Goal: Task Accomplishment & Management: Use online tool/utility

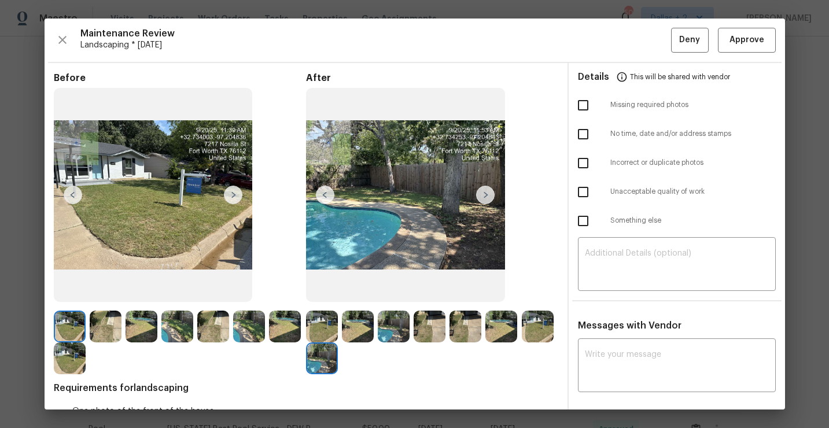
scroll to position [220, 0]
click at [64, 37] on icon "button" at bounding box center [63, 40] width 14 height 14
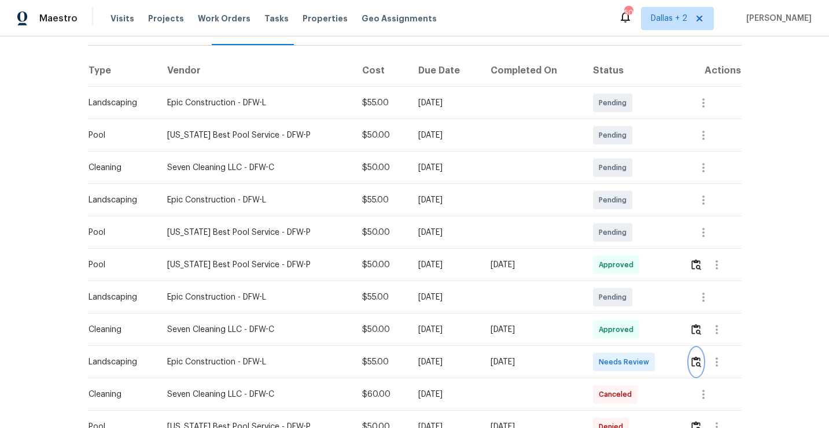
scroll to position [238, 0]
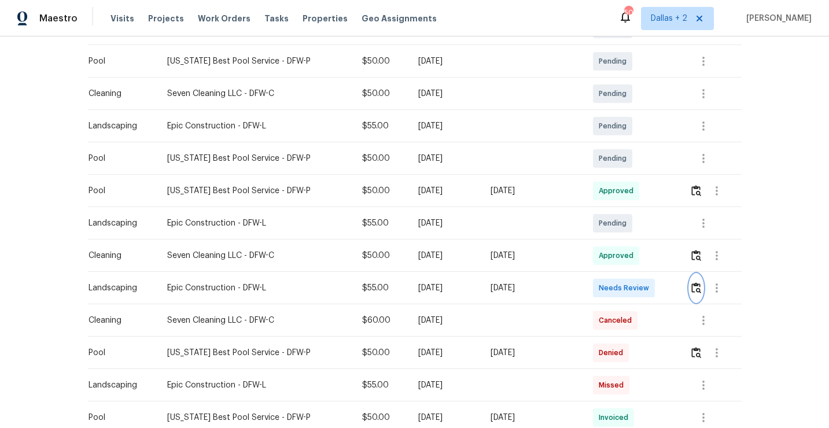
click at [695, 286] on img "button" at bounding box center [696, 287] width 10 height 11
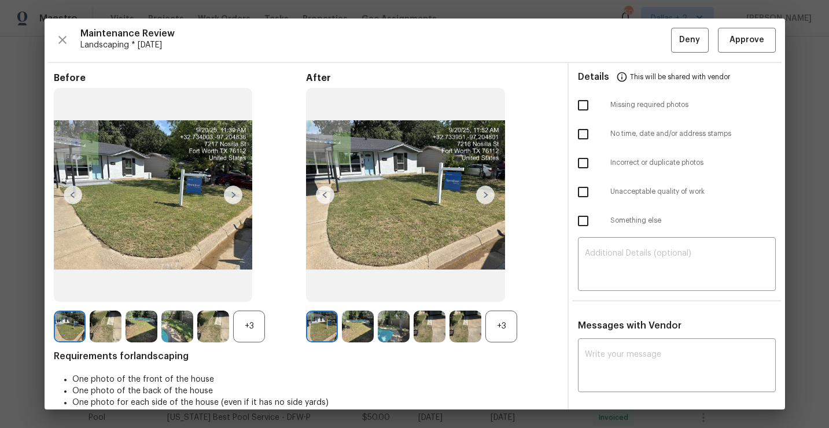
click at [498, 326] on div "+3" at bounding box center [501, 327] width 32 height 32
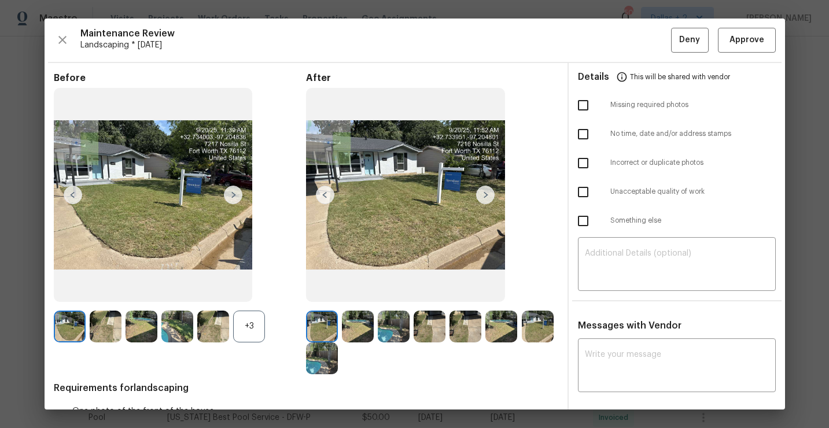
click at [250, 321] on div "+3" at bounding box center [249, 327] width 32 height 32
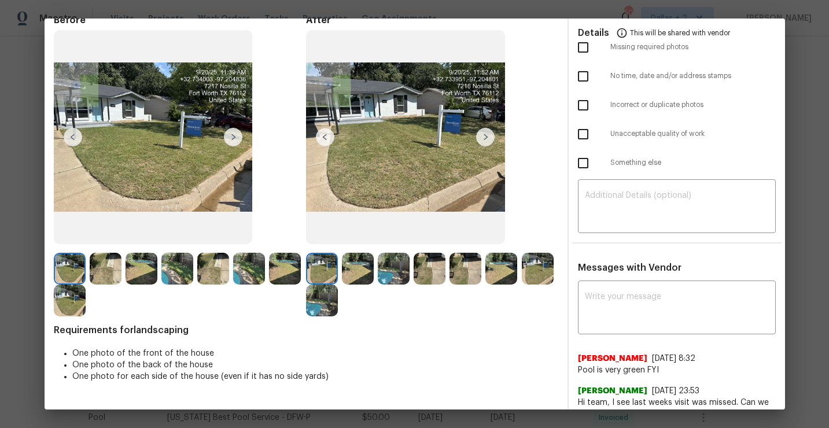
scroll to position [38, 0]
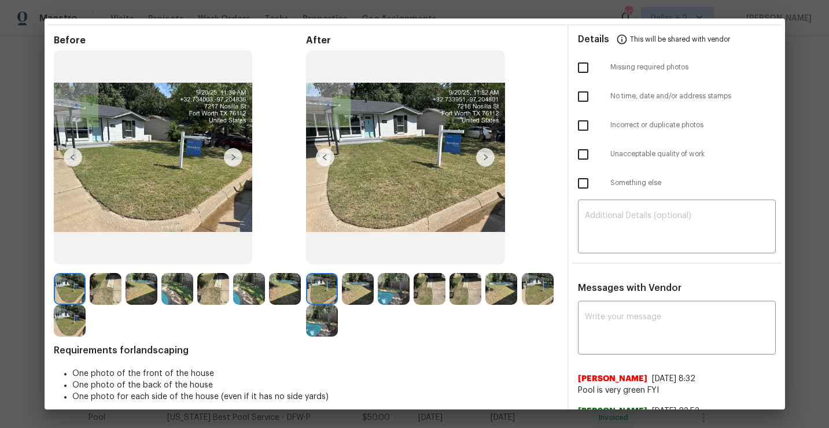
click at [485, 158] on img at bounding box center [485, 157] width 19 height 19
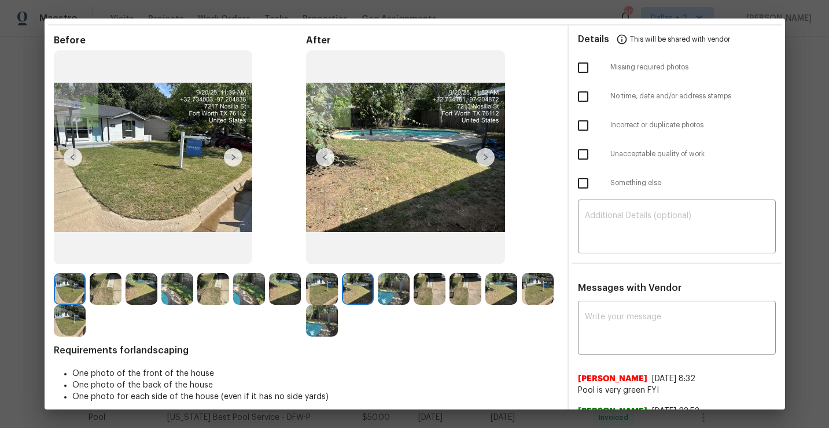
click at [485, 158] on img at bounding box center [485, 157] width 19 height 19
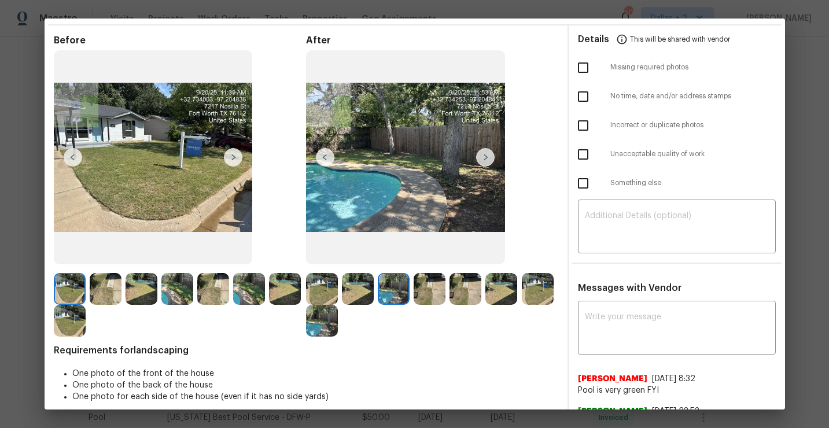
click at [485, 158] on img at bounding box center [485, 157] width 19 height 19
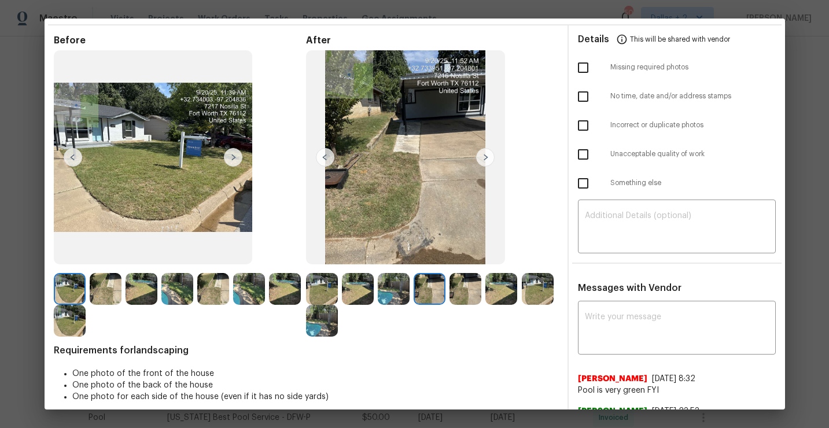
click at [485, 158] on img at bounding box center [485, 157] width 19 height 19
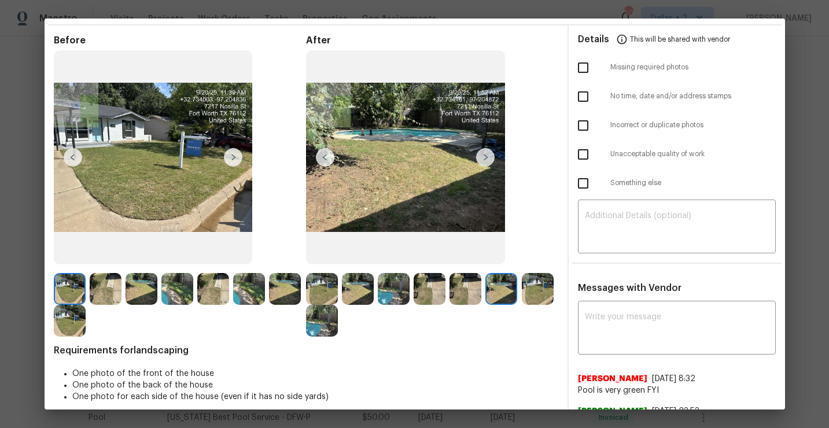
click at [485, 158] on img at bounding box center [485, 157] width 19 height 19
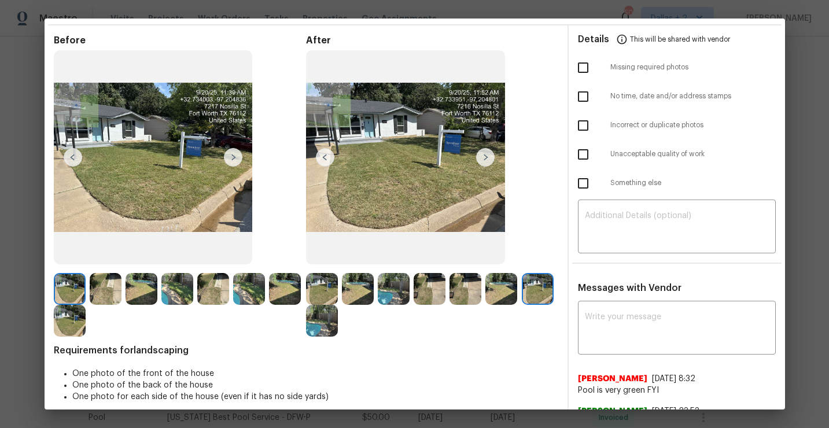
click at [485, 158] on img at bounding box center [485, 157] width 19 height 19
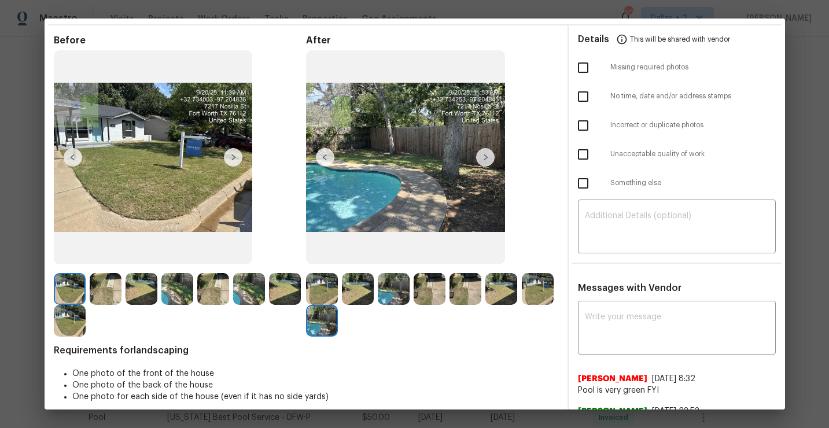
click at [73, 292] on img at bounding box center [70, 289] width 32 height 32
click at [239, 167] on img at bounding box center [153, 157] width 199 height 214
click at [234, 160] on img at bounding box center [233, 157] width 19 height 19
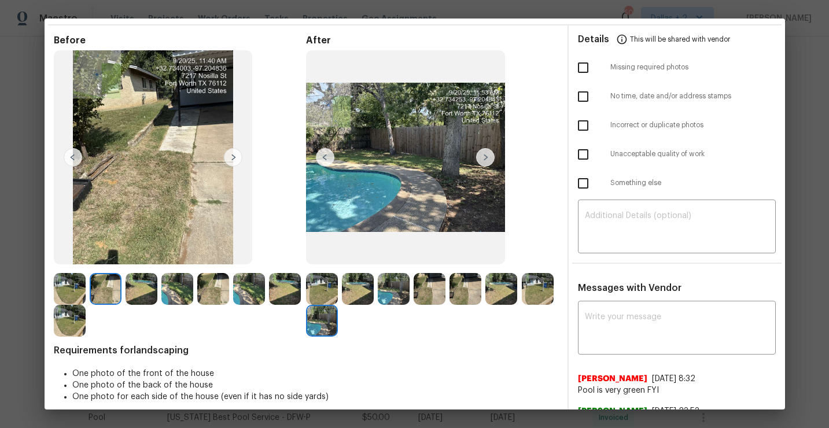
click at [234, 160] on img at bounding box center [233, 157] width 19 height 19
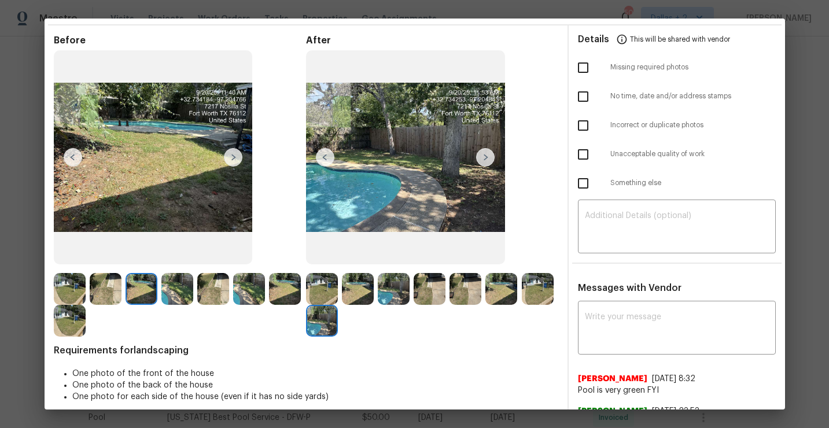
click at [234, 160] on img at bounding box center [233, 157] width 19 height 19
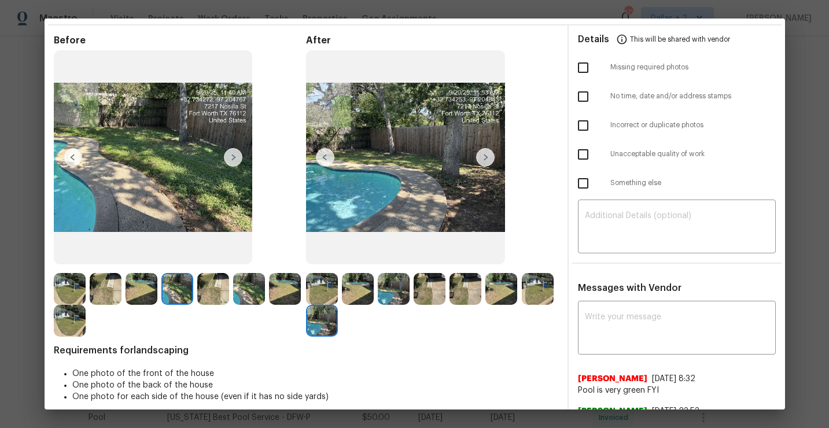
click at [234, 160] on img at bounding box center [233, 157] width 19 height 19
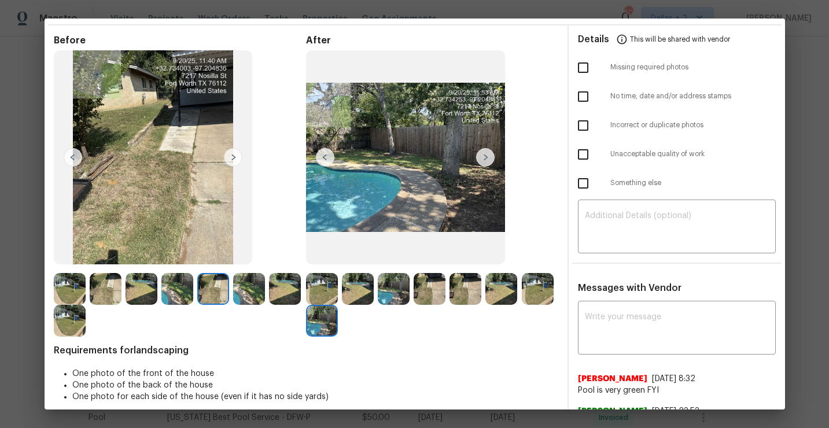
click at [234, 160] on img at bounding box center [233, 157] width 19 height 19
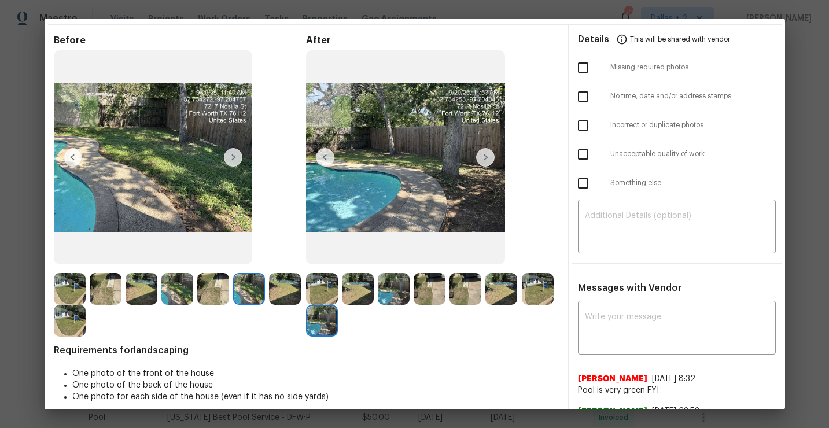
click at [234, 160] on img at bounding box center [233, 157] width 19 height 19
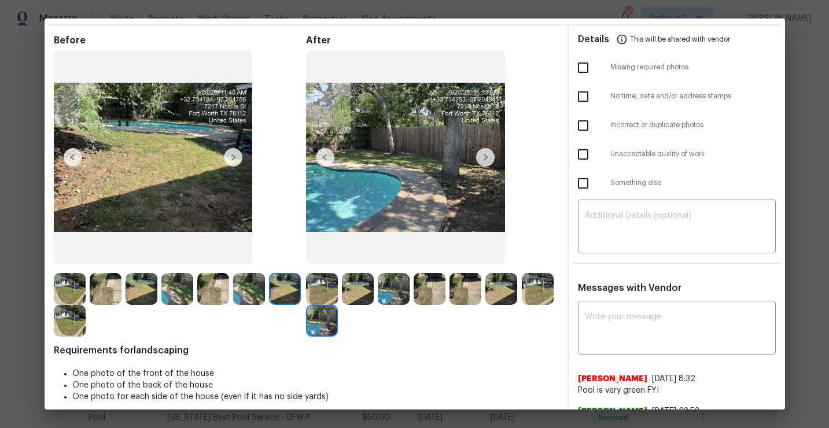
click at [234, 160] on img at bounding box center [233, 157] width 19 height 19
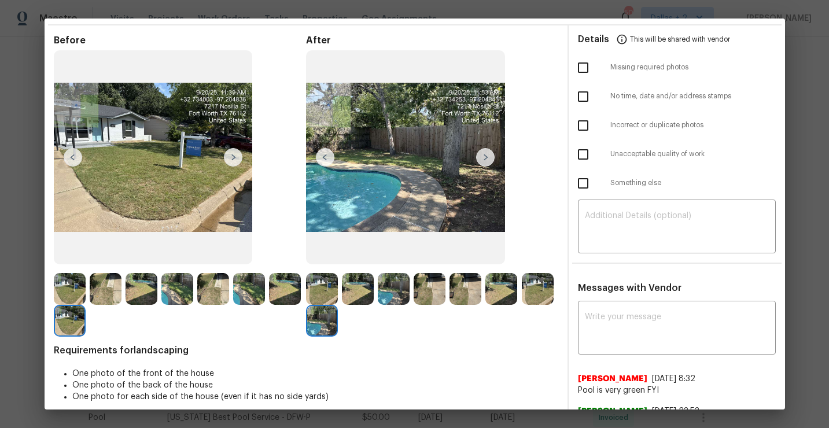
click at [234, 160] on img at bounding box center [233, 157] width 19 height 19
click at [65, 292] on img at bounding box center [70, 289] width 32 height 32
click at [99, 286] on img at bounding box center [106, 289] width 32 height 32
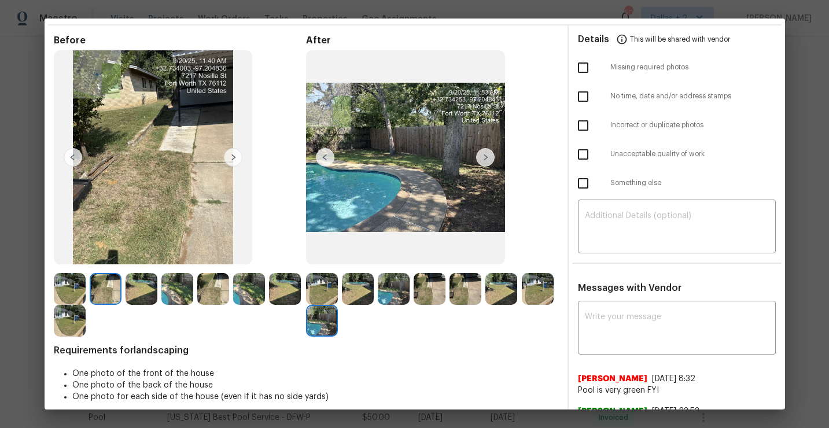
click at [151, 271] on div "Before" at bounding box center [180, 186] width 252 height 302
click at [63, 277] on img at bounding box center [70, 289] width 32 height 32
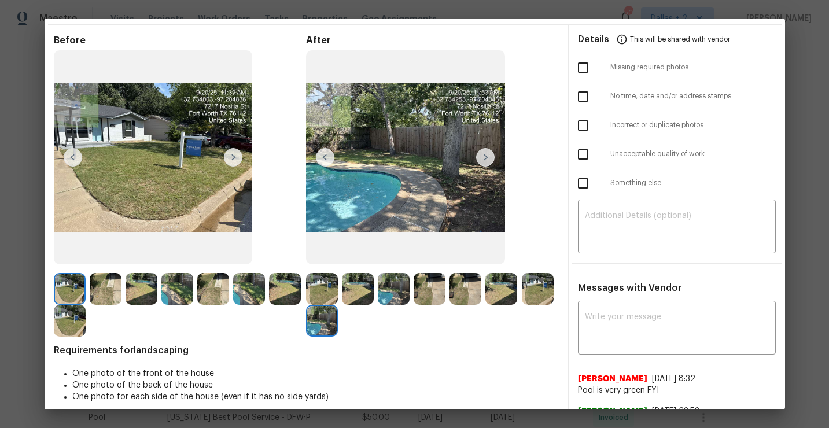
click at [110, 293] on img at bounding box center [106, 289] width 32 height 32
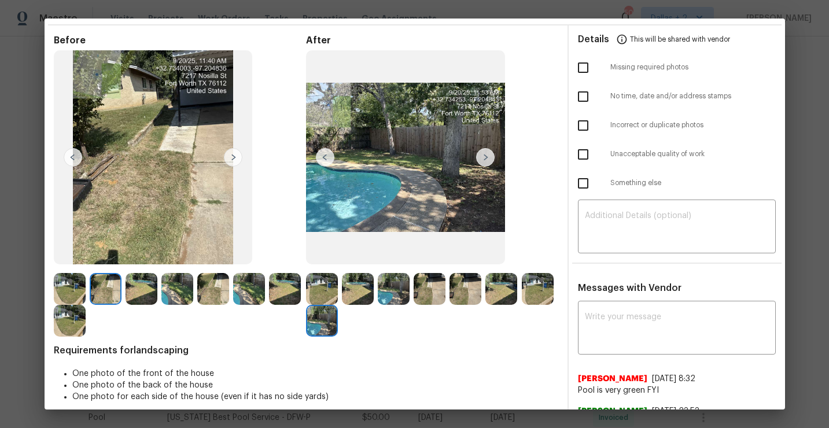
click at [146, 294] on img at bounding box center [142, 289] width 32 height 32
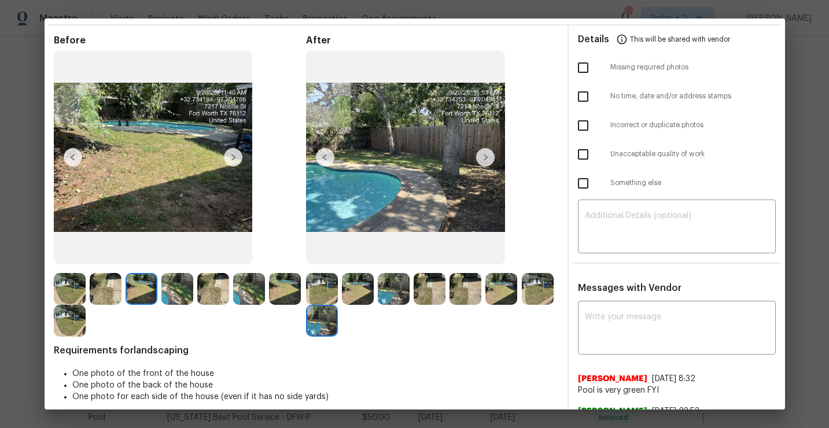
click at [173, 301] on img at bounding box center [177, 289] width 32 height 32
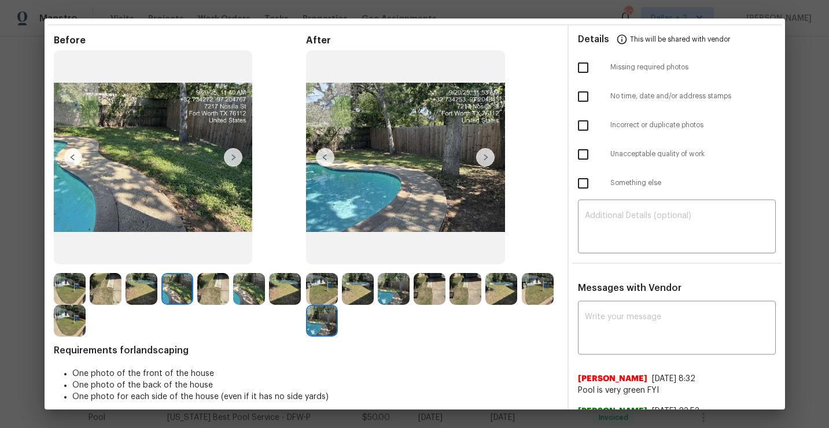
click at [205, 294] on img at bounding box center [213, 289] width 32 height 32
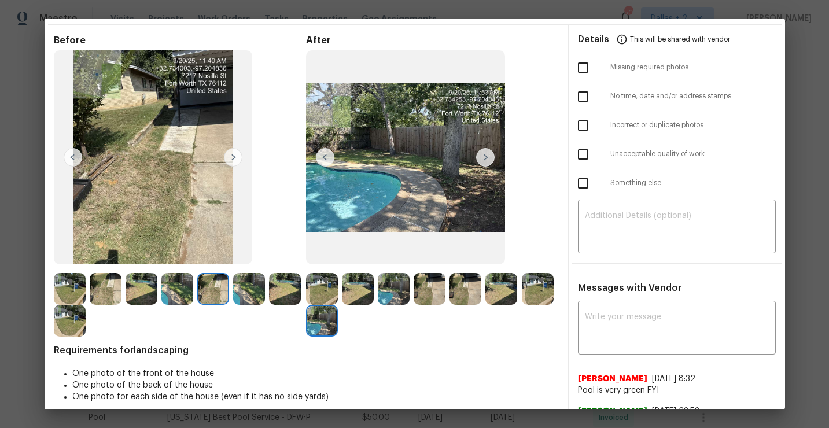
click at [249, 291] on img at bounding box center [249, 289] width 32 height 32
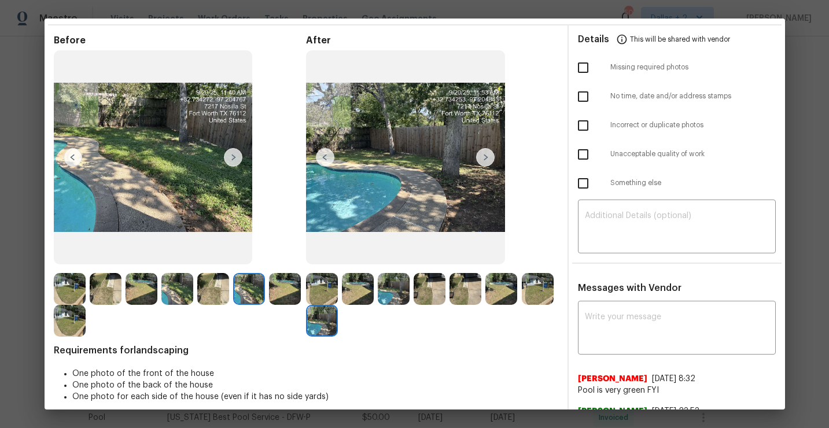
click at [285, 289] on img at bounding box center [285, 289] width 32 height 32
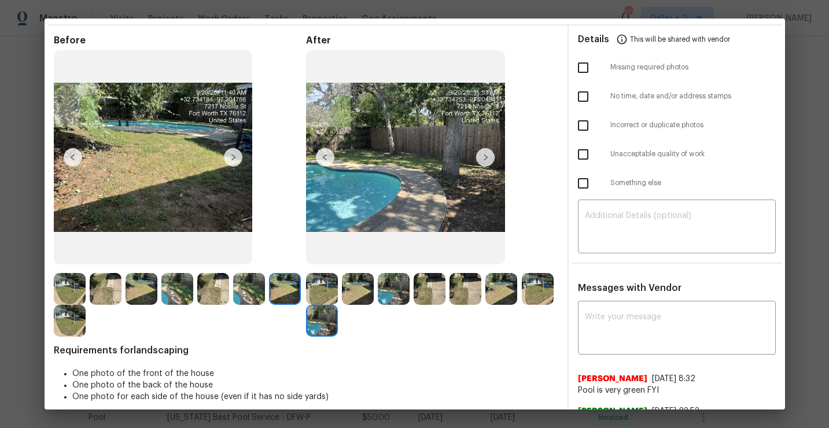
click at [83, 321] on img at bounding box center [70, 321] width 32 height 32
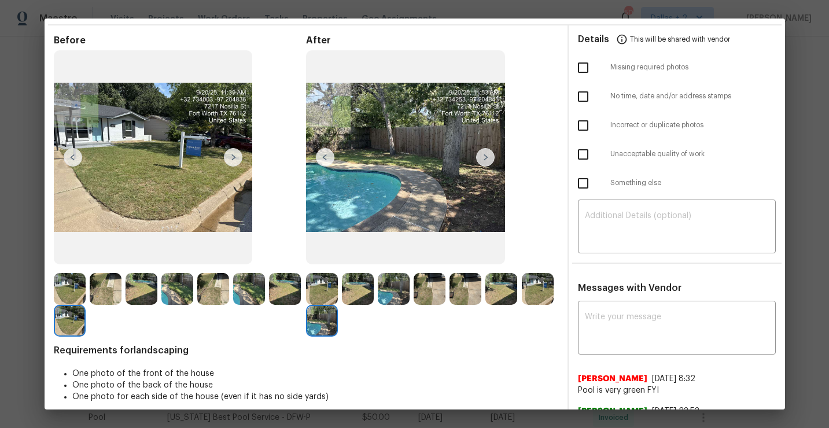
click at [315, 287] on img at bounding box center [322, 289] width 32 height 32
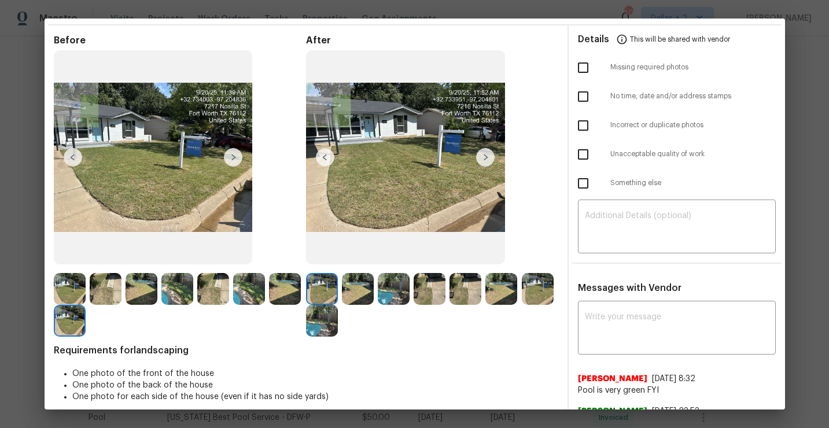
click at [355, 289] on img at bounding box center [358, 289] width 32 height 32
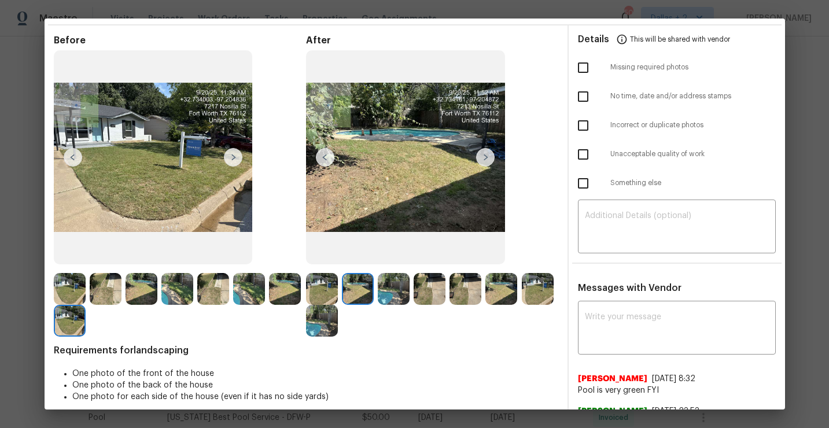
click at [332, 285] on img at bounding box center [322, 289] width 32 height 32
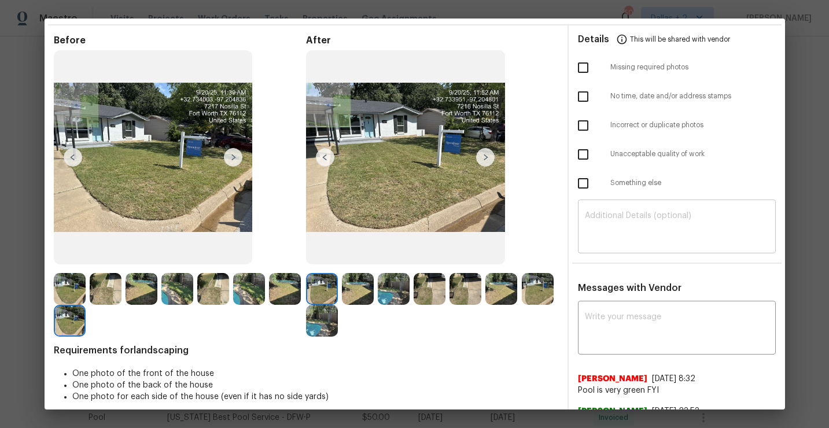
scroll to position [0, 0]
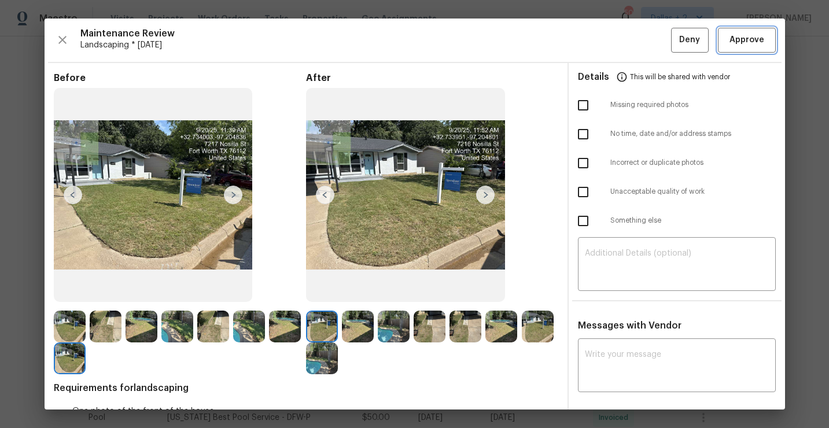
click at [761, 40] on span "Approve" at bounding box center [746, 40] width 35 height 14
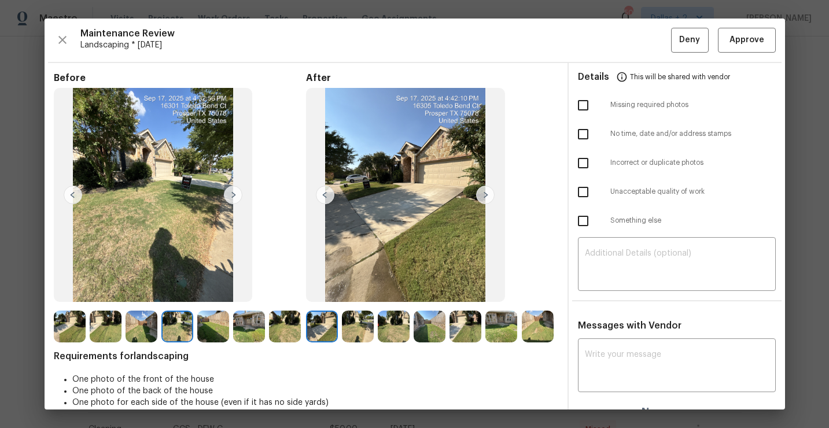
scroll to position [345, 0]
click at [65, 41] on icon "button" at bounding box center [63, 40] width 14 height 14
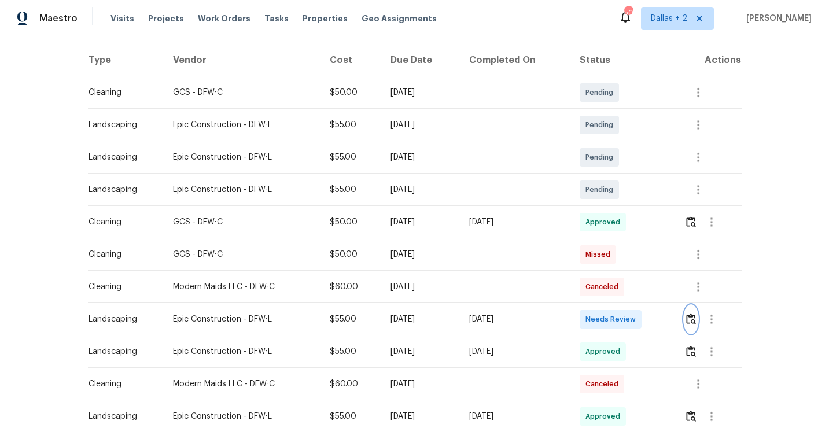
scroll to position [176, 0]
click at [689, 324] on button "button" at bounding box center [690, 318] width 13 height 28
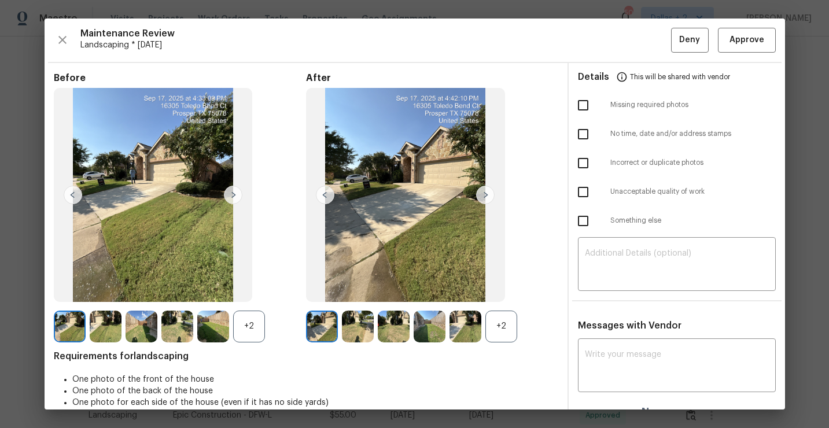
click at [506, 320] on div "+2" at bounding box center [501, 327] width 32 height 32
click at [252, 323] on div "+2" at bounding box center [249, 327] width 32 height 32
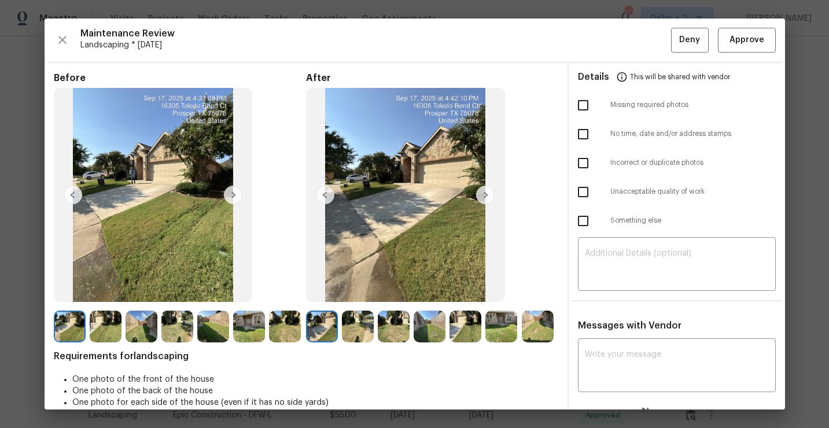
click at [257, 329] on img at bounding box center [249, 327] width 32 height 32
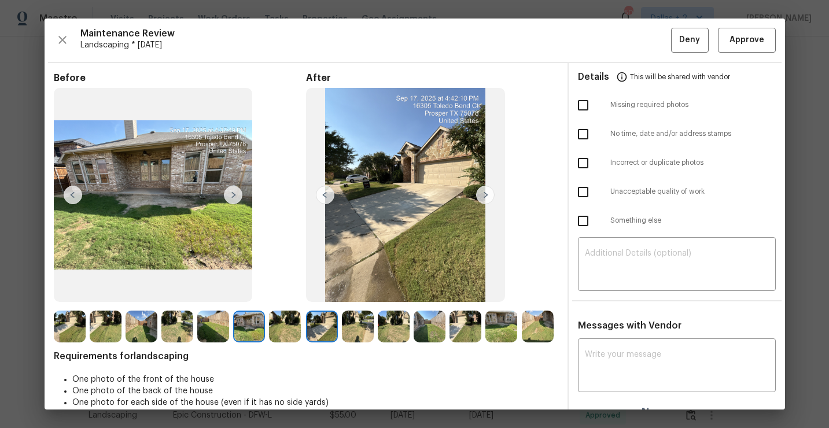
click at [319, 327] on img at bounding box center [322, 327] width 32 height 32
click at [368, 316] on img at bounding box center [358, 327] width 32 height 32
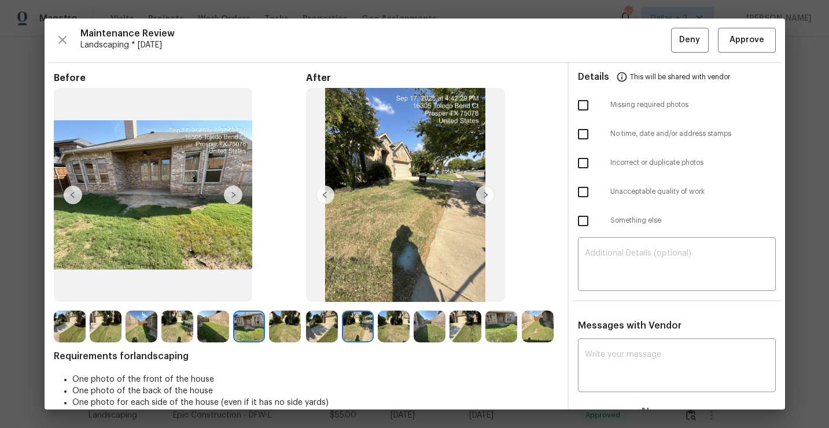
click at [423, 308] on div "After" at bounding box center [432, 207] width 252 height 270
click at [422, 321] on img at bounding box center [430, 327] width 32 height 32
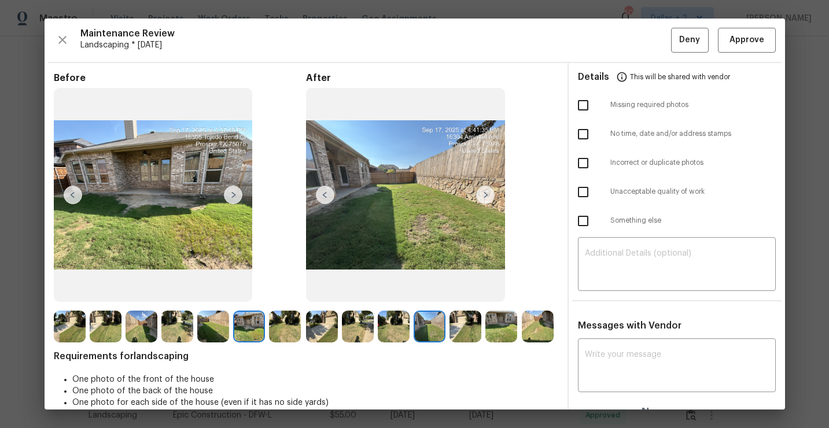
click at [464, 330] on img at bounding box center [465, 327] width 32 height 32
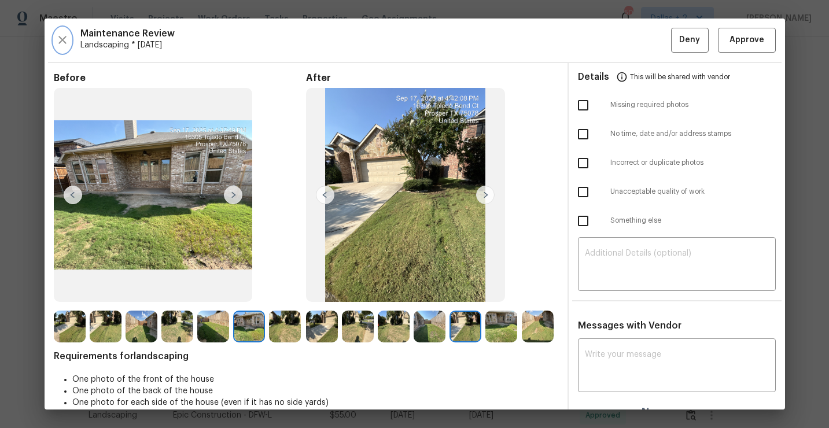
click at [65, 39] on icon "button" at bounding box center [63, 40] width 14 height 14
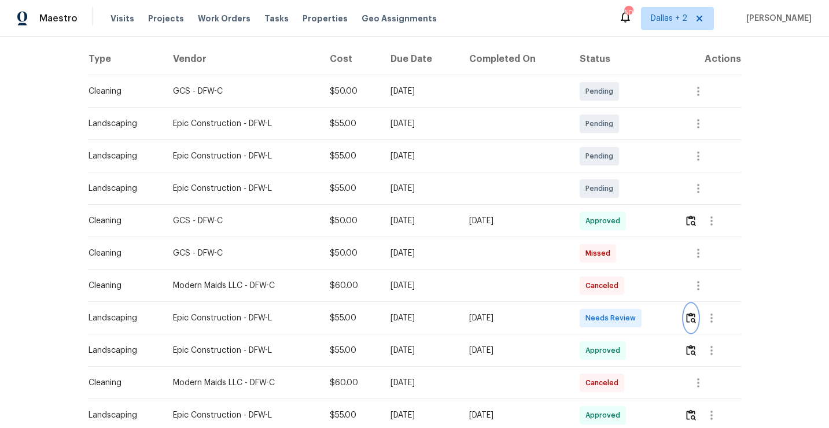
scroll to position [0, 0]
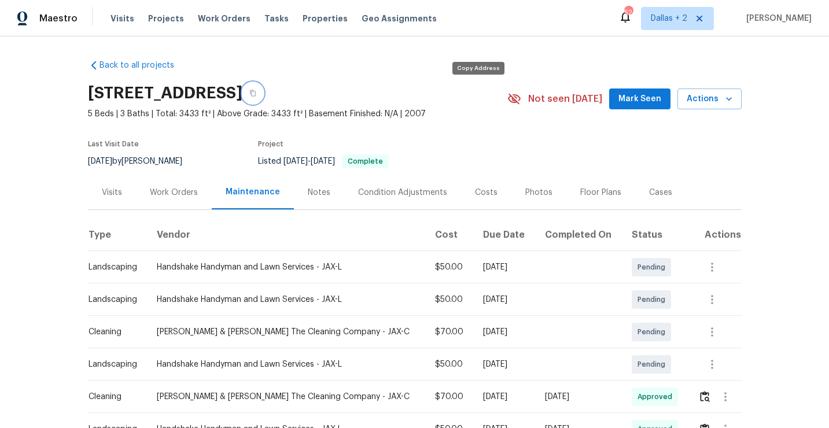
click at [263, 87] on button "button" at bounding box center [252, 93] width 21 height 21
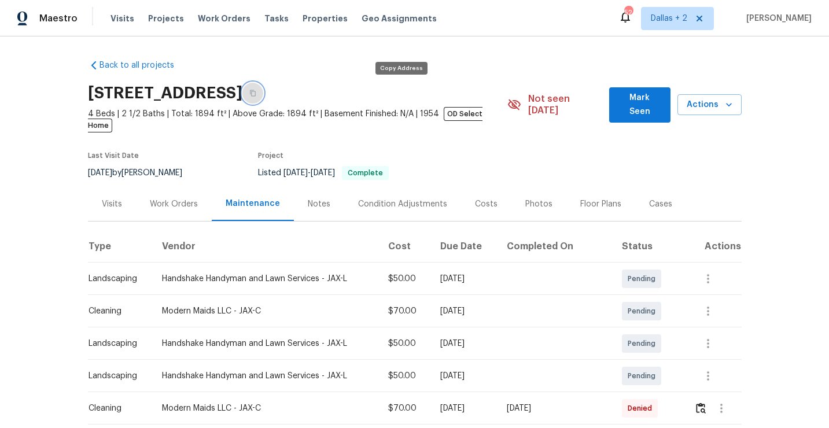
click at [263, 94] on button "button" at bounding box center [252, 93] width 21 height 21
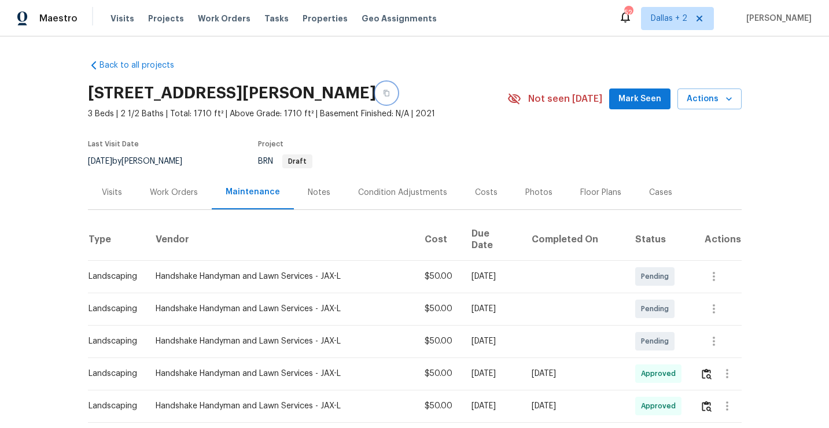
click at [386, 93] on icon "button" at bounding box center [386, 93] width 7 height 7
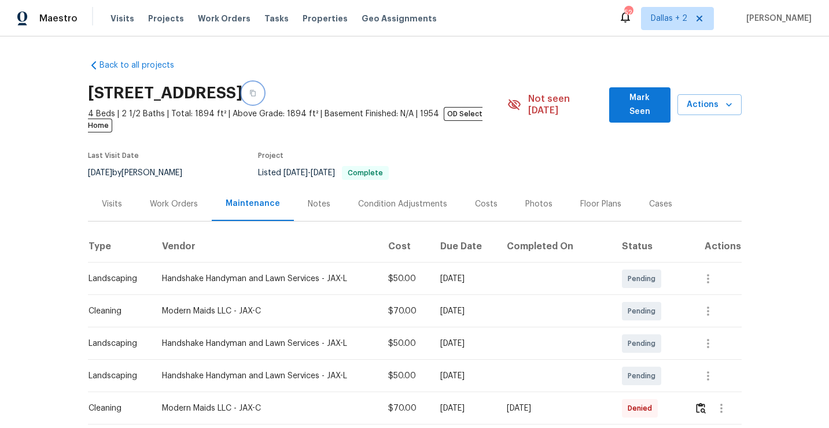
click at [256, 92] on icon "button" at bounding box center [253, 93] width 6 height 6
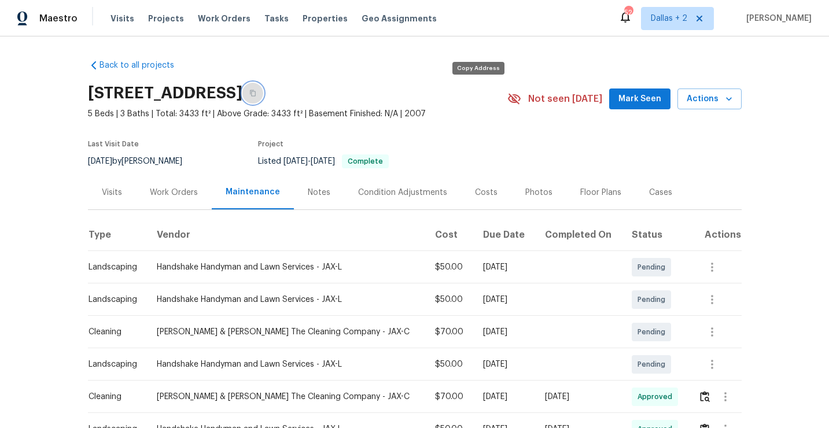
click at [256, 91] on icon "button" at bounding box center [252, 93] width 7 height 7
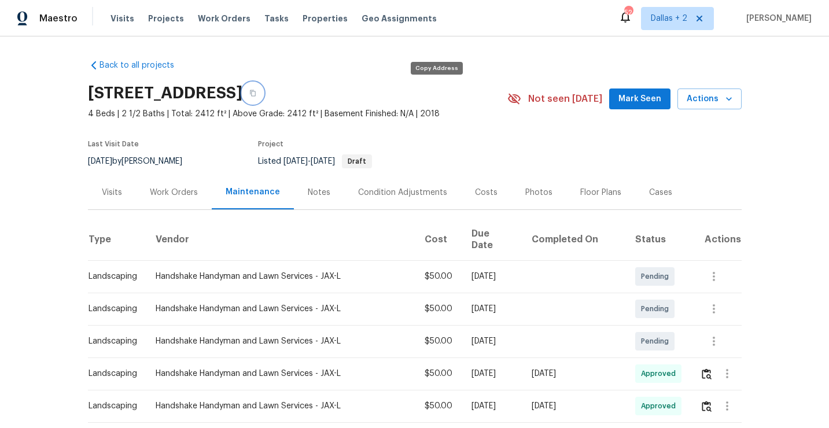
click at [263, 94] on button "button" at bounding box center [252, 93] width 21 height 21
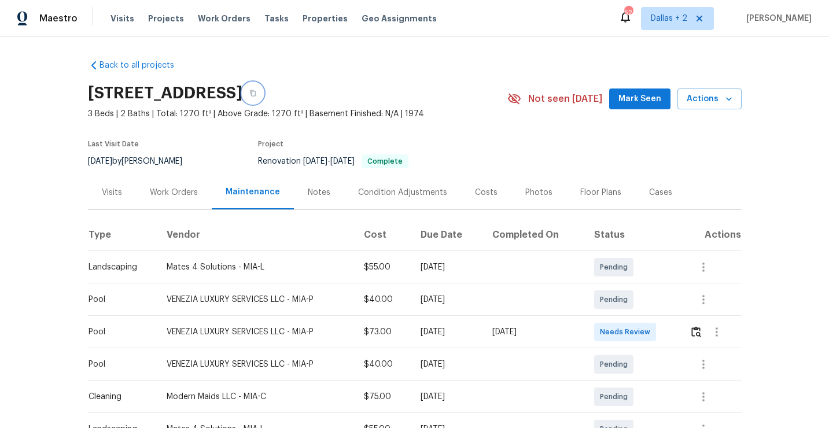
click at [263, 94] on button "button" at bounding box center [252, 93] width 21 height 21
click at [693, 333] on button "button" at bounding box center [695, 332] width 13 height 28
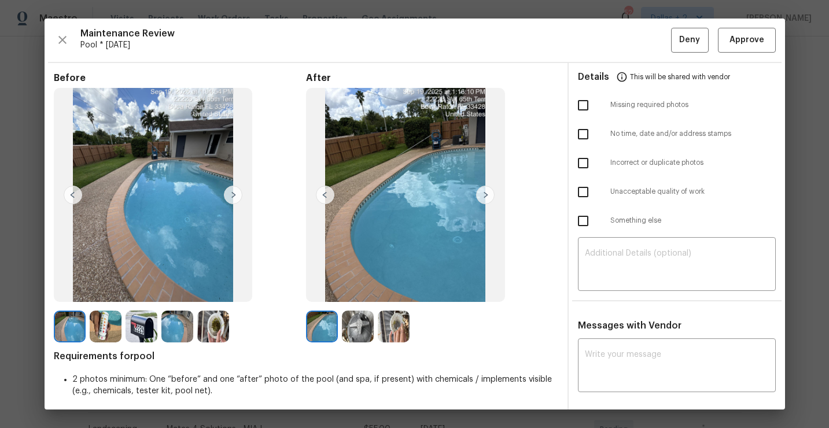
click at [145, 334] on img at bounding box center [142, 327] width 32 height 32
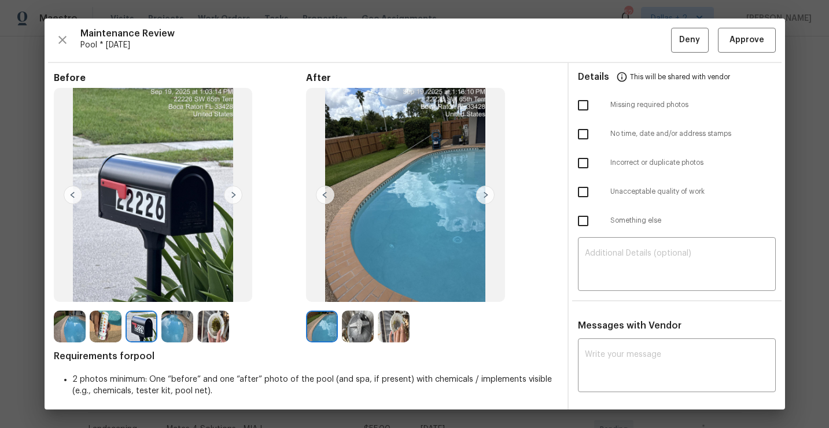
click at [319, 326] on img at bounding box center [322, 327] width 32 height 32
click at [360, 341] on img at bounding box center [358, 327] width 32 height 32
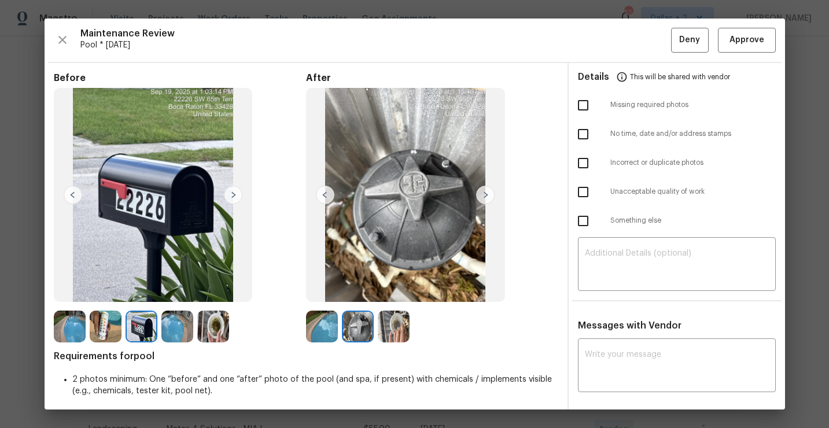
click at [389, 329] on img at bounding box center [394, 327] width 32 height 32
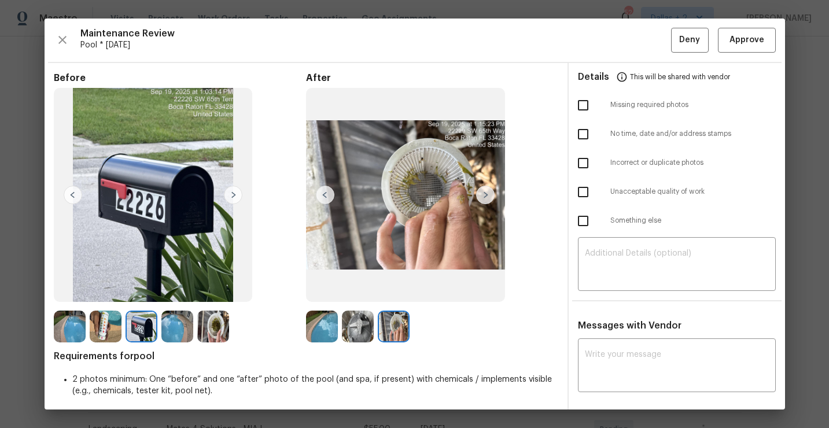
click at [144, 324] on img at bounding box center [142, 327] width 32 height 32
click at [88, 333] on div at bounding box center [72, 327] width 36 height 32
click at [108, 326] on img at bounding box center [106, 327] width 32 height 32
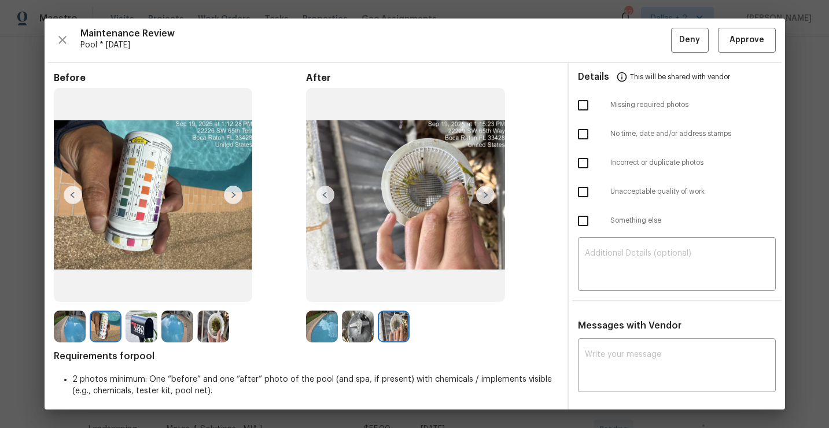
click at [77, 328] on img at bounding box center [70, 327] width 32 height 32
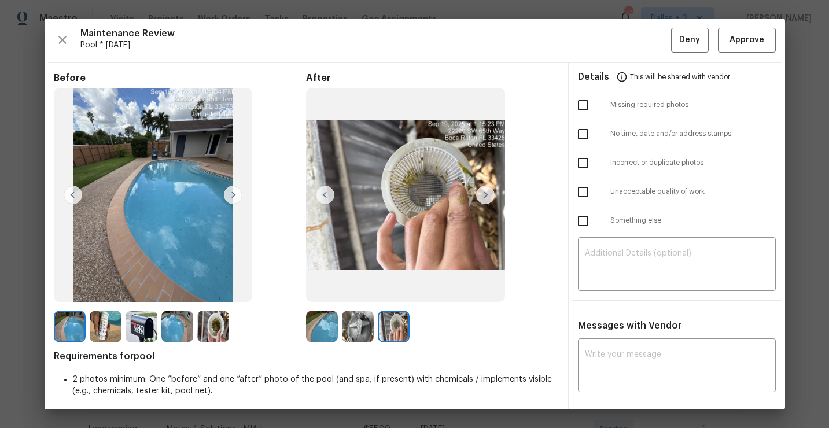
click at [210, 331] on img at bounding box center [213, 327] width 32 height 32
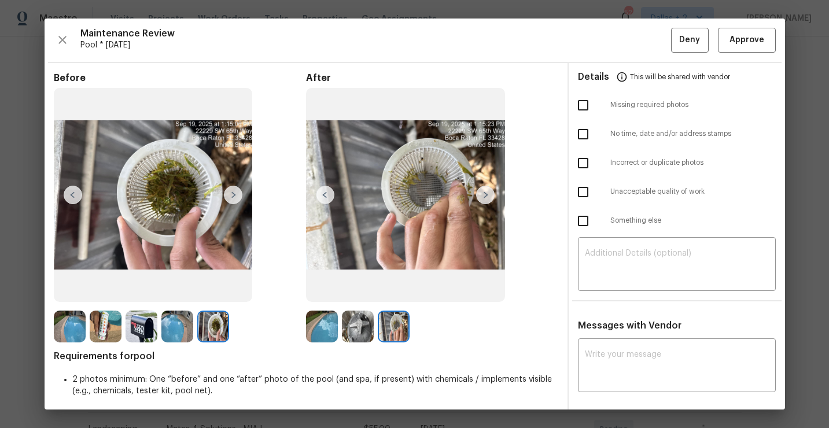
click at [70, 327] on img at bounding box center [70, 327] width 32 height 32
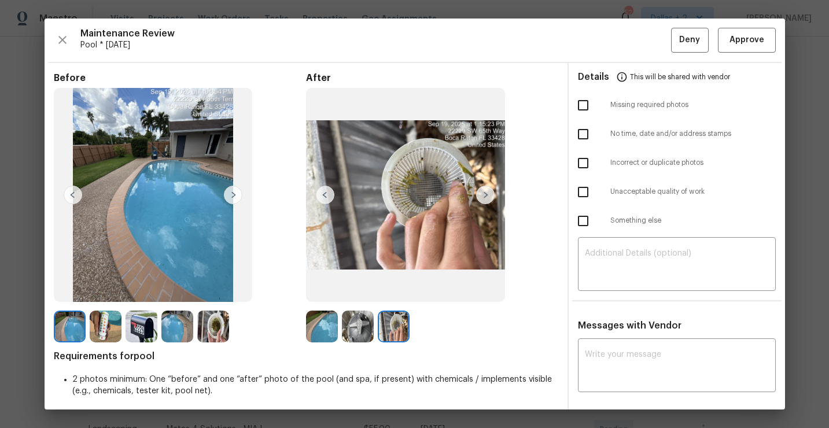
click at [102, 331] on img at bounding box center [106, 327] width 32 height 32
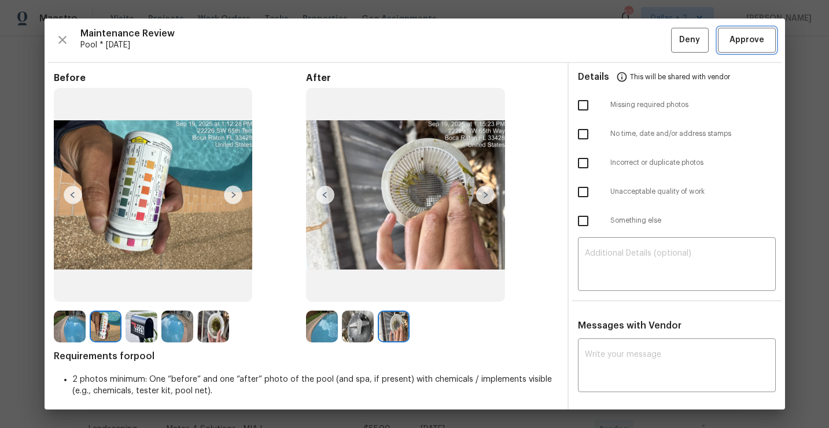
click at [741, 46] on span "Approve" at bounding box center [746, 40] width 35 height 14
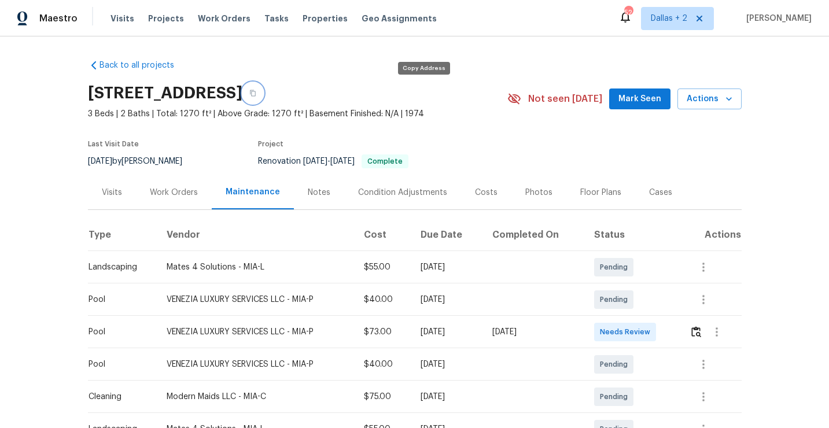
click at [256, 95] on icon "button" at bounding box center [252, 93] width 7 height 7
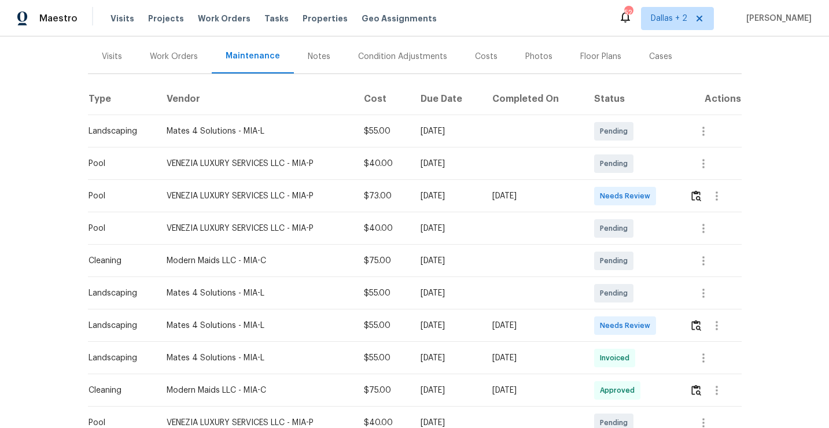
scroll to position [147, 0]
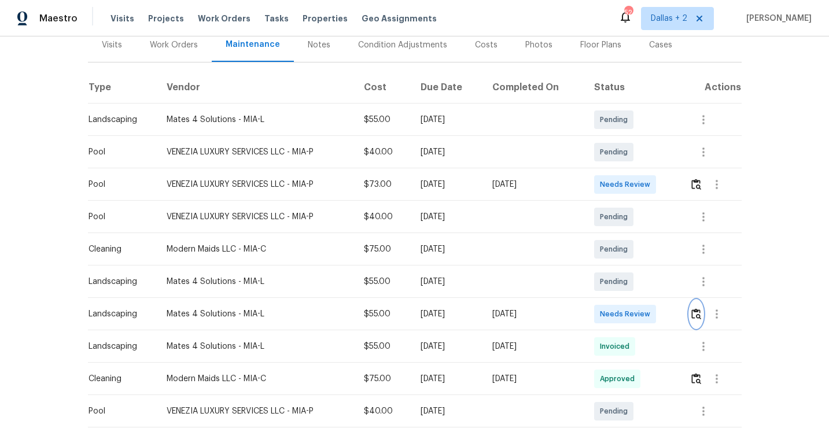
click at [699, 309] on img "button" at bounding box center [696, 313] width 10 height 11
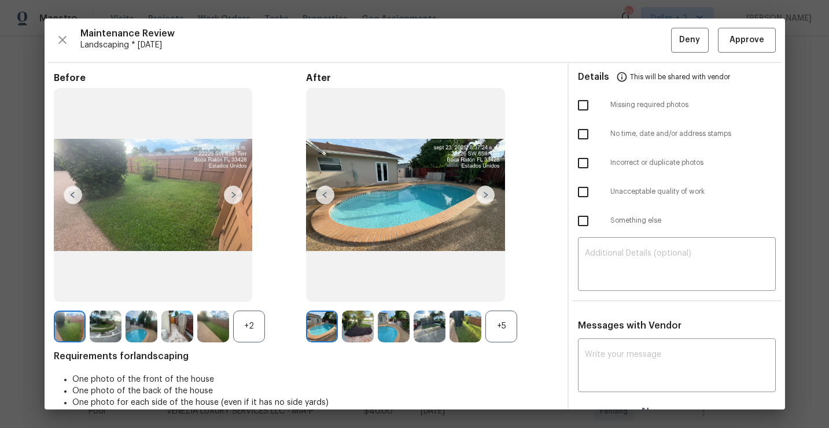
click at [241, 322] on div "+2" at bounding box center [249, 327] width 32 height 32
click at [321, 326] on img at bounding box center [322, 327] width 32 height 32
click at [490, 195] on img at bounding box center [485, 195] width 19 height 19
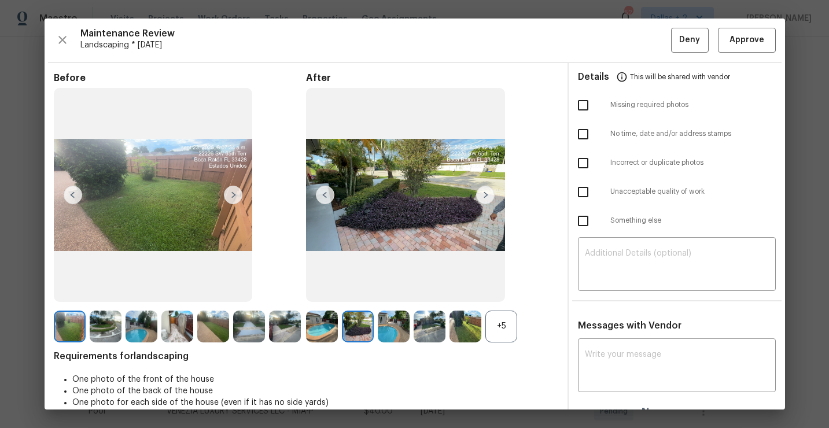
click at [488, 195] on img at bounding box center [485, 195] width 19 height 19
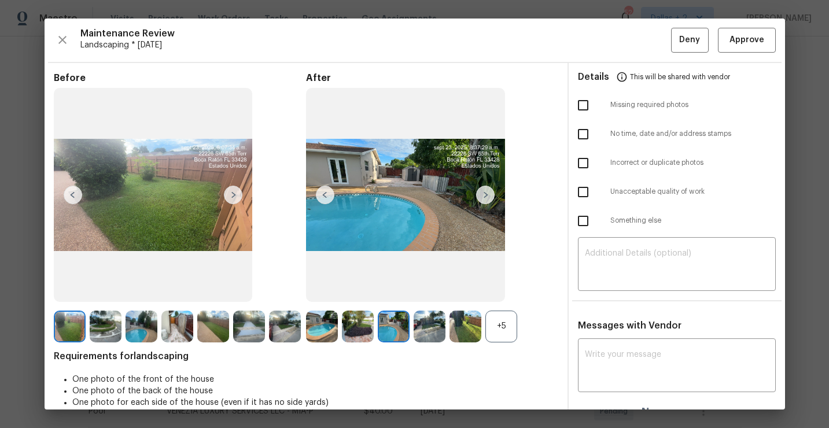
click at [506, 327] on div "+5" at bounding box center [501, 327] width 32 height 32
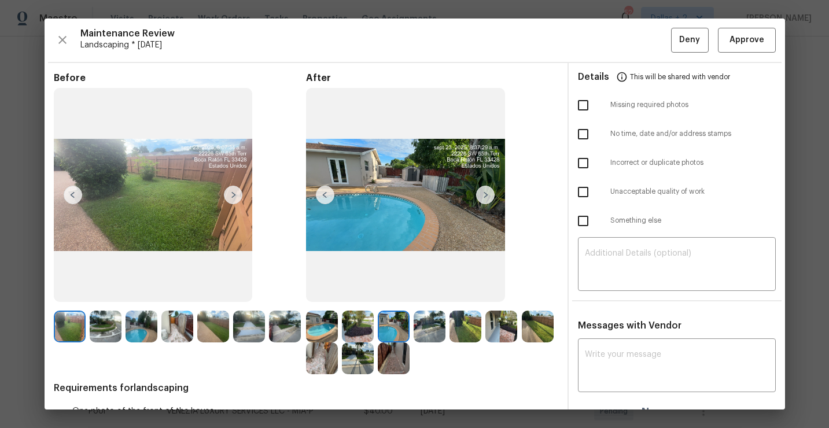
click at [313, 358] on img at bounding box center [322, 358] width 32 height 32
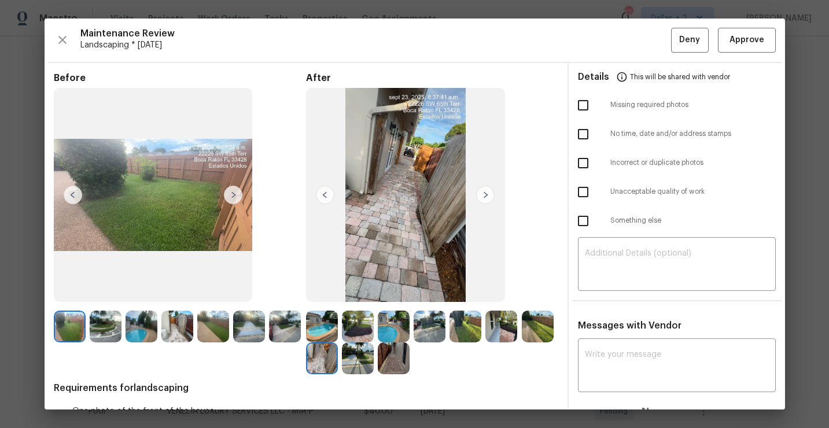
click at [61, 327] on img at bounding box center [70, 327] width 32 height 32
click at [234, 195] on img at bounding box center [233, 195] width 19 height 19
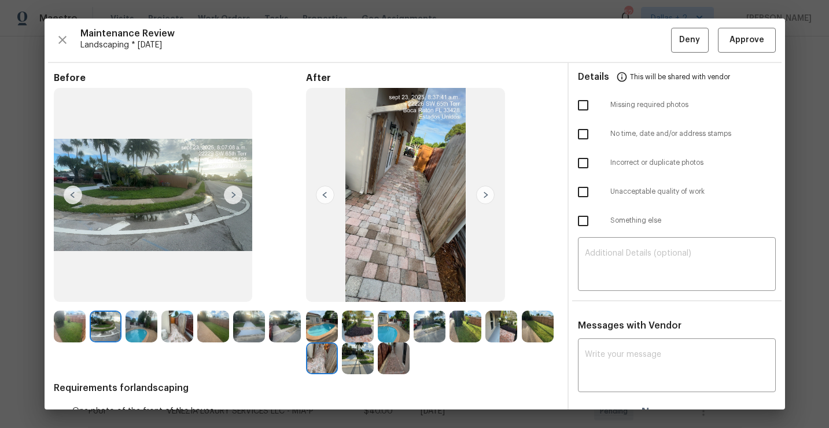
click at [234, 195] on img at bounding box center [233, 195] width 19 height 19
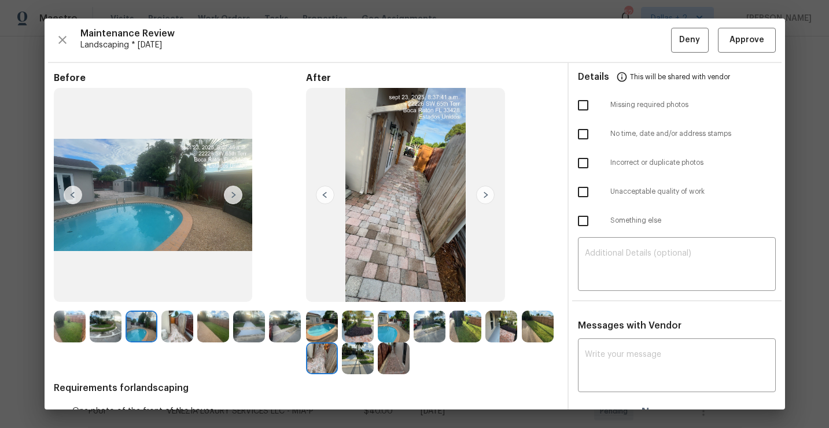
click at [234, 195] on img at bounding box center [233, 195] width 19 height 19
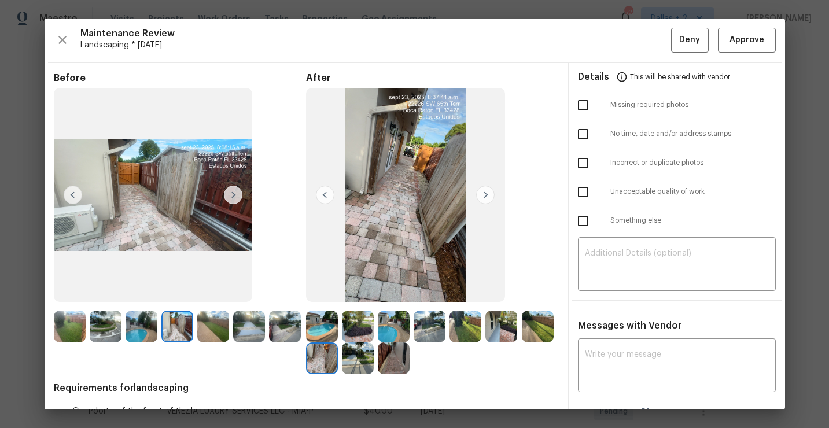
click at [234, 195] on img at bounding box center [233, 195] width 19 height 19
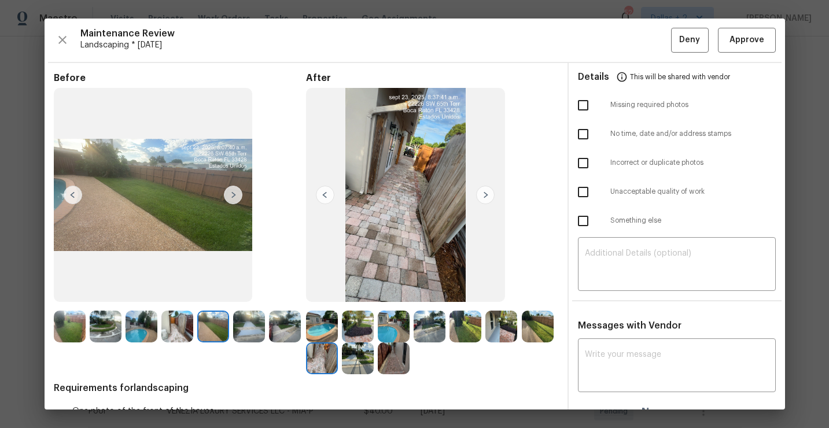
click at [234, 195] on img at bounding box center [233, 195] width 19 height 19
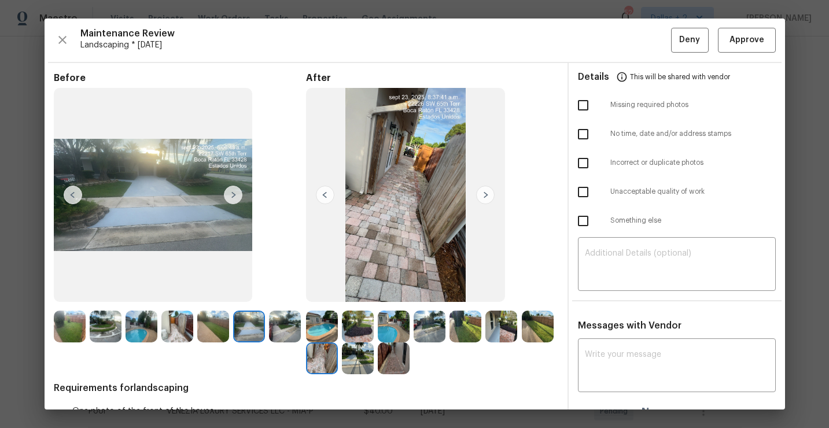
click at [180, 335] on img at bounding box center [177, 327] width 32 height 32
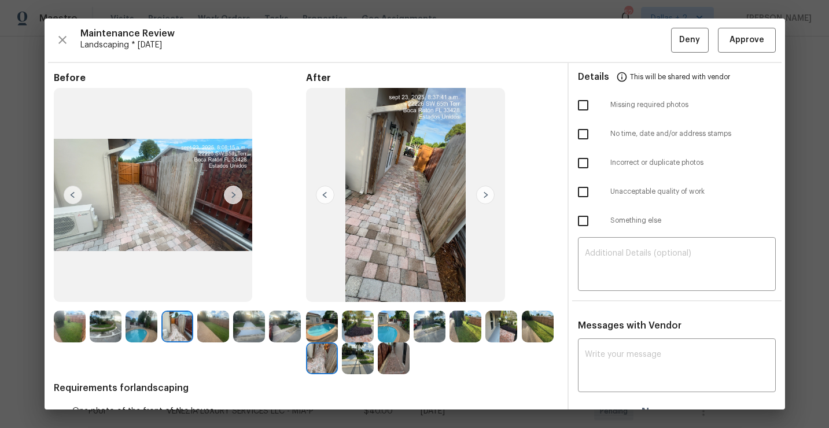
click at [204, 328] on img at bounding box center [213, 327] width 32 height 32
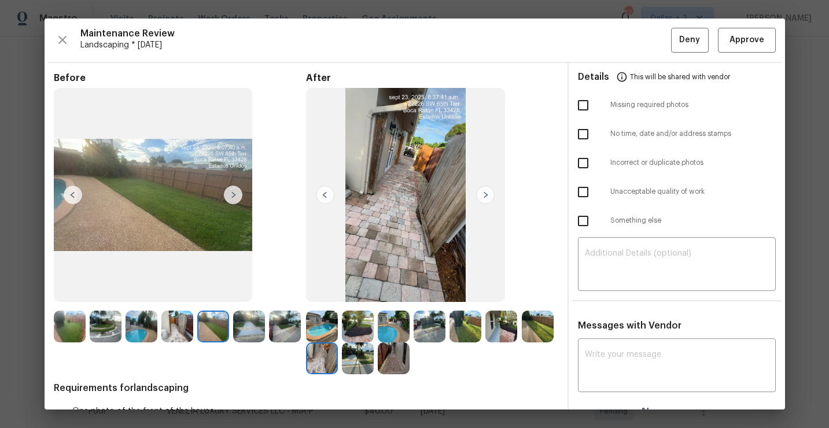
click at [242, 329] on img at bounding box center [249, 327] width 32 height 32
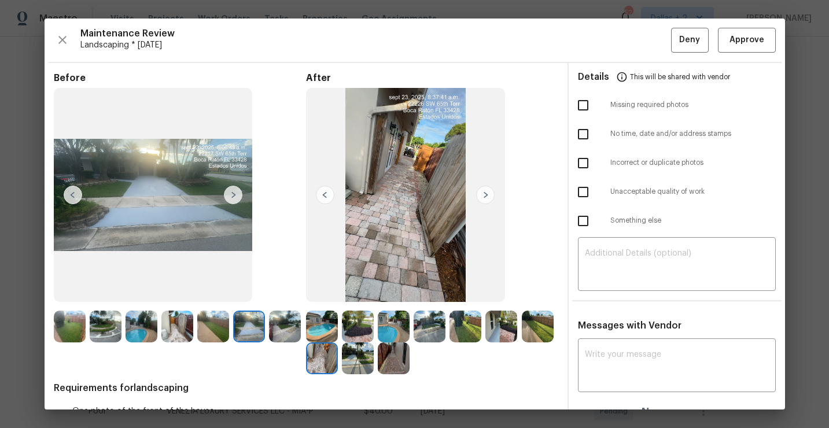
click at [281, 325] on img at bounding box center [285, 327] width 32 height 32
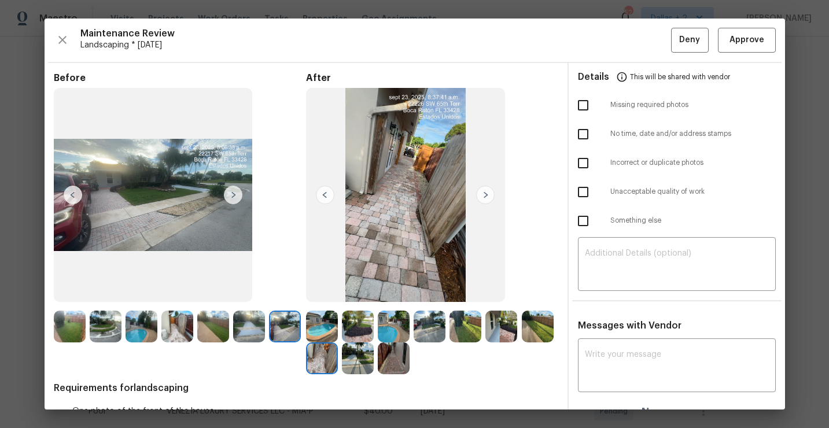
click at [318, 323] on img at bounding box center [322, 327] width 32 height 32
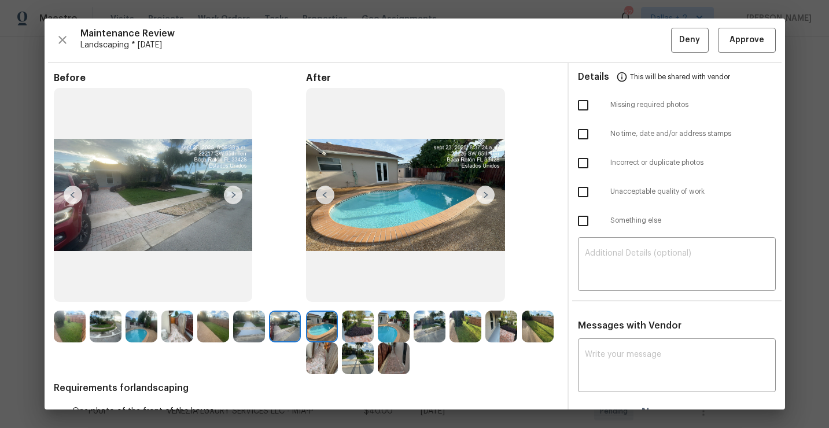
click at [355, 324] on img at bounding box center [358, 327] width 32 height 32
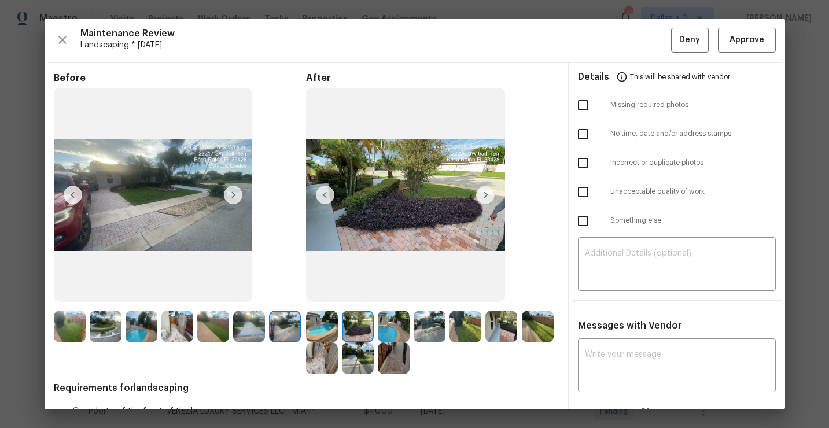
click at [388, 322] on img at bounding box center [394, 327] width 32 height 32
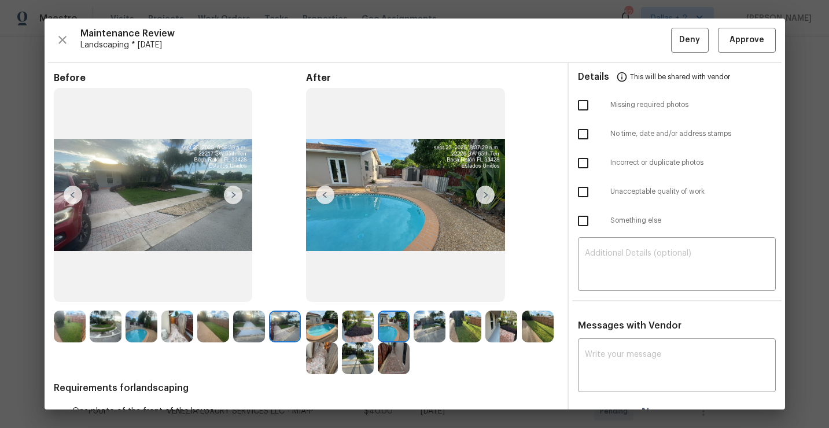
click at [423, 319] on img at bounding box center [430, 327] width 32 height 32
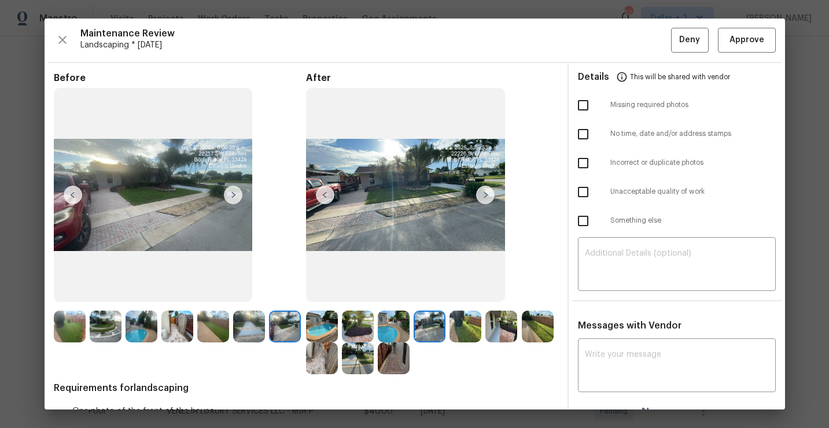
click at [464, 335] on img at bounding box center [465, 327] width 32 height 32
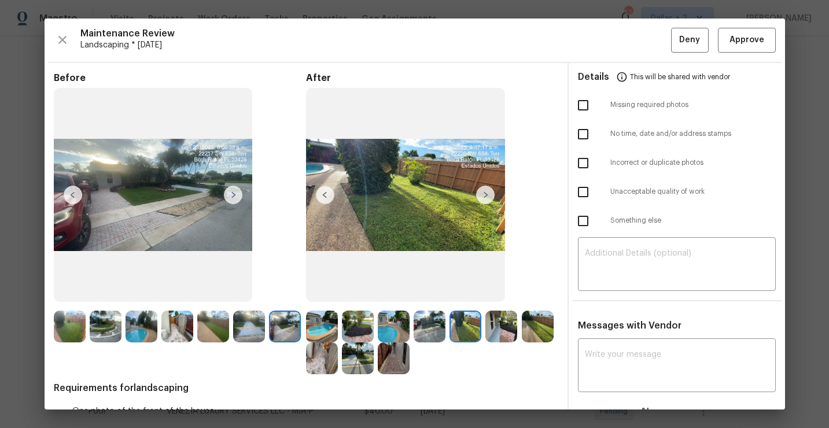
click at [493, 325] on img at bounding box center [501, 327] width 32 height 32
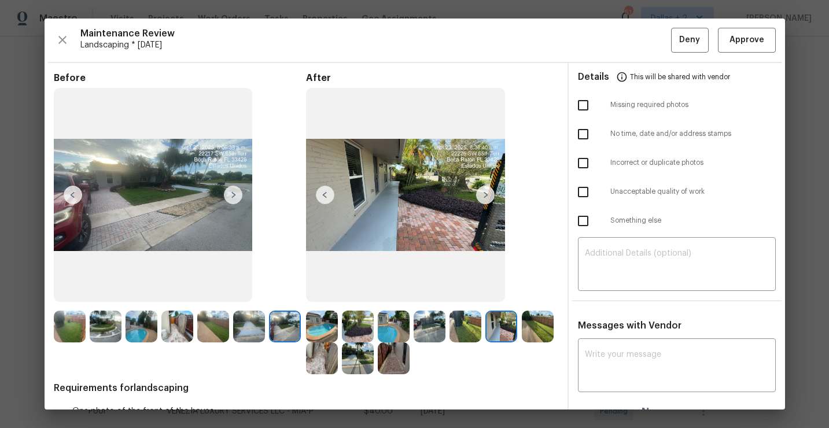
click at [536, 321] on img at bounding box center [538, 327] width 32 height 32
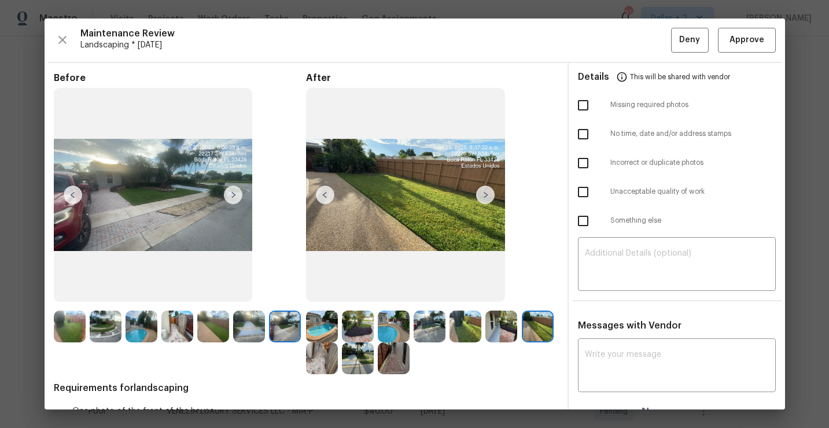
click at [310, 363] on img at bounding box center [322, 358] width 32 height 32
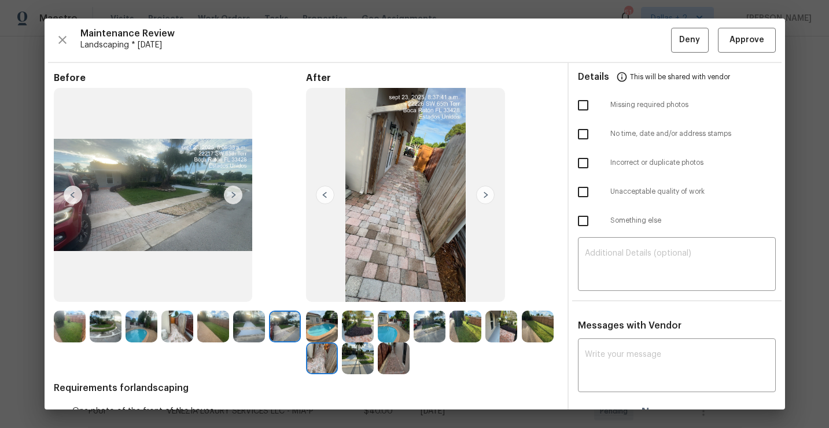
click at [363, 364] on img at bounding box center [358, 358] width 32 height 32
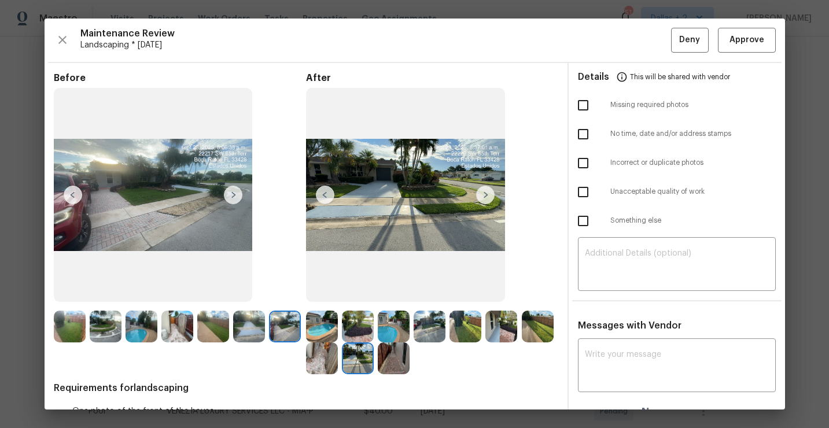
click at [388, 361] on img at bounding box center [394, 358] width 32 height 32
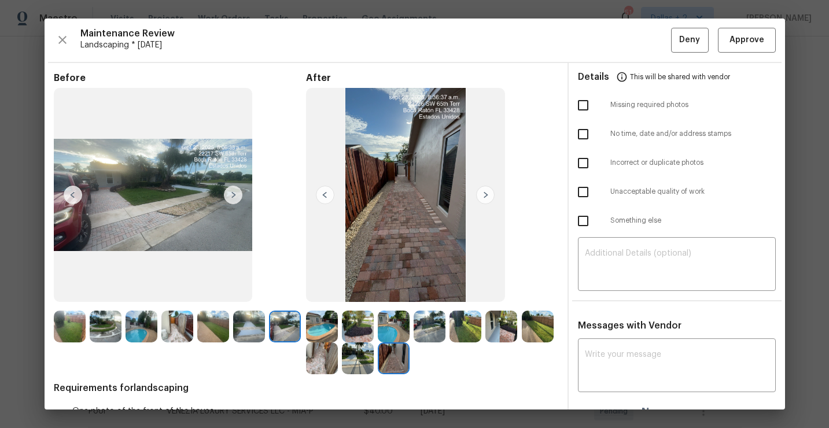
click at [319, 315] on img at bounding box center [322, 327] width 32 height 32
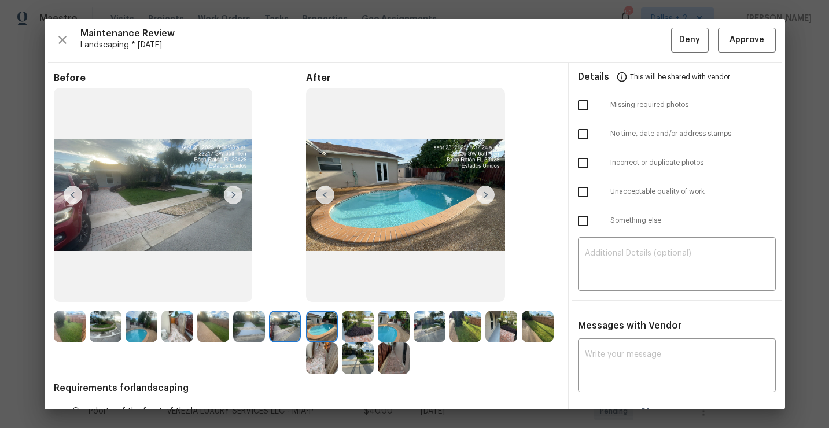
click at [484, 194] on img at bounding box center [485, 195] width 19 height 19
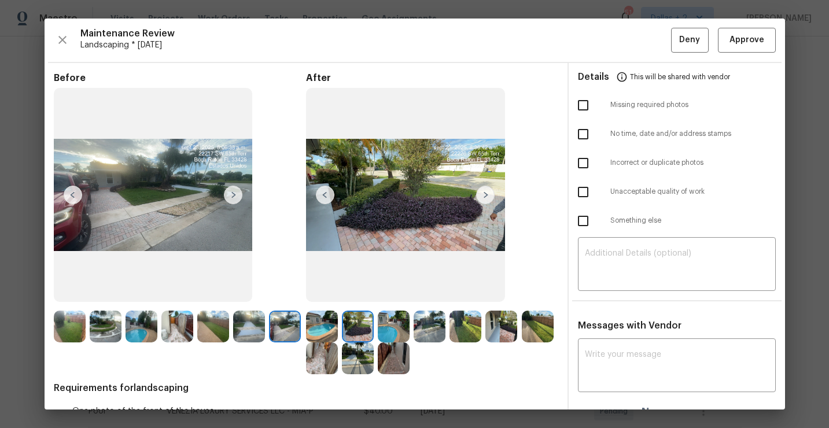
click at [484, 194] on img at bounding box center [485, 195] width 19 height 19
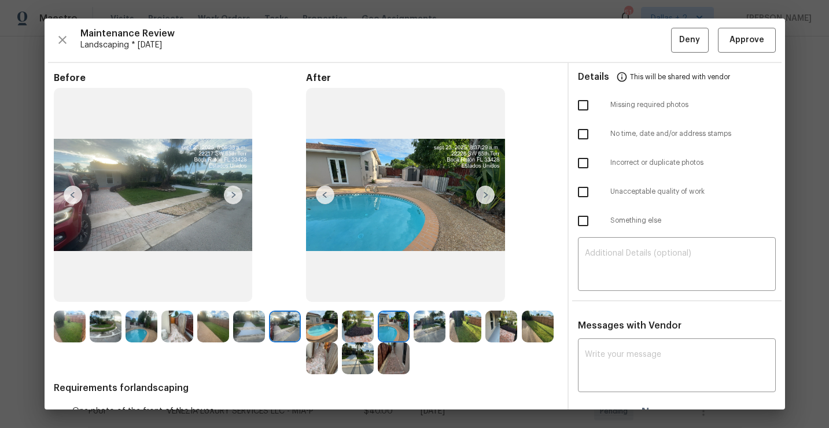
click at [484, 194] on img at bounding box center [485, 195] width 19 height 19
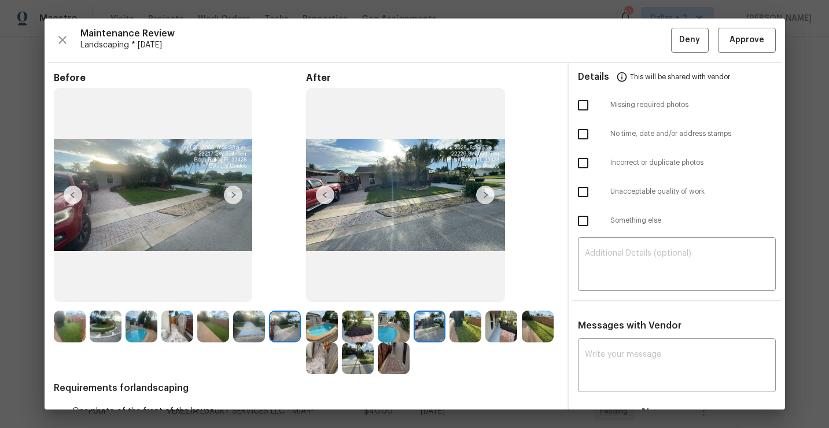
click at [484, 194] on img at bounding box center [485, 195] width 19 height 19
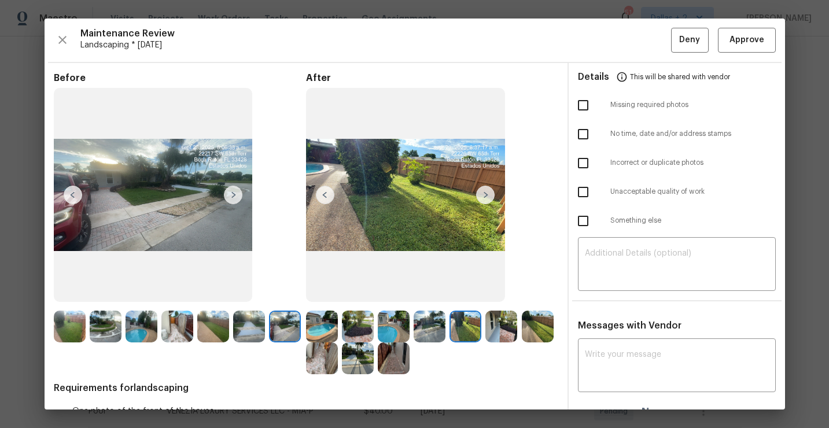
click at [484, 194] on img at bounding box center [485, 195] width 19 height 19
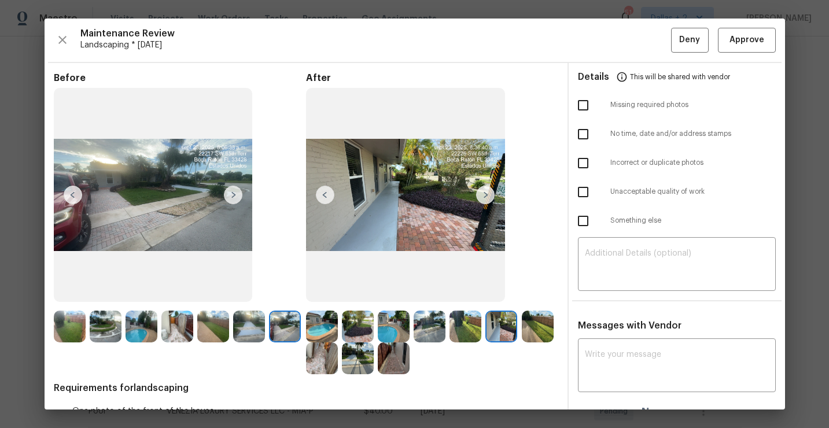
click at [484, 194] on img at bounding box center [485, 195] width 19 height 19
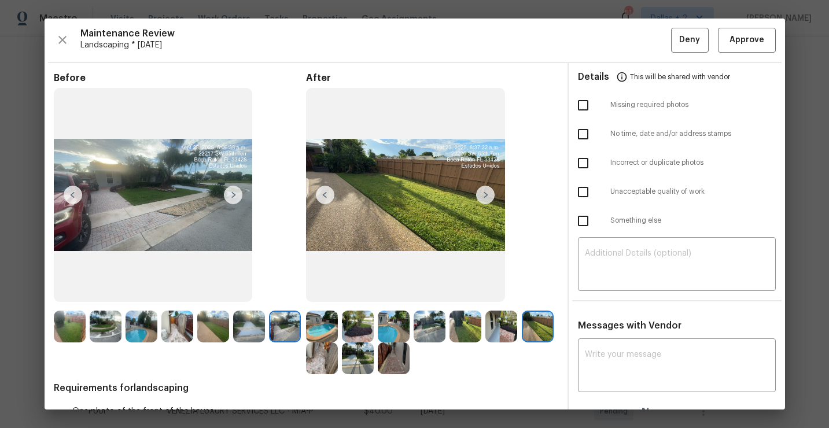
click at [486, 199] on img at bounding box center [485, 195] width 19 height 19
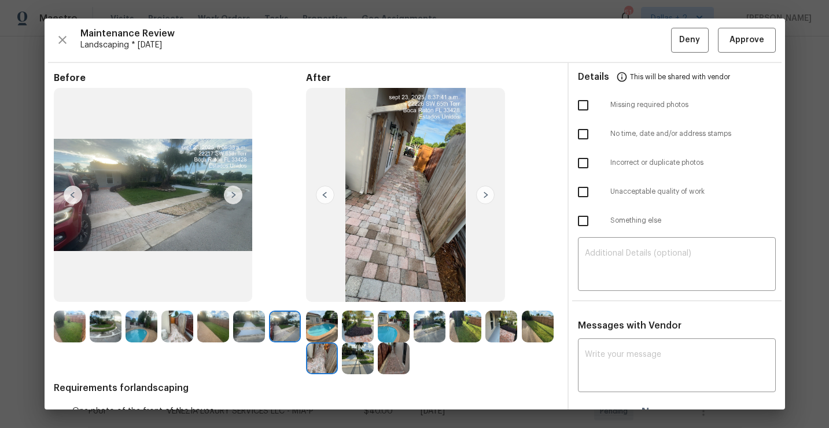
click at [486, 198] on img at bounding box center [485, 195] width 19 height 19
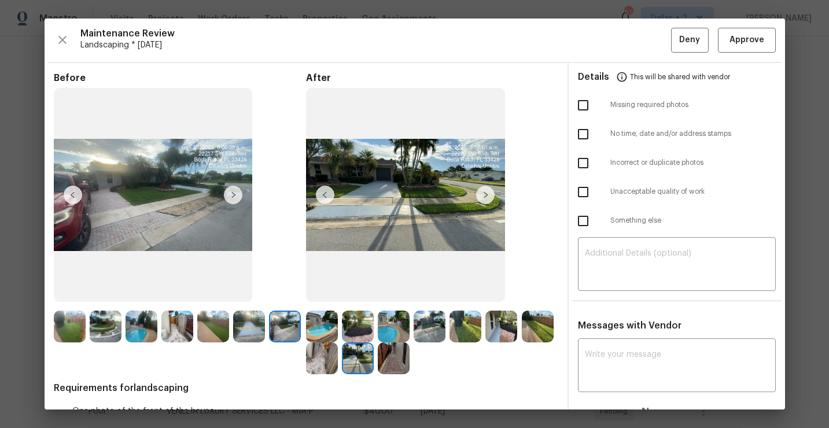
click at [486, 198] on img at bounding box center [485, 195] width 19 height 19
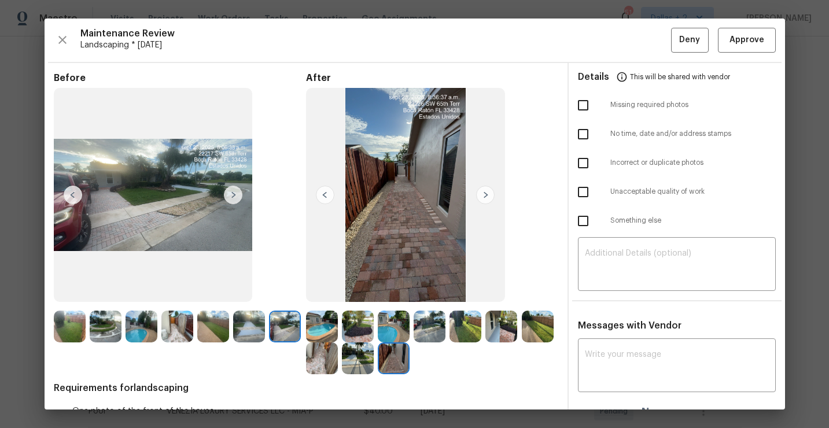
click at [486, 198] on img at bounding box center [485, 195] width 19 height 19
click at [313, 361] on img at bounding box center [322, 358] width 32 height 32
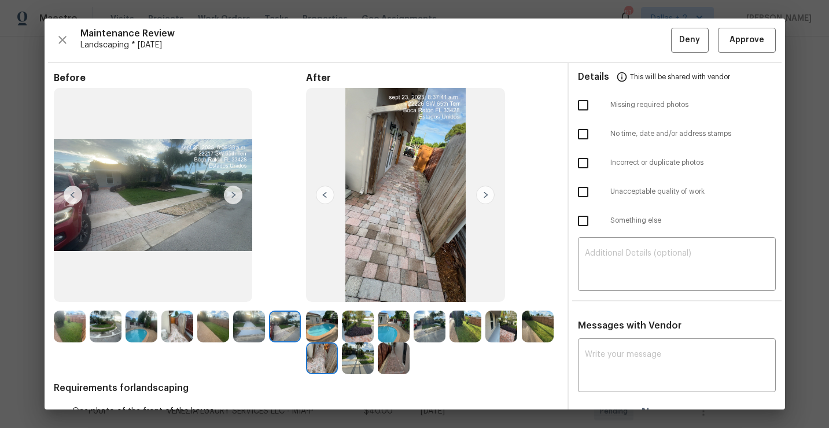
click at [345, 370] on img at bounding box center [358, 358] width 32 height 32
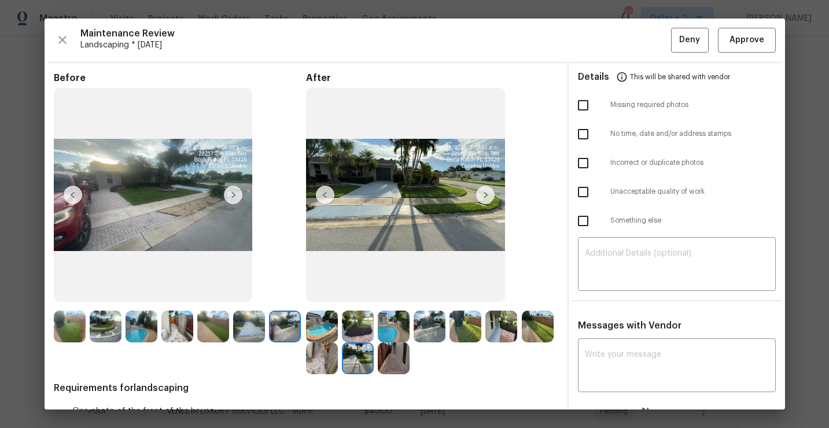
click at [388, 372] on img at bounding box center [394, 358] width 32 height 32
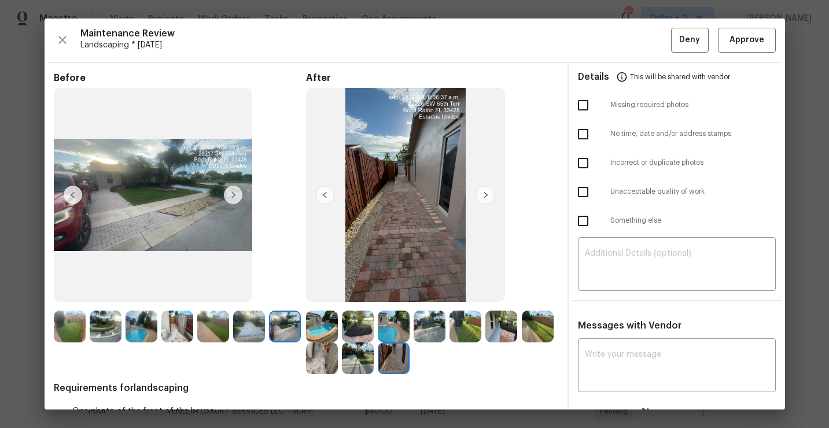
click at [71, 319] on img at bounding box center [70, 327] width 32 height 32
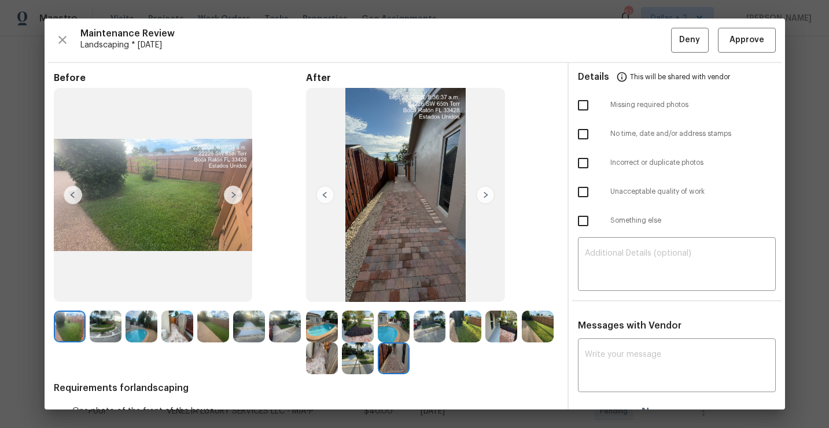
click at [109, 329] on img at bounding box center [106, 327] width 32 height 32
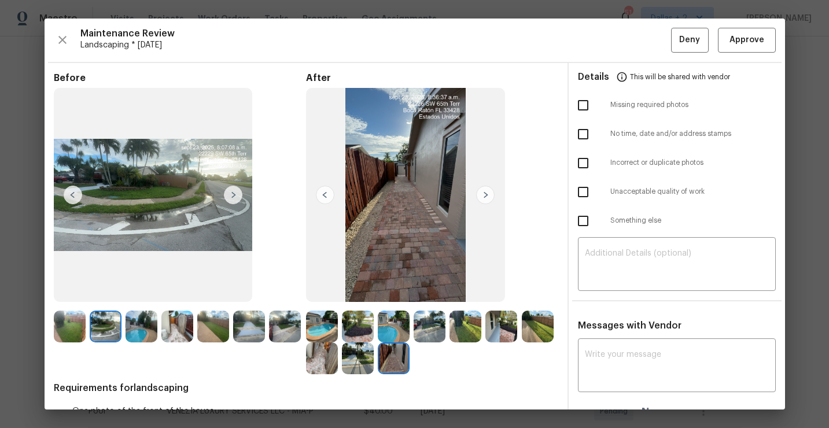
click at [233, 194] on img at bounding box center [233, 195] width 19 height 19
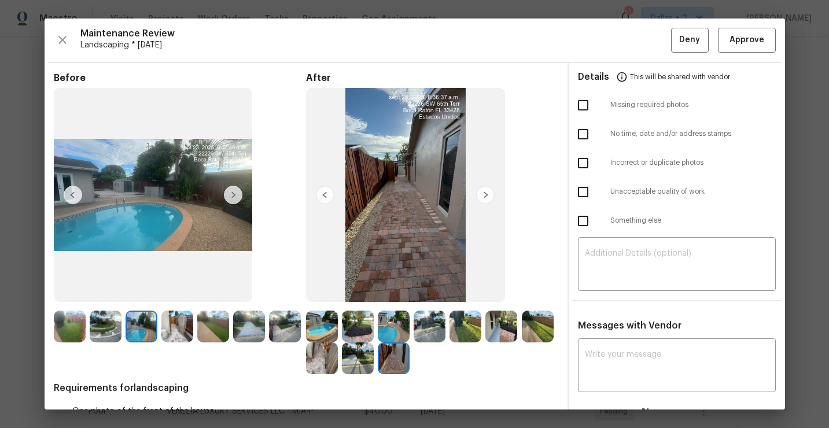
click at [233, 194] on img at bounding box center [233, 195] width 19 height 19
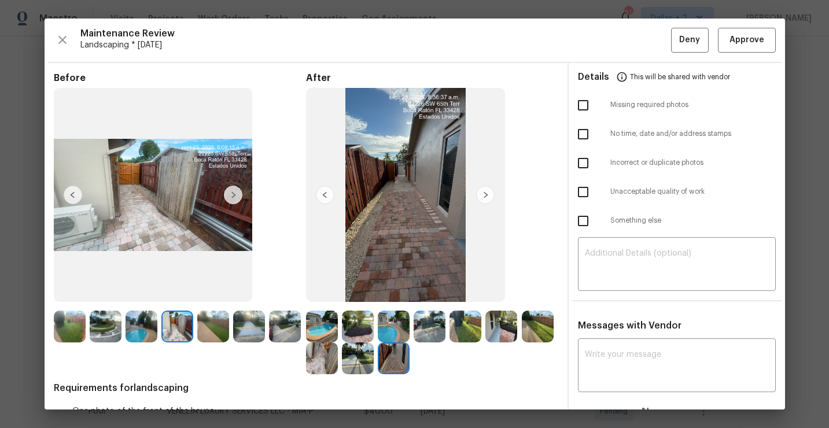
click at [233, 194] on img at bounding box center [233, 195] width 19 height 19
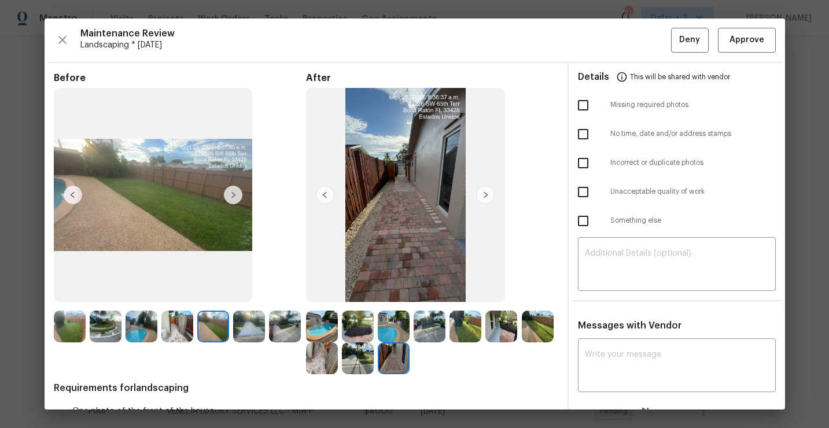
click at [233, 194] on img at bounding box center [233, 195] width 19 height 19
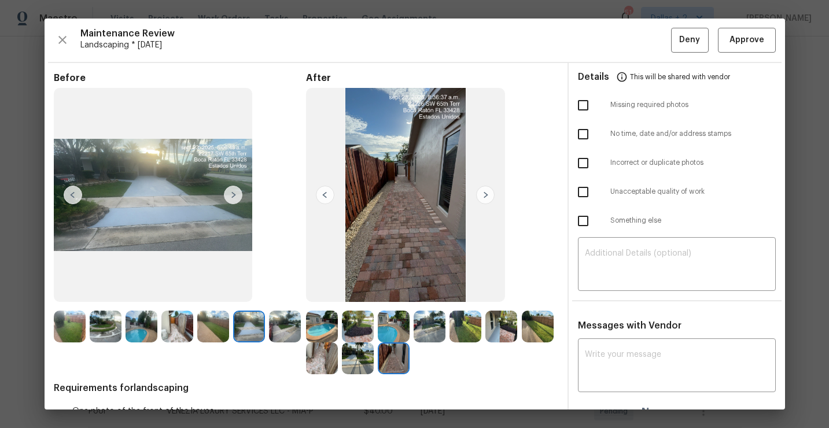
click at [233, 194] on img at bounding box center [233, 195] width 19 height 19
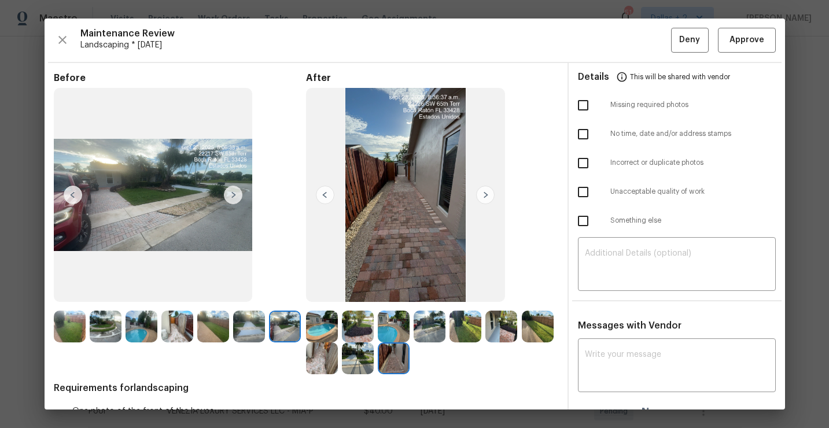
click at [233, 194] on img at bounding box center [233, 195] width 19 height 19
click at [323, 328] on img at bounding box center [322, 327] width 32 height 32
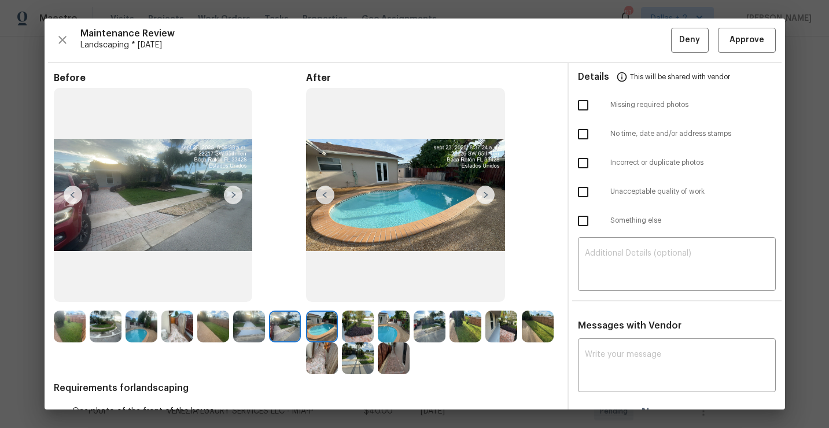
click at [355, 328] on img at bounding box center [358, 327] width 32 height 32
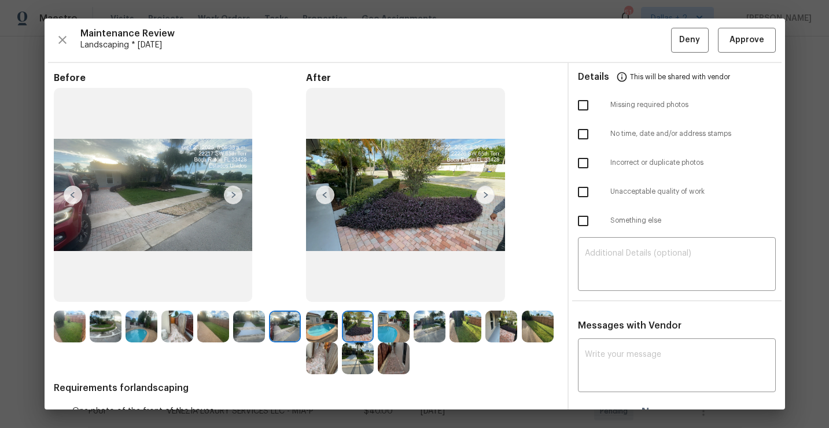
click at [387, 338] on img at bounding box center [394, 327] width 32 height 32
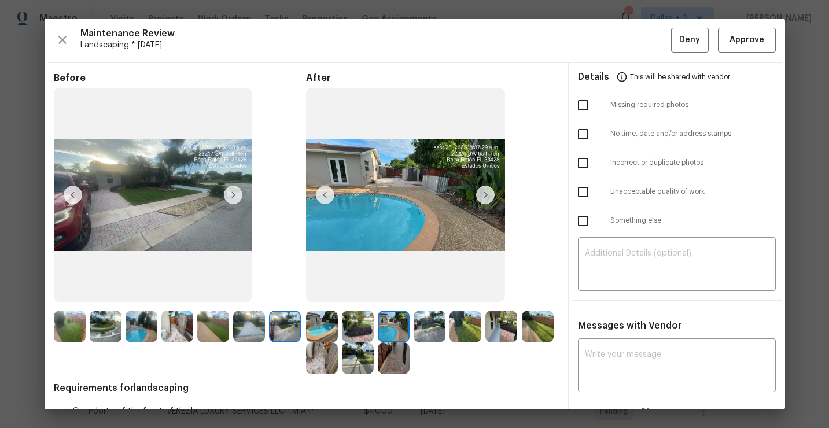
click at [438, 316] on img at bounding box center [430, 327] width 32 height 32
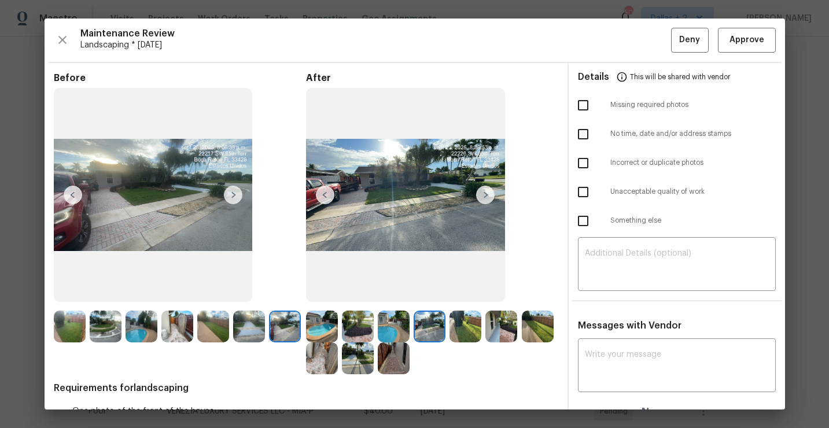
click at [316, 328] on img at bounding box center [322, 327] width 32 height 32
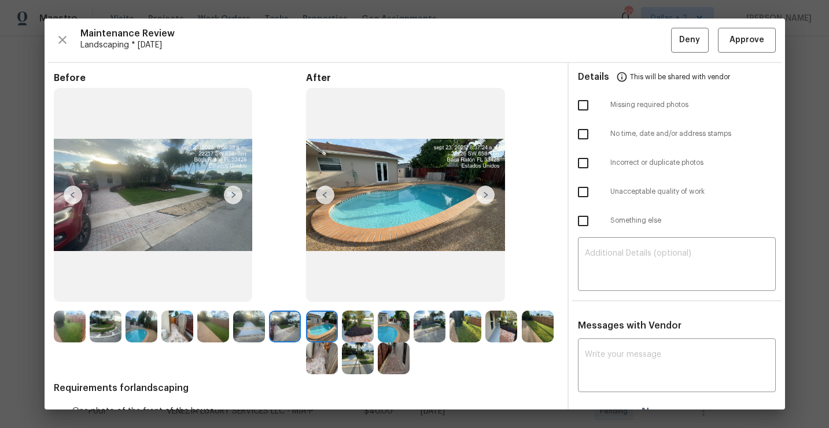
click at [488, 192] on img at bounding box center [485, 195] width 19 height 19
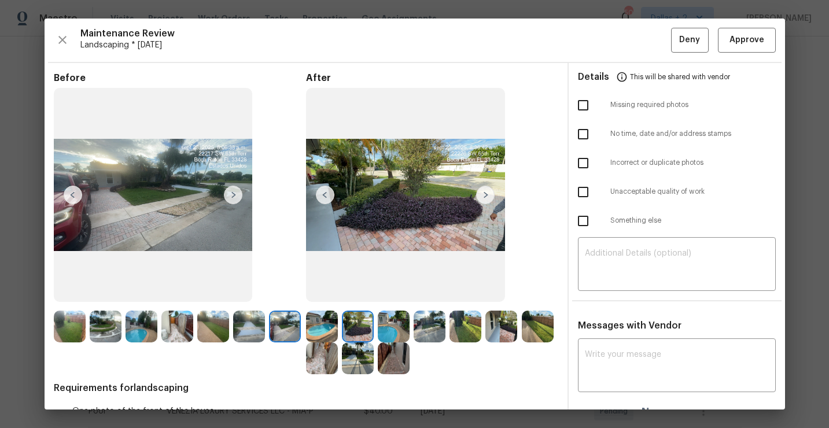
click at [488, 192] on img at bounding box center [485, 195] width 19 height 19
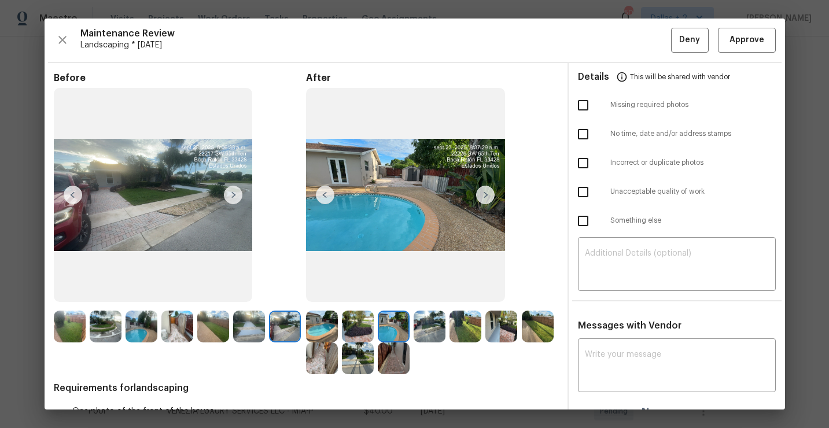
click at [488, 192] on img at bounding box center [485, 195] width 19 height 19
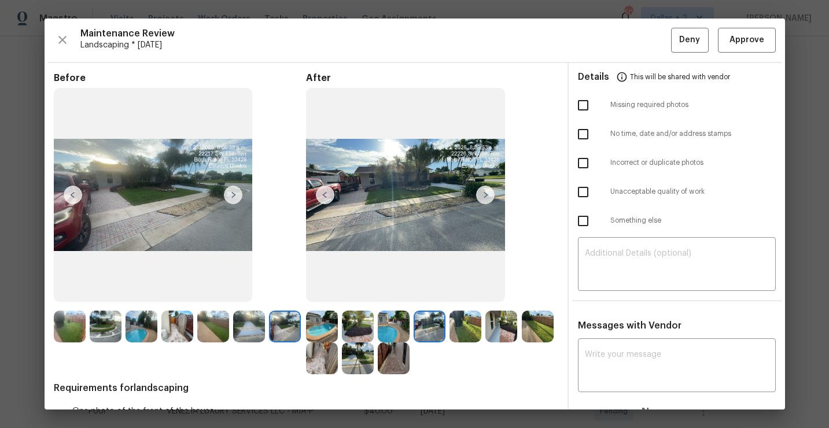
click at [488, 192] on img at bounding box center [485, 195] width 19 height 19
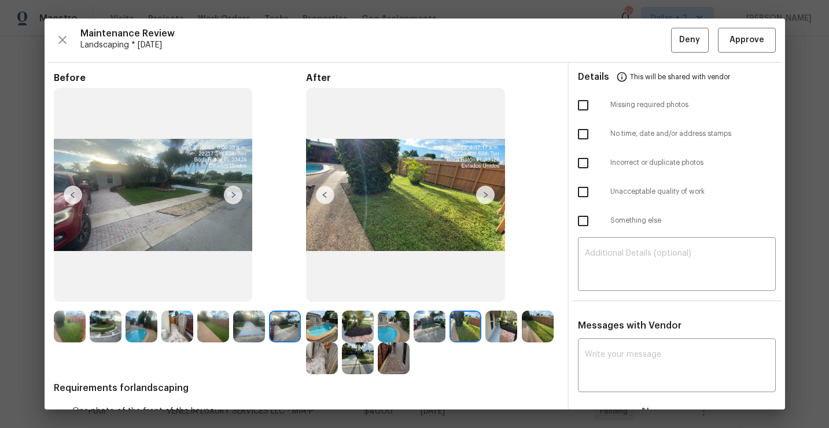
click at [488, 192] on img at bounding box center [485, 195] width 19 height 19
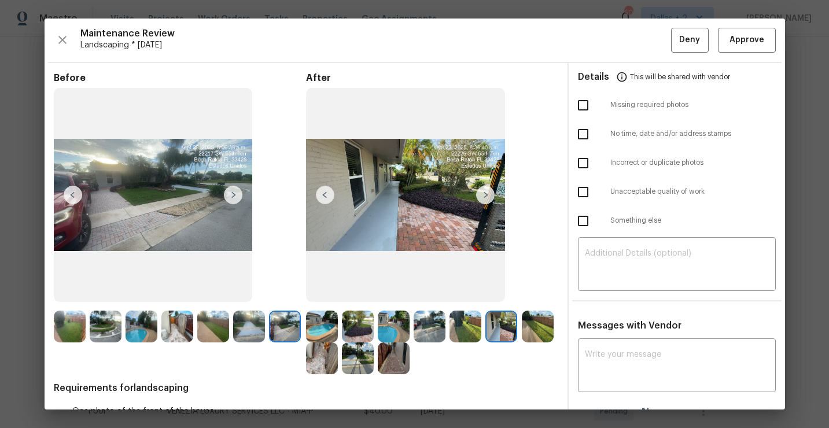
click at [488, 192] on img at bounding box center [485, 195] width 19 height 19
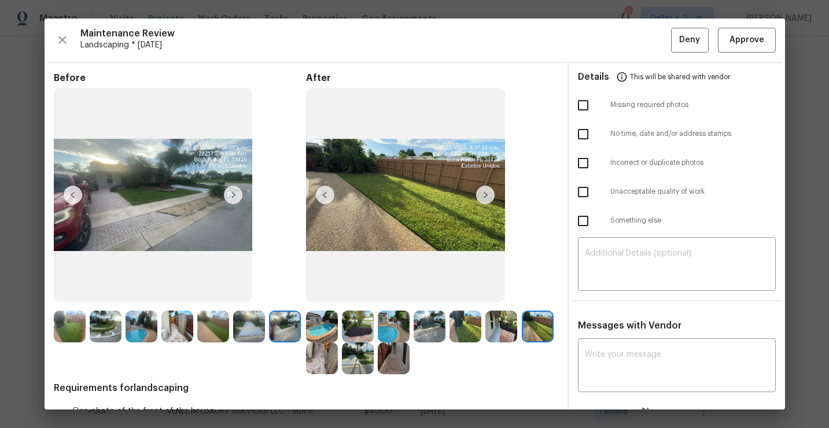
click at [488, 192] on img at bounding box center [485, 195] width 19 height 19
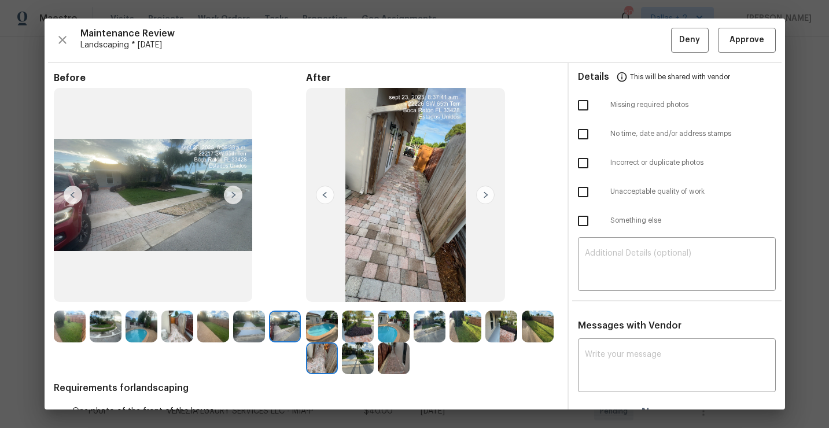
click at [488, 192] on img at bounding box center [485, 195] width 19 height 19
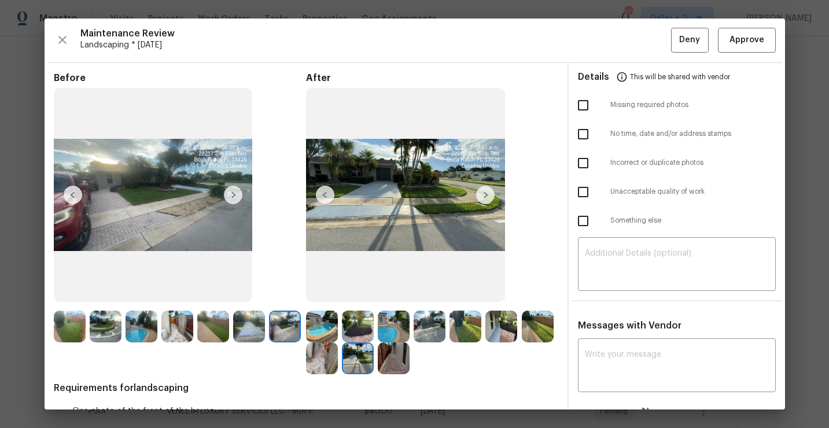
click at [488, 192] on img at bounding box center [485, 195] width 19 height 19
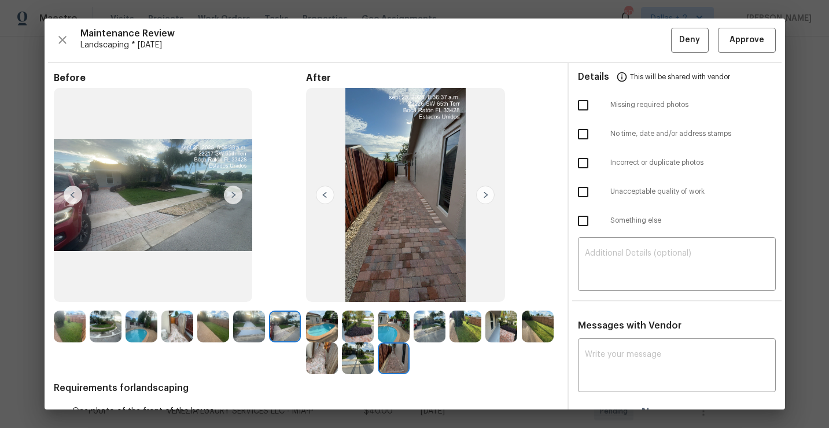
click at [488, 192] on img at bounding box center [485, 195] width 19 height 19
click at [85, 329] on div at bounding box center [72, 327] width 36 height 32
click at [76, 327] on img at bounding box center [70, 327] width 32 height 32
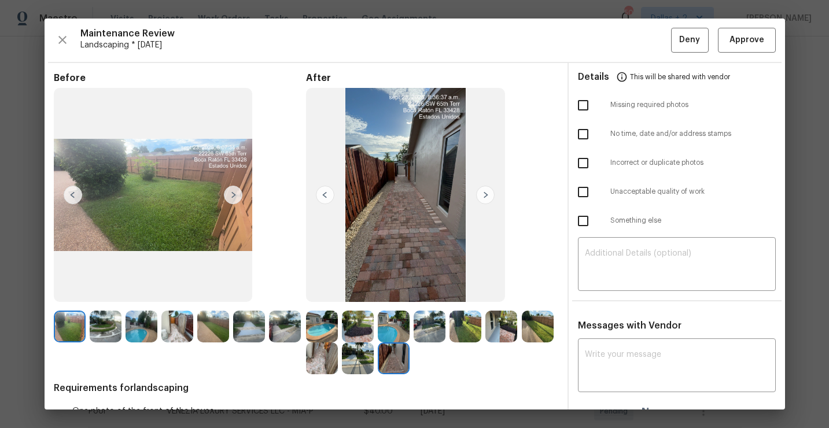
click at [231, 195] on img at bounding box center [233, 195] width 19 height 19
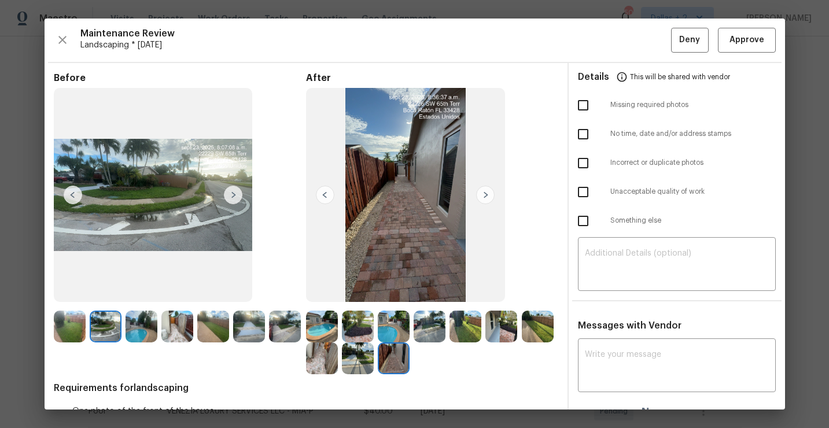
click at [231, 195] on img at bounding box center [233, 195] width 19 height 19
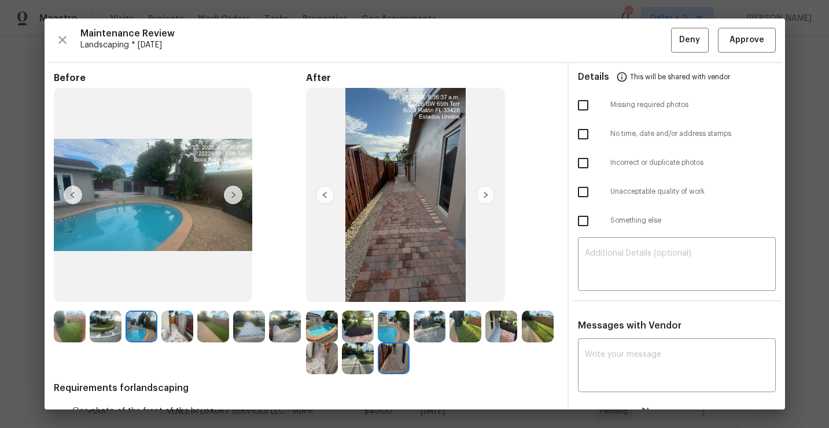
click at [231, 195] on img at bounding box center [233, 195] width 19 height 19
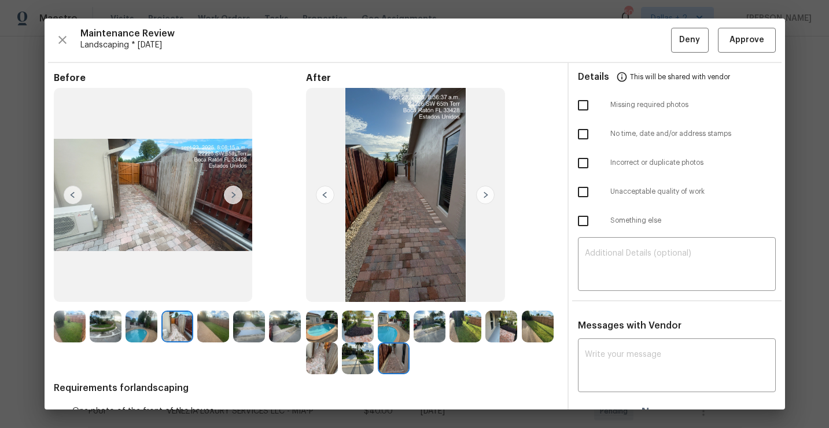
click at [231, 195] on img at bounding box center [233, 195] width 19 height 19
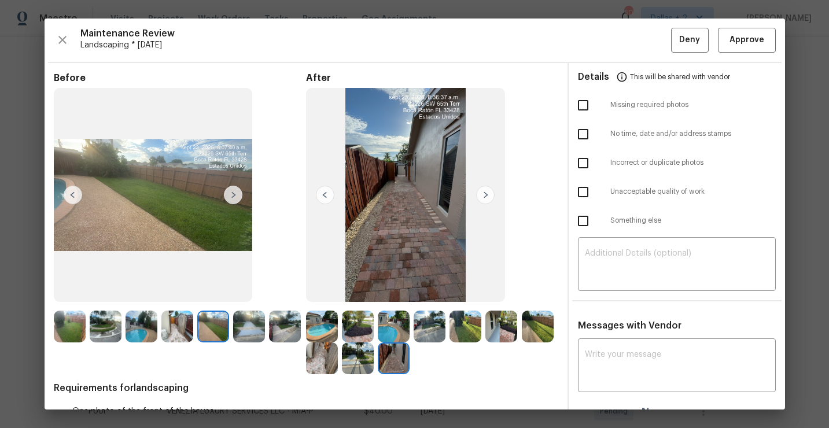
click at [231, 195] on img at bounding box center [233, 195] width 19 height 19
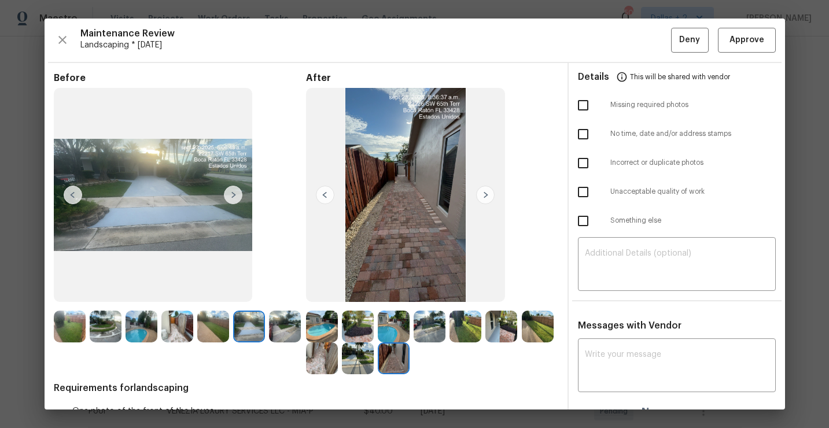
click at [231, 195] on img at bounding box center [233, 195] width 19 height 19
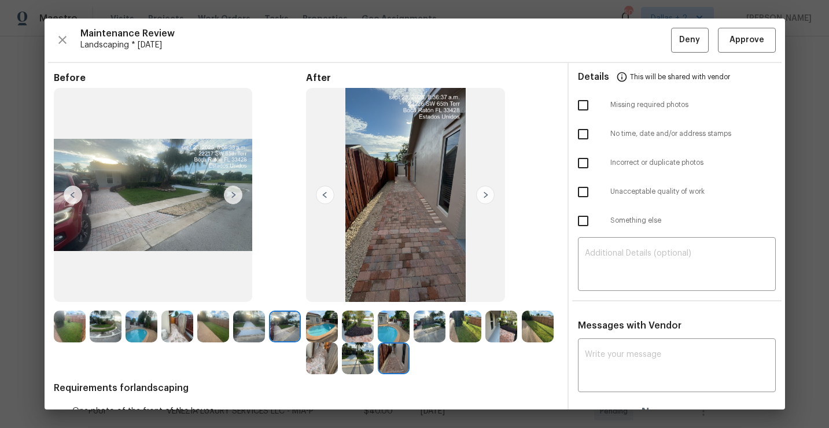
click at [231, 195] on img at bounding box center [233, 195] width 19 height 19
click at [58, 39] on icon "button" at bounding box center [63, 40] width 14 height 14
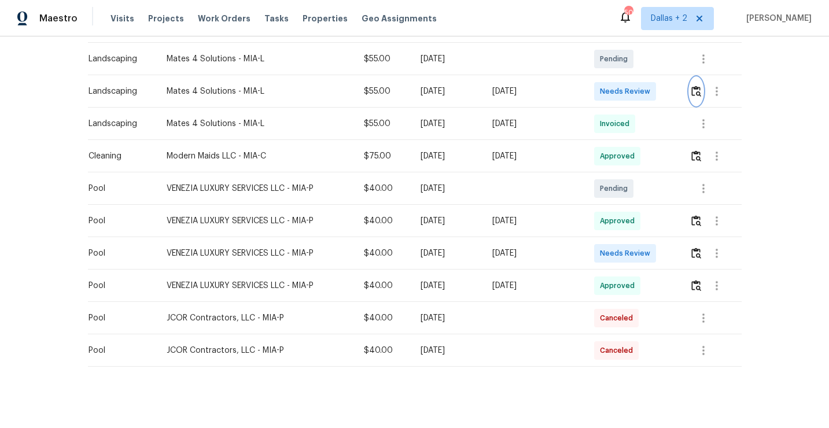
scroll to position [367, 0]
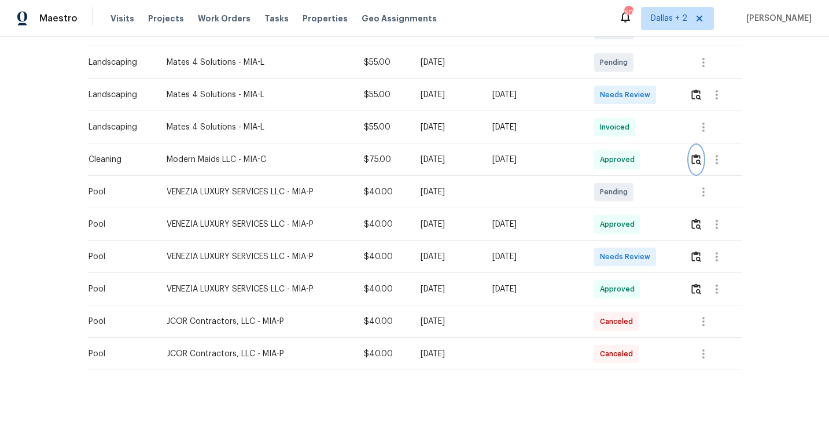
click at [697, 160] on img "button" at bounding box center [696, 159] width 10 height 11
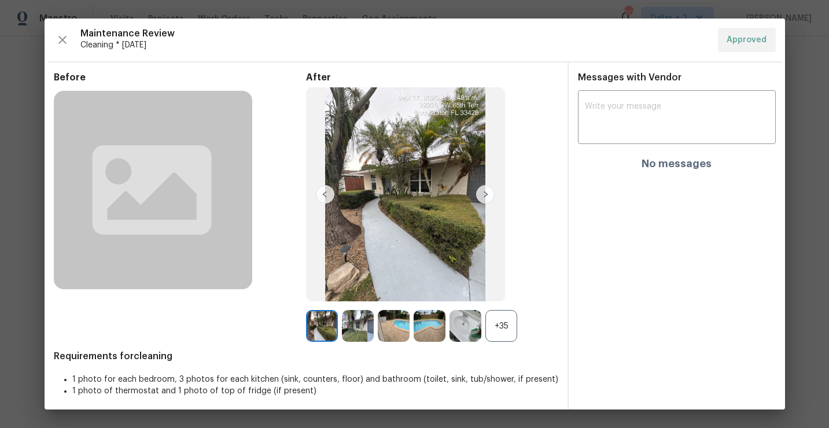
click at [507, 315] on div "+35" at bounding box center [501, 326] width 32 height 32
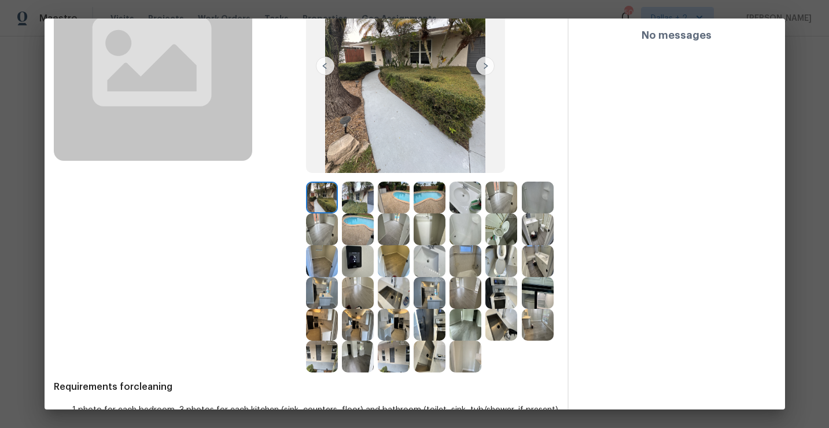
scroll to position [0, 0]
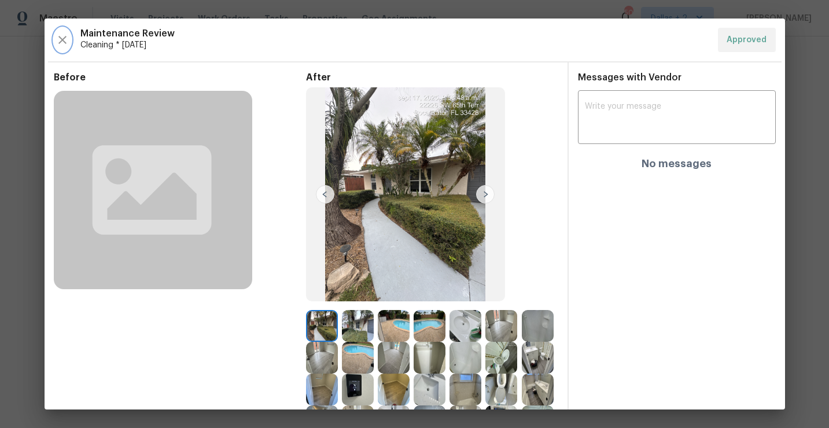
click at [63, 39] on icon "button" at bounding box center [62, 40] width 8 height 8
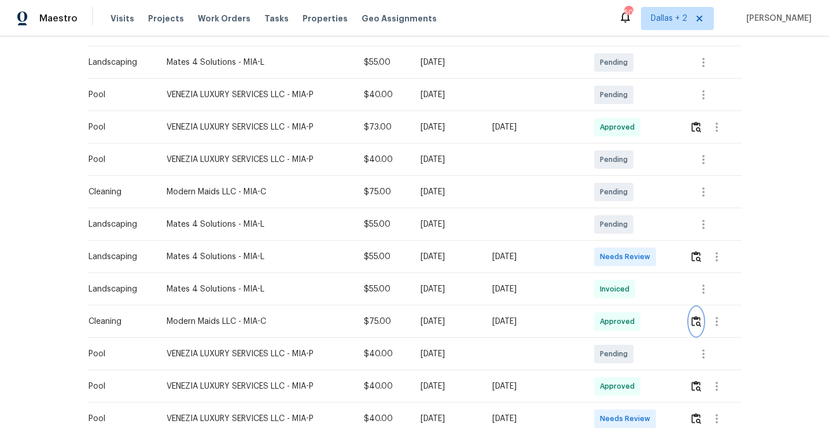
scroll to position [226, 0]
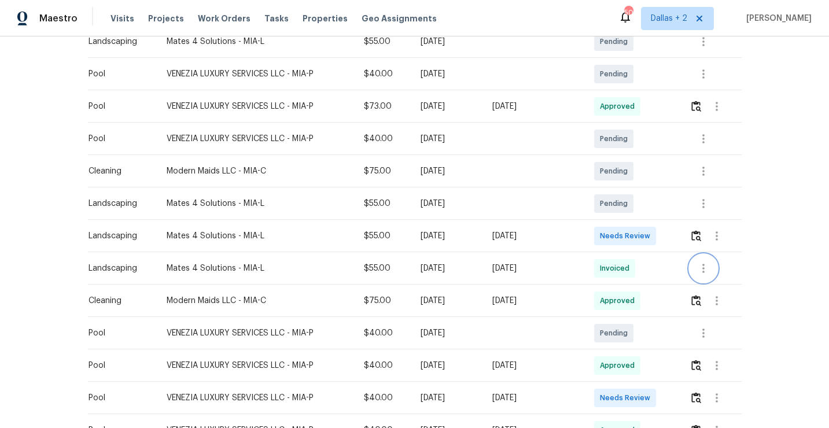
click at [701, 271] on icon "button" at bounding box center [703, 268] width 14 height 14
click at [704, 286] on li "View details" at bounding box center [733, 287] width 81 height 19
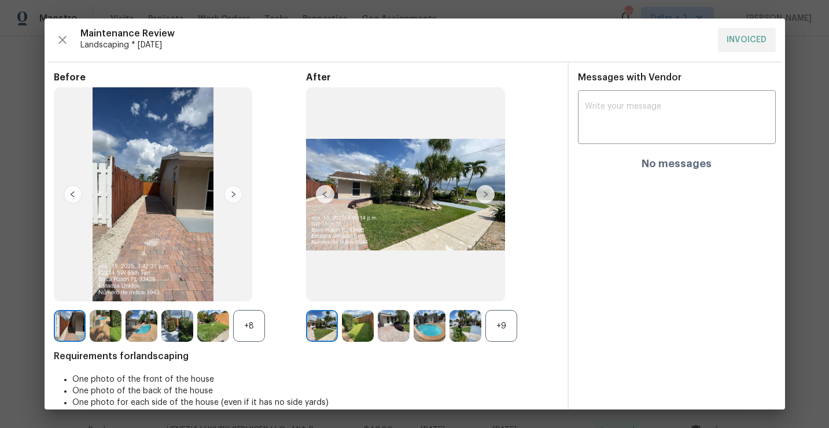
click at [499, 325] on div "+9" at bounding box center [501, 326] width 32 height 32
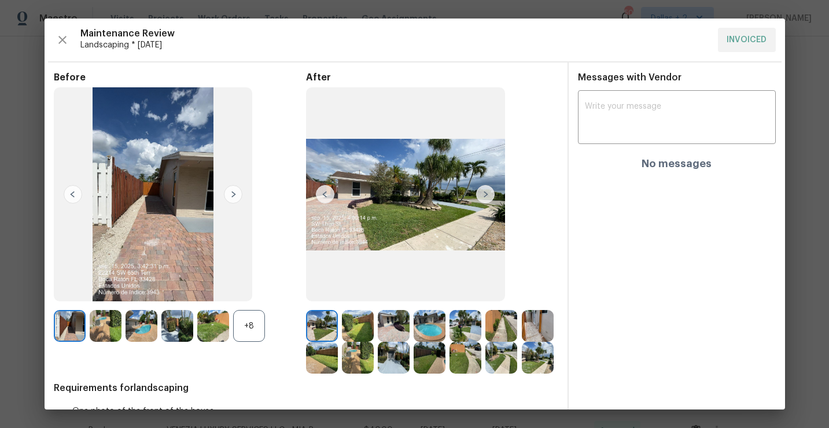
click at [239, 326] on div "+8" at bounding box center [249, 326] width 32 height 32
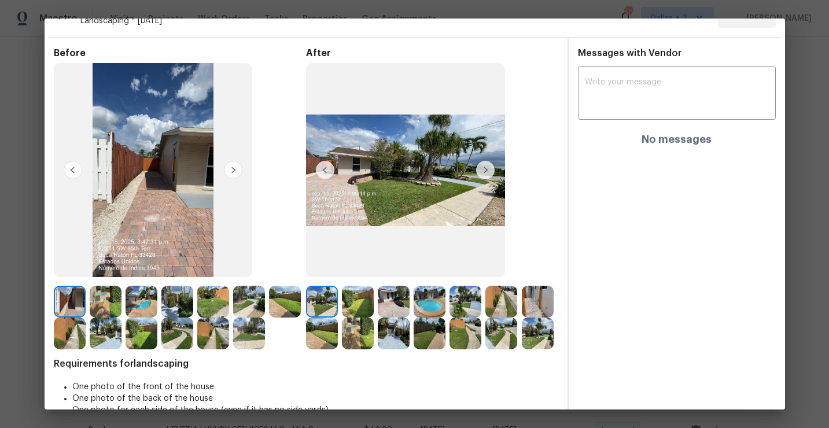
scroll to position [26, 0]
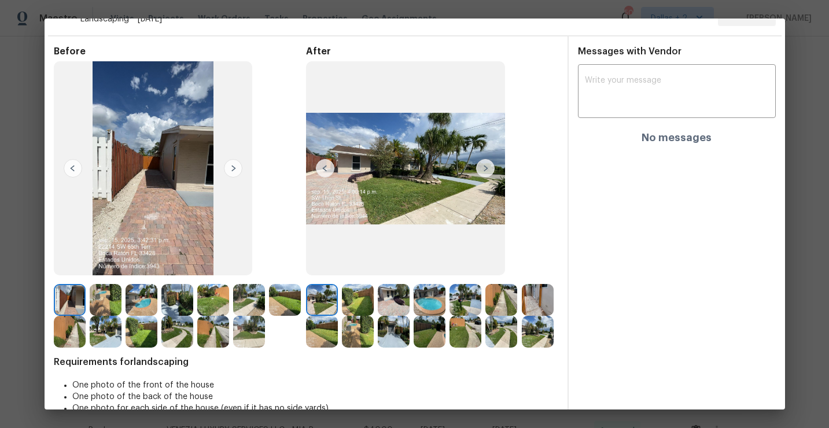
click at [323, 297] on img at bounding box center [322, 300] width 32 height 32
click at [490, 169] on img at bounding box center [485, 168] width 19 height 19
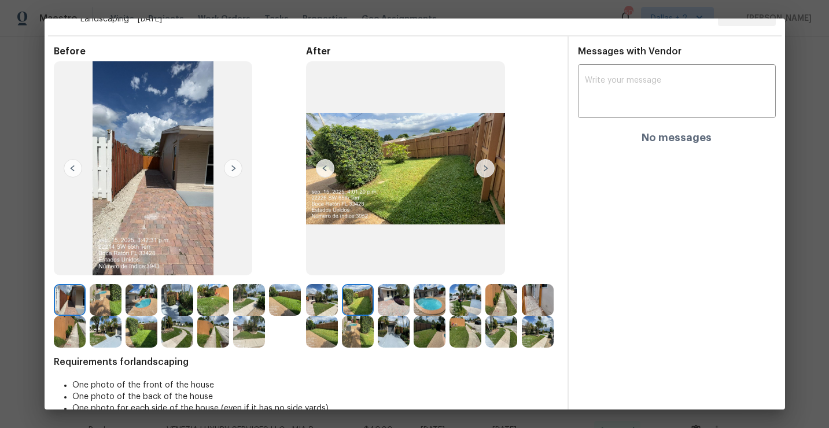
click at [490, 169] on img at bounding box center [485, 168] width 19 height 19
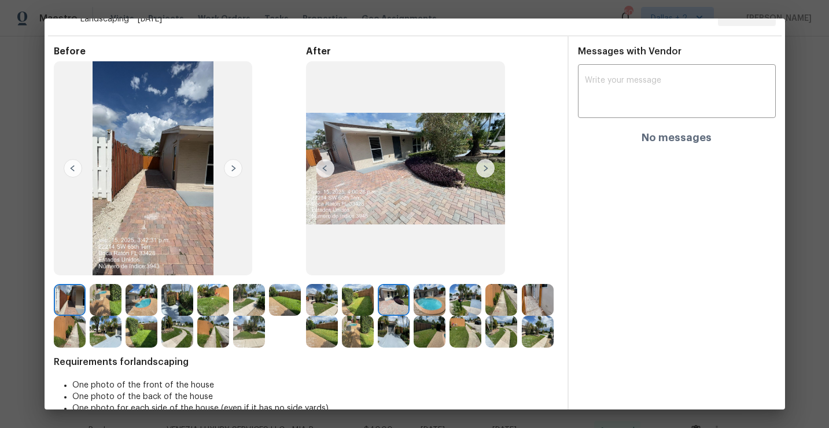
click at [493, 167] on img at bounding box center [485, 168] width 19 height 19
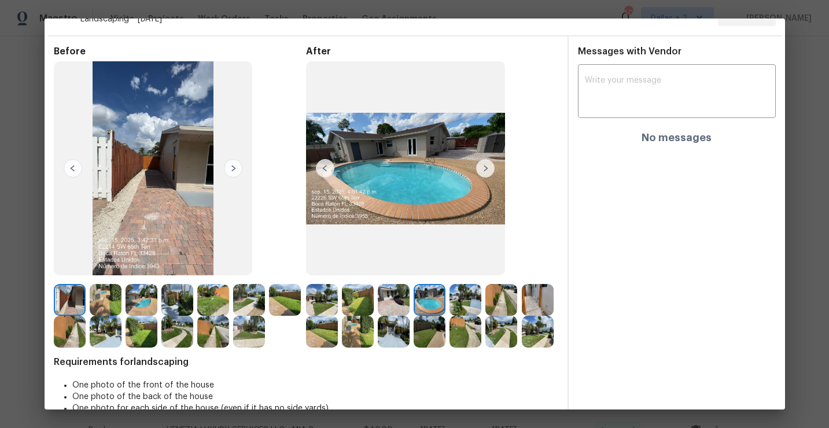
click at [491, 166] on img at bounding box center [485, 168] width 19 height 19
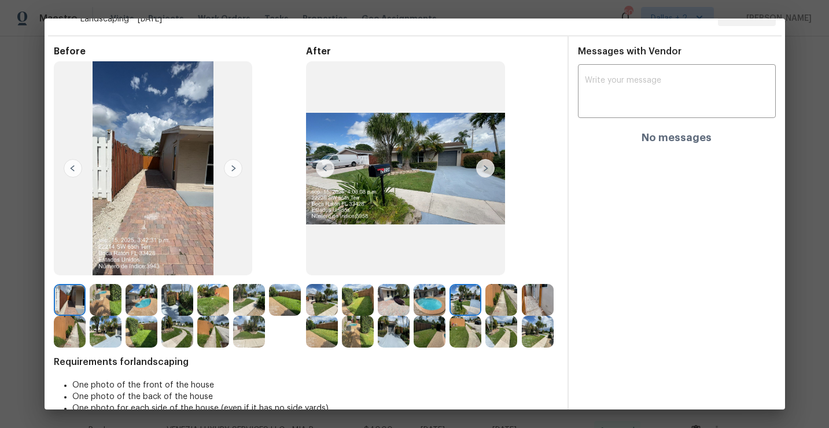
click at [490, 168] on img at bounding box center [485, 168] width 19 height 19
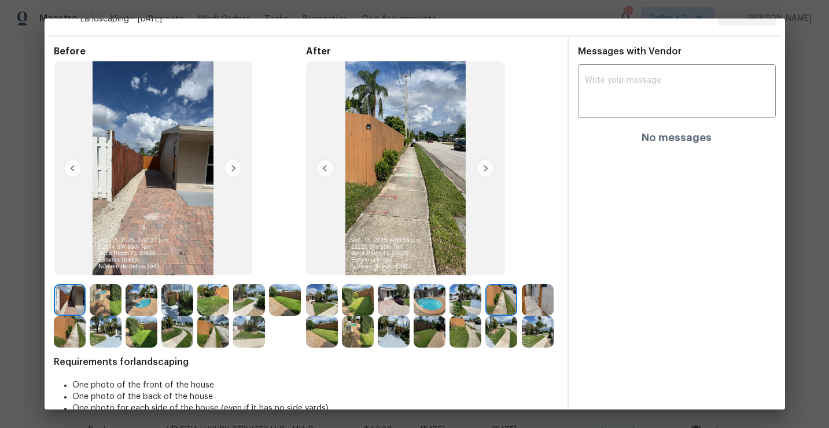
click at [327, 166] on img at bounding box center [325, 168] width 19 height 19
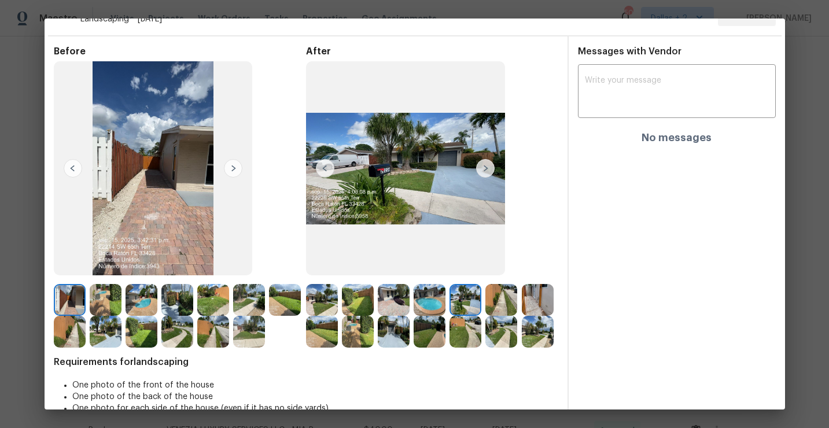
scroll to position [0, 0]
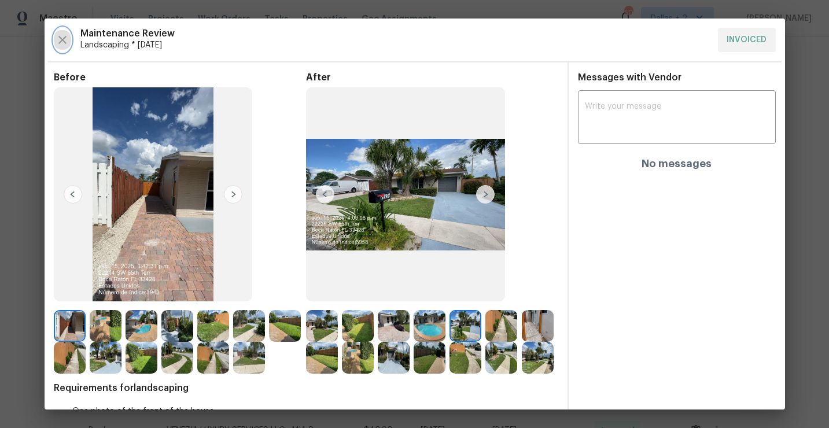
click at [64, 42] on icon "button" at bounding box center [62, 40] width 8 height 8
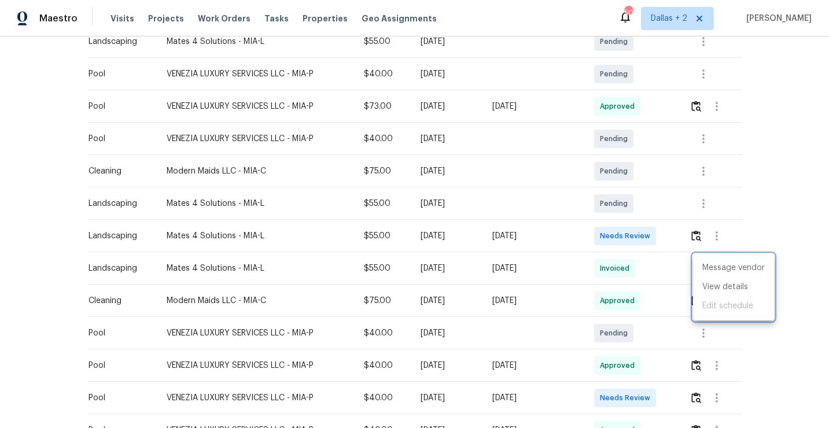
click at [753, 189] on div at bounding box center [414, 214] width 829 height 428
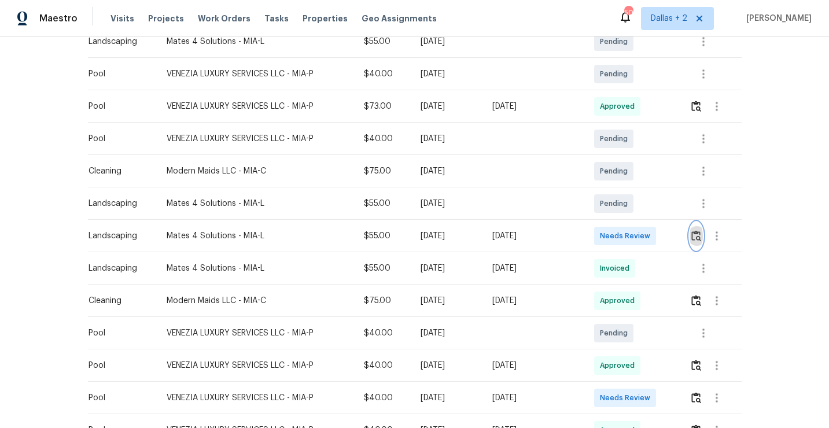
click at [703, 238] on button "button" at bounding box center [695, 236] width 13 height 28
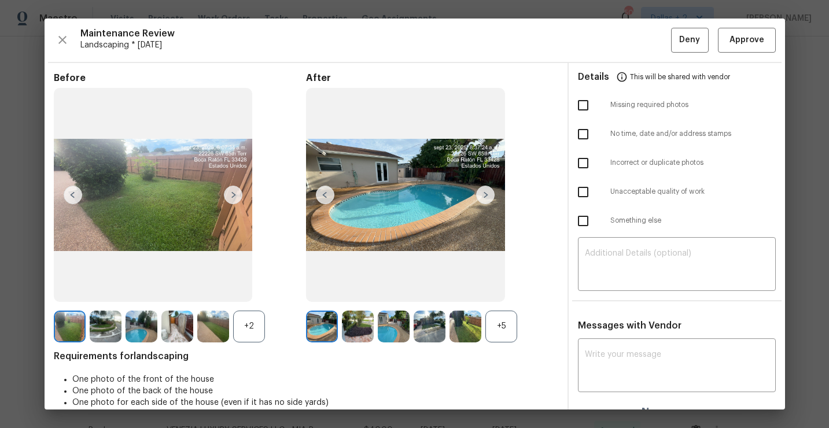
click at [504, 331] on div "+5" at bounding box center [501, 327] width 32 height 32
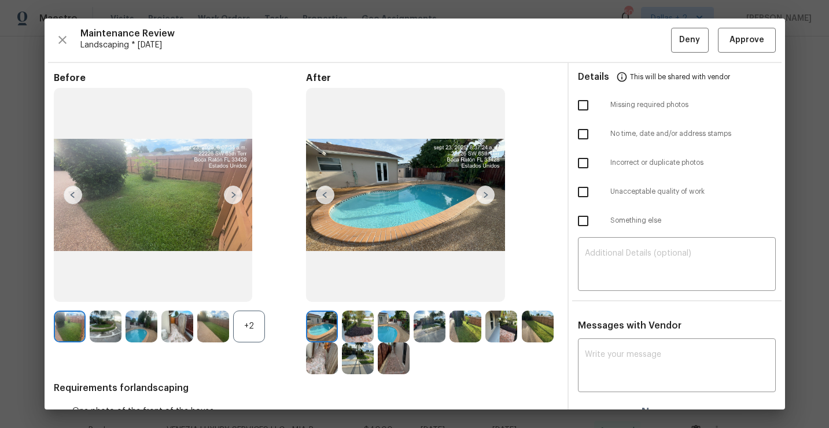
click at [268, 322] on div "+2" at bounding box center [180, 327] width 252 height 32
click at [248, 330] on div "+2" at bounding box center [249, 327] width 32 height 32
click at [413, 333] on div at bounding box center [396, 327] width 36 height 32
click at [424, 324] on img at bounding box center [430, 327] width 32 height 32
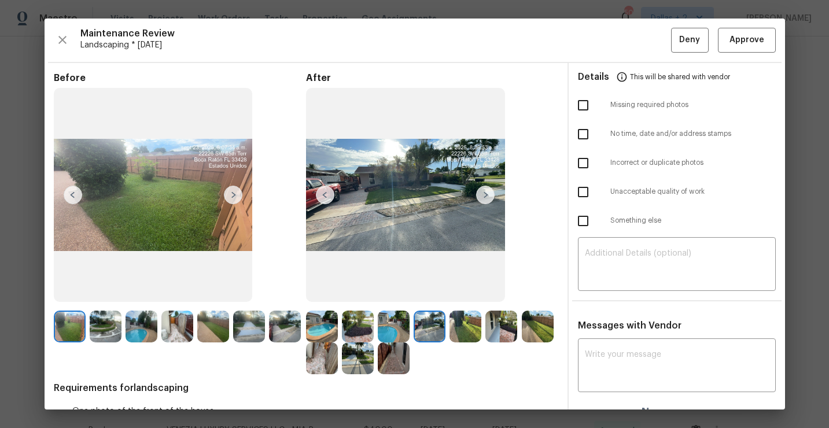
click at [448, 325] on div at bounding box center [432, 327] width 36 height 32
click at [462, 326] on img at bounding box center [465, 327] width 32 height 32
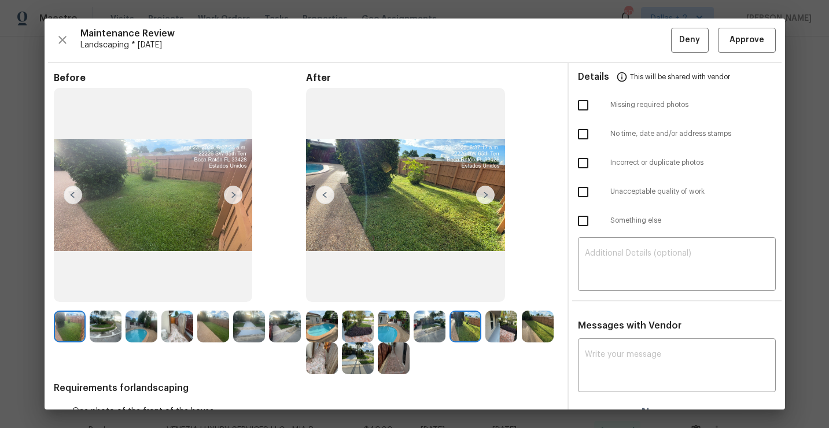
click at [507, 328] on img at bounding box center [501, 327] width 32 height 32
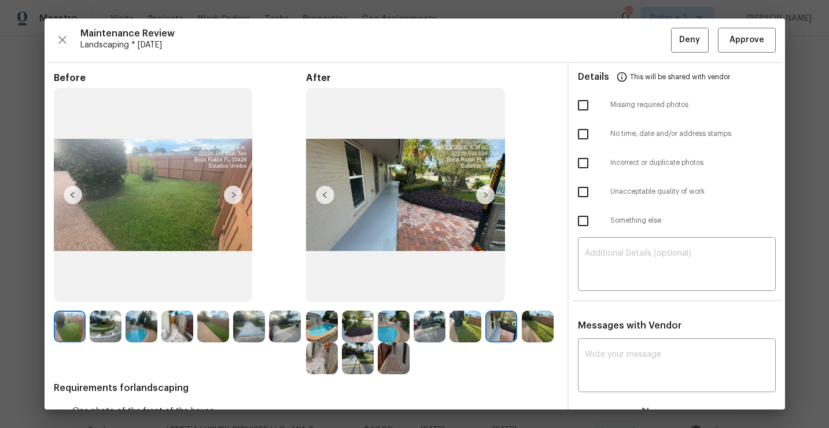
click at [530, 333] on img at bounding box center [538, 327] width 32 height 32
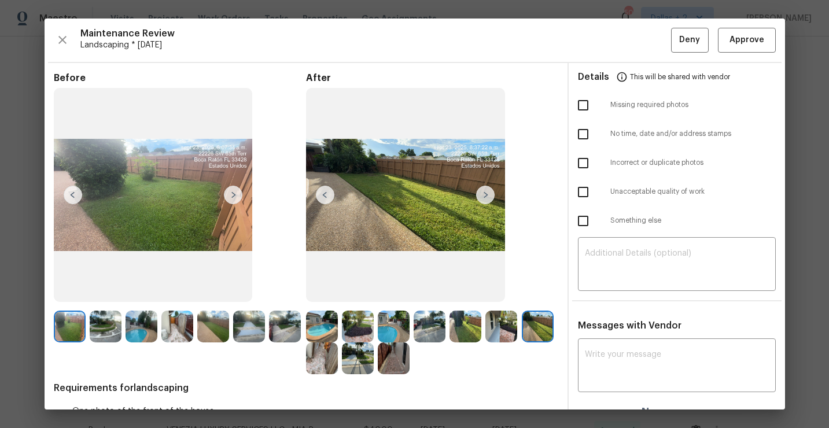
click at [496, 319] on img at bounding box center [501, 327] width 32 height 32
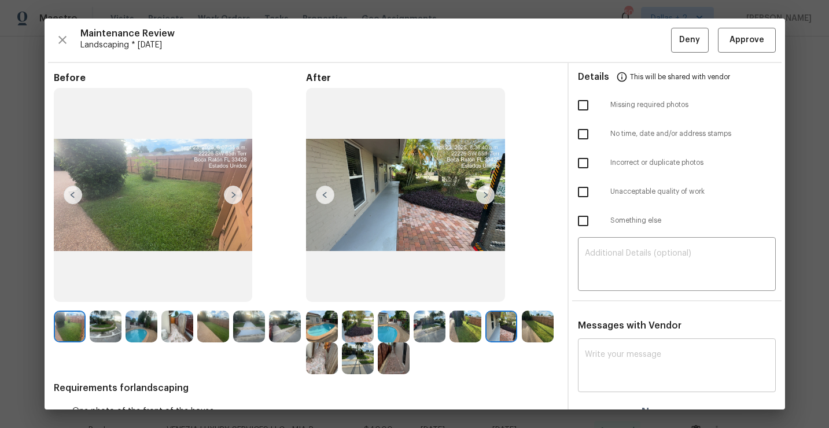
click at [620, 356] on textarea at bounding box center [677, 366] width 184 height 32
paste textarea "Maintenance Audit Team: Unfortunately this landscaping visit completed on 09/22…"
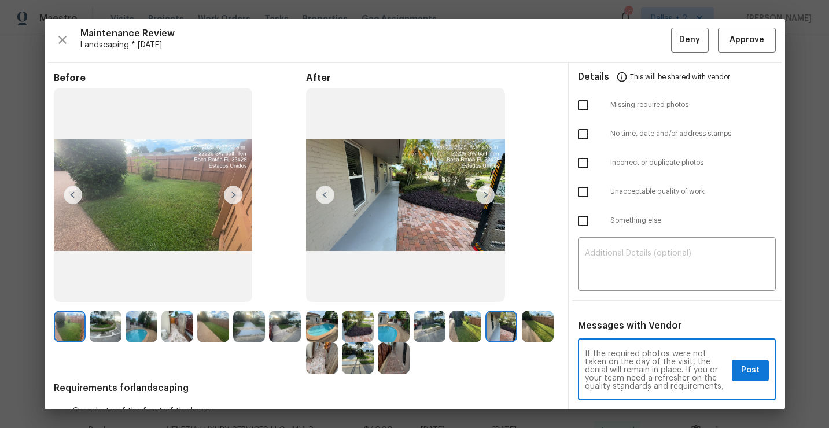
scroll to position [58, 0]
type textarea "Maintenance Audit Team: Unfortunately this landscaping visit completed on 09/22…"
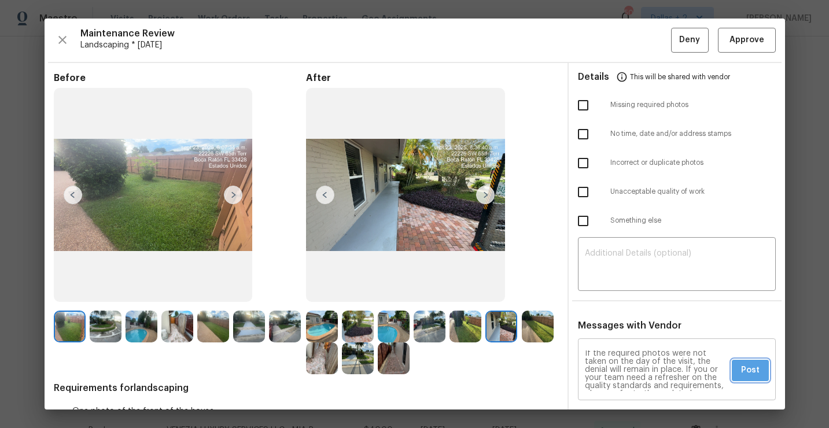
click at [752, 364] on span "Post" at bounding box center [750, 370] width 19 height 14
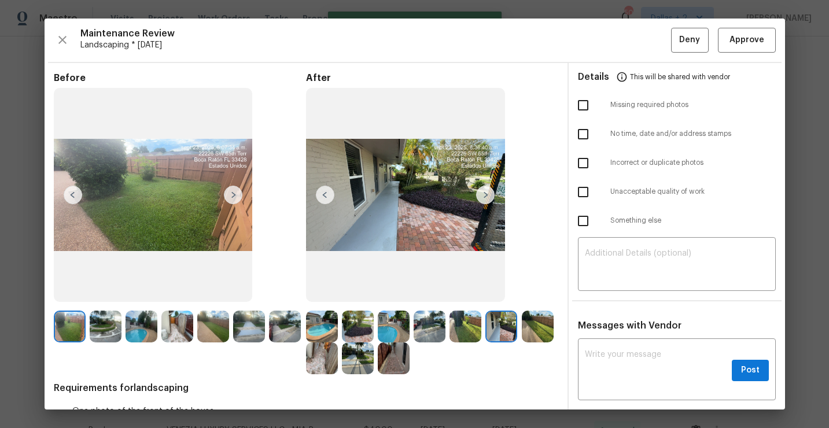
scroll to position [0, 0]
click at [582, 104] on input "checkbox" at bounding box center [583, 105] width 24 height 24
checkbox input "true"
click at [685, 47] on button "Deny" at bounding box center [690, 40] width 38 height 25
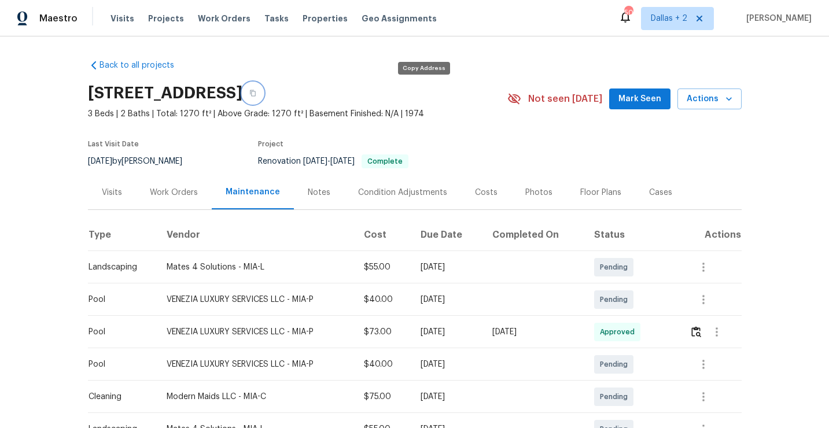
click at [256, 94] on icon "button" at bounding box center [252, 93] width 7 height 7
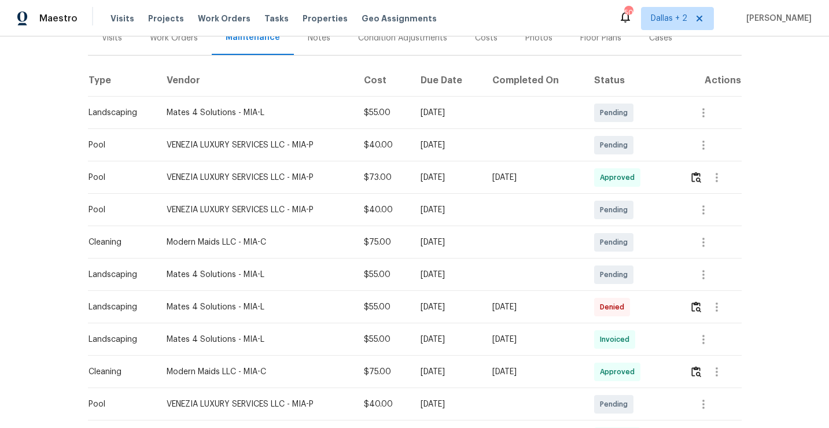
scroll to position [211, 0]
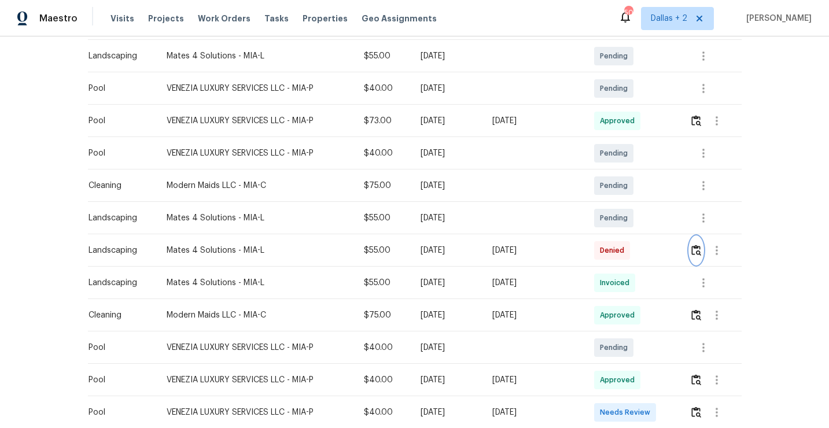
click at [699, 250] on img "button" at bounding box center [696, 250] width 10 height 11
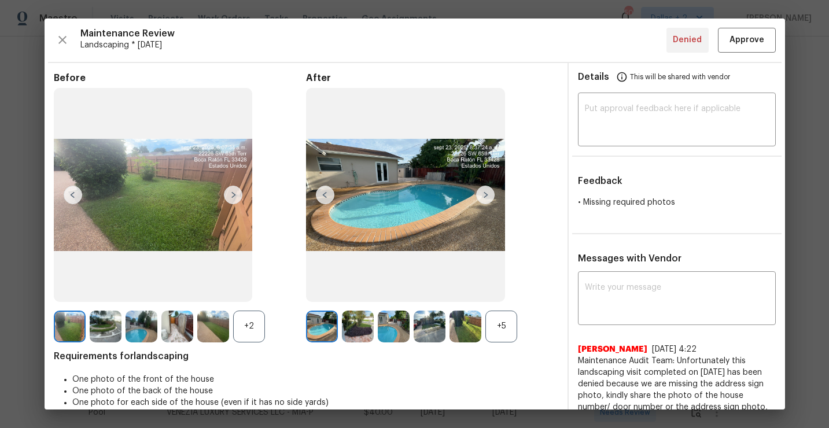
scroll to position [82, 0]
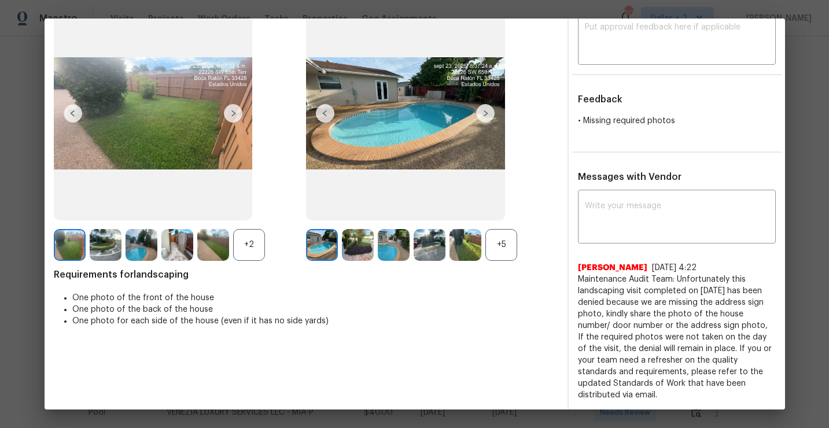
drag, startPoint x: 615, startPoint y: 397, endPoint x: 571, endPoint y: 283, distance: 122.7
click at [571, 283] on div "x ​ Jithin Franklin 9/25/25, 4:22 Maintenance Audit Team: Unfortunately this la…" at bounding box center [677, 297] width 216 height 208
copy span "Maintenance Audit Team: Unfortunately this landscaping visit completed on 09/22…"
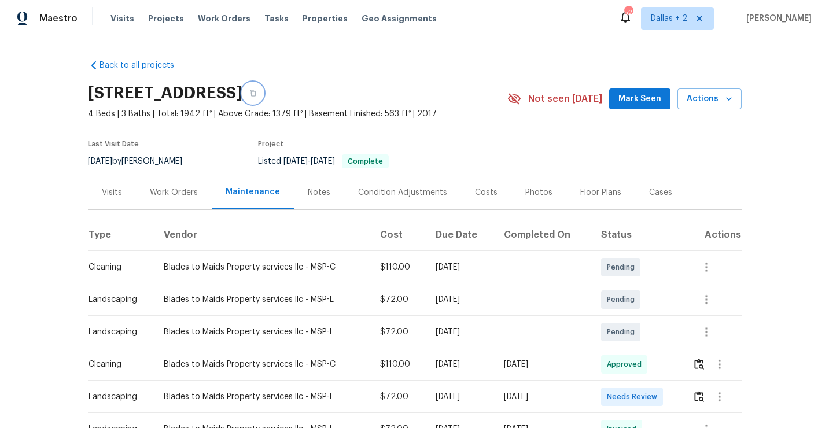
click at [256, 93] on icon "button" at bounding box center [252, 93] width 7 height 7
click at [256, 92] on icon "button" at bounding box center [252, 93] width 7 height 7
click at [263, 97] on button "button" at bounding box center [252, 93] width 21 height 21
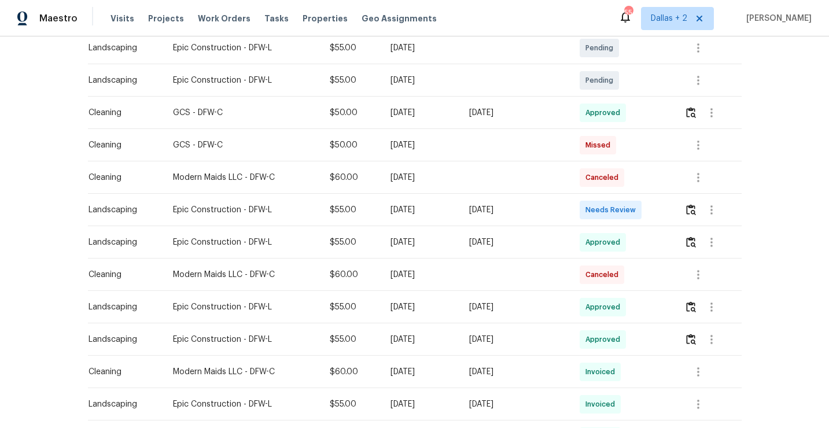
scroll to position [305, 0]
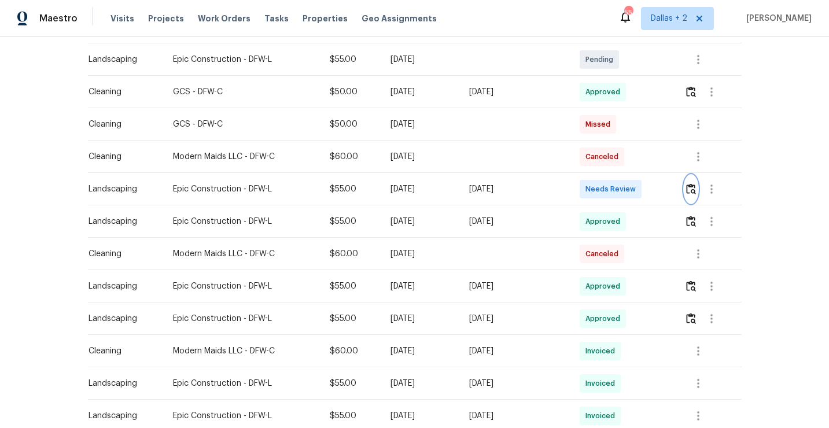
click at [693, 189] on img "button" at bounding box center [691, 188] width 10 height 11
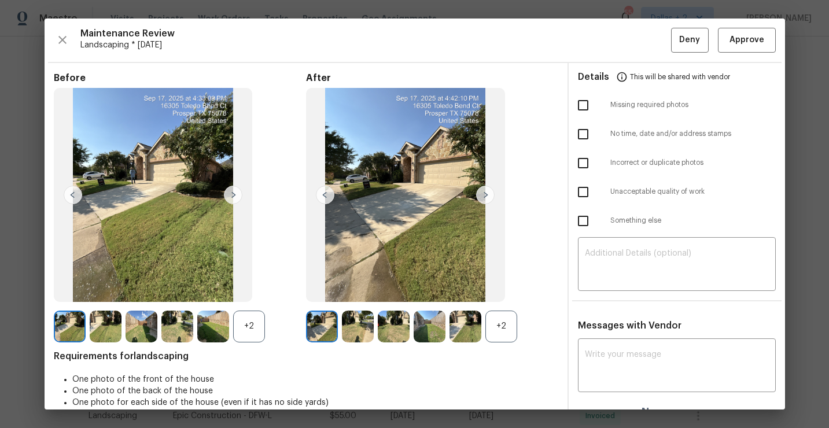
click at [501, 328] on div "+2" at bounding box center [501, 327] width 32 height 32
click at [249, 333] on div "+2" at bounding box center [249, 327] width 32 height 32
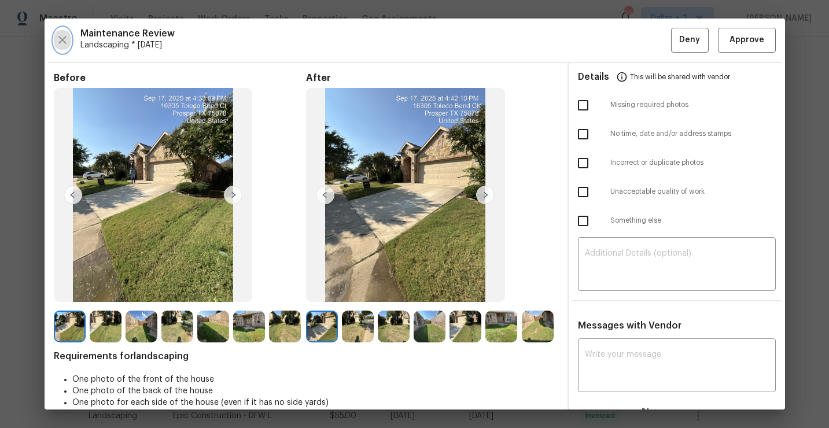
click at [64, 36] on icon "button" at bounding box center [63, 40] width 14 height 14
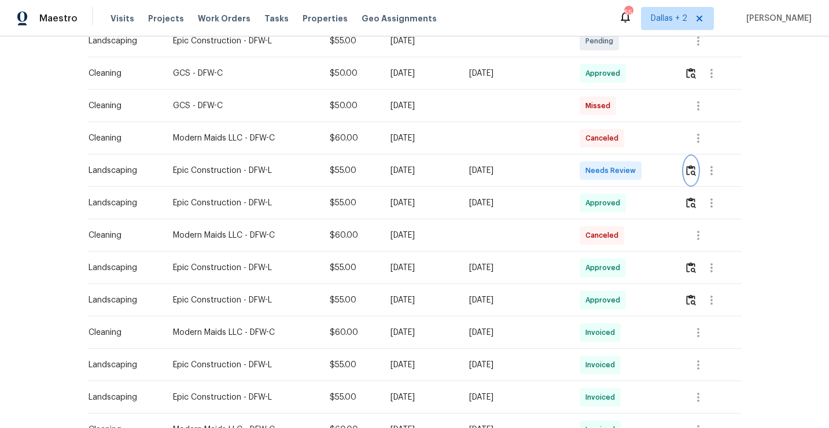
scroll to position [324, 0]
click at [695, 203] on img "button" at bounding box center [691, 201] width 10 height 11
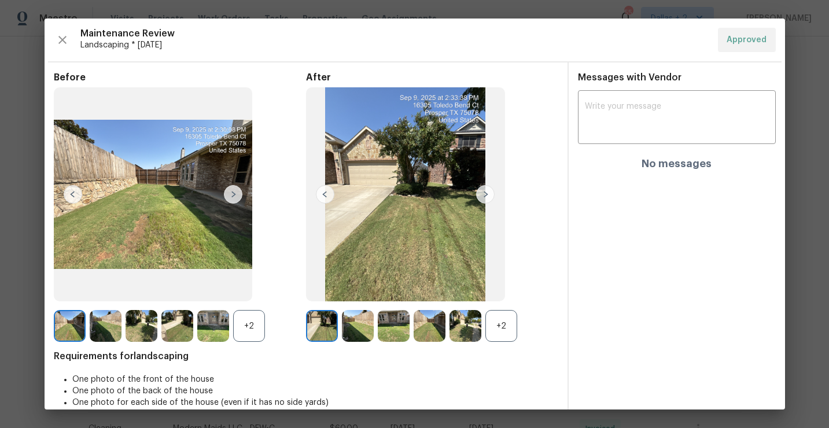
click at [503, 327] on div "+2" at bounding box center [501, 326] width 32 height 32
click at [243, 329] on div "+2" at bounding box center [249, 326] width 32 height 32
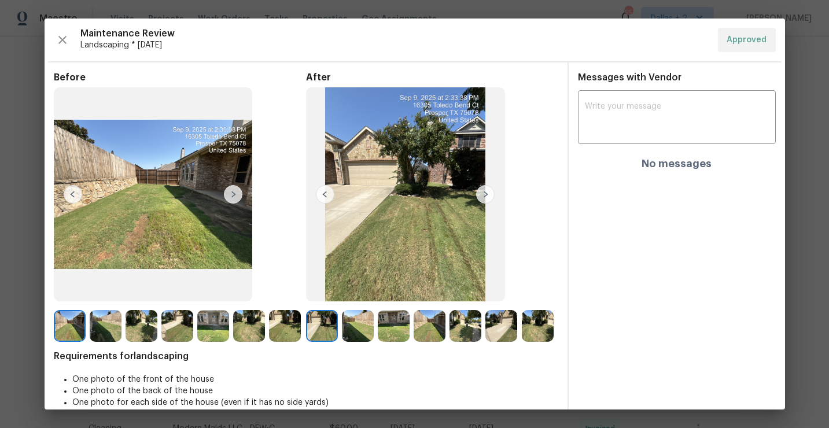
click at [390, 331] on img at bounding box center [394, 326] width 32 height 32
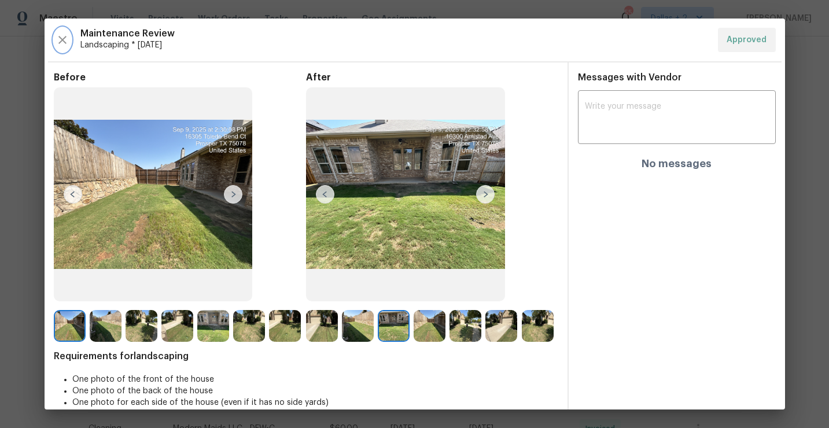
click at [57, 46] on icon "button" at bounding box center [63, 40] width 14 height 14
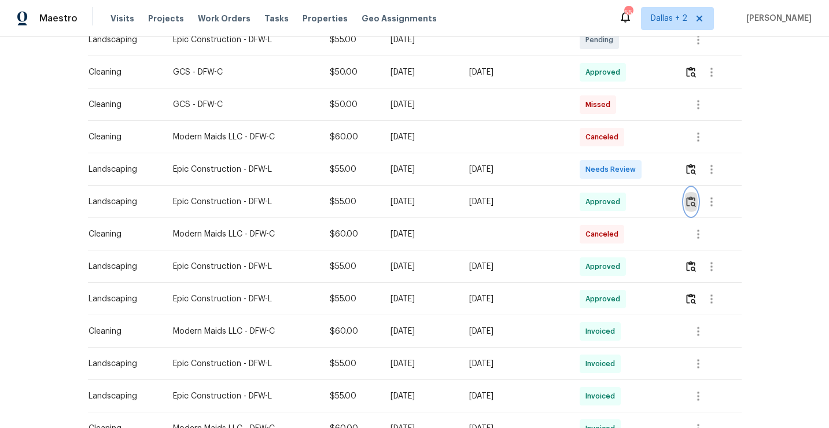
click at [695, 199] on img "button" at bounding box center [691, 201] width 10 height 11
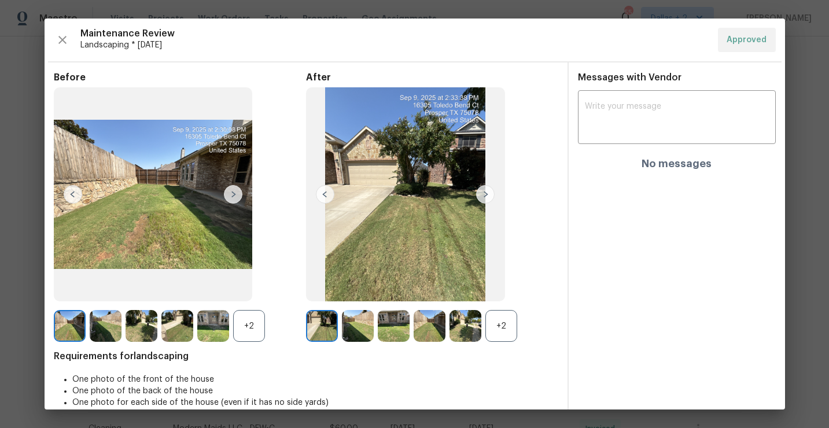
click at [504, 323] on div "+2" at bounding box center [501, 326] width 32 height 32
click at [510, 332] on img at bounding box center [501, 326] width 32 height 32
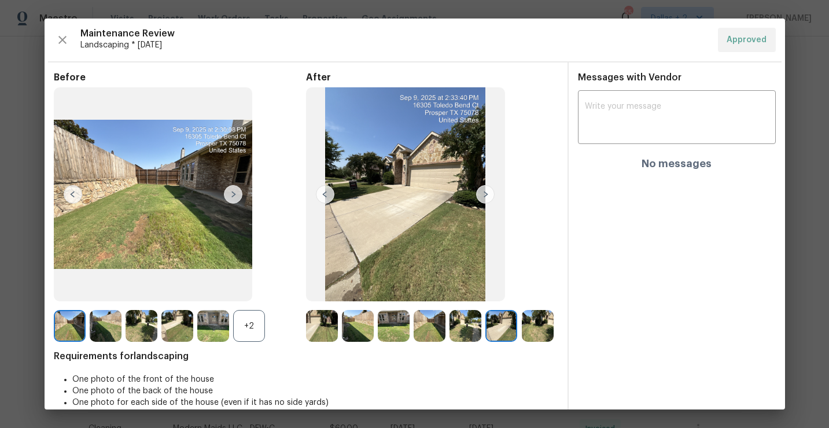
click at [398, 331] on img at bounding box center [394, 326] width 32 height 32
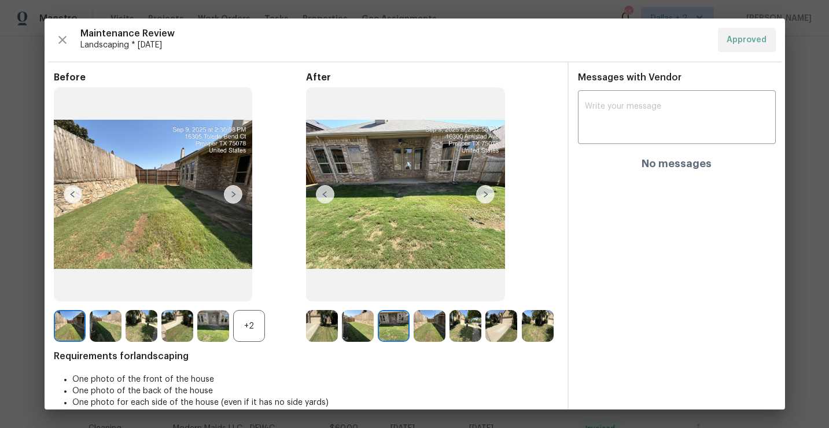
click at [319, 335] on img at bounding box center [322, 326] width 32 height 32
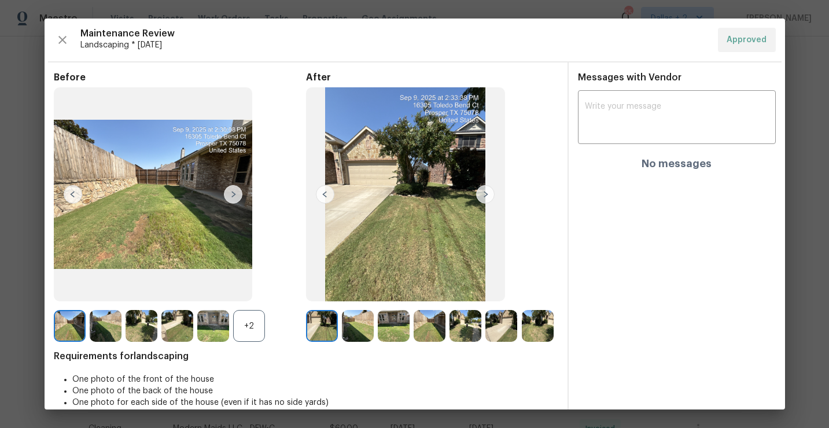
click at [485, 198] on img at bounding box center [485, 194] width 19 height 19
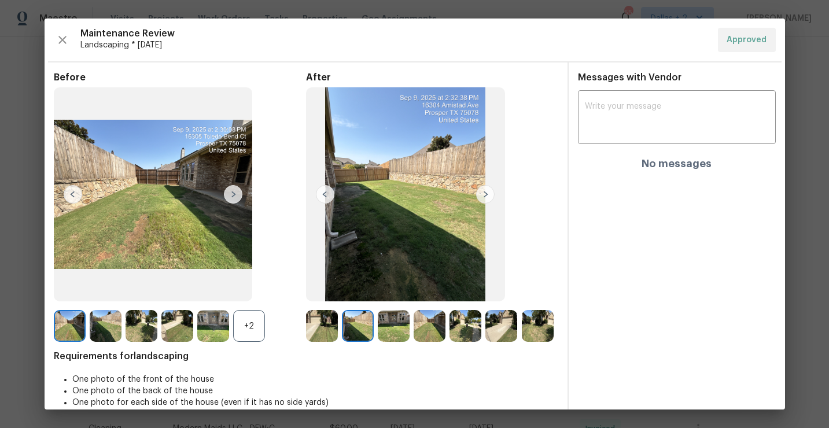
click at [485, 198] on img at bounding box center [485, 194] width 19 height 19
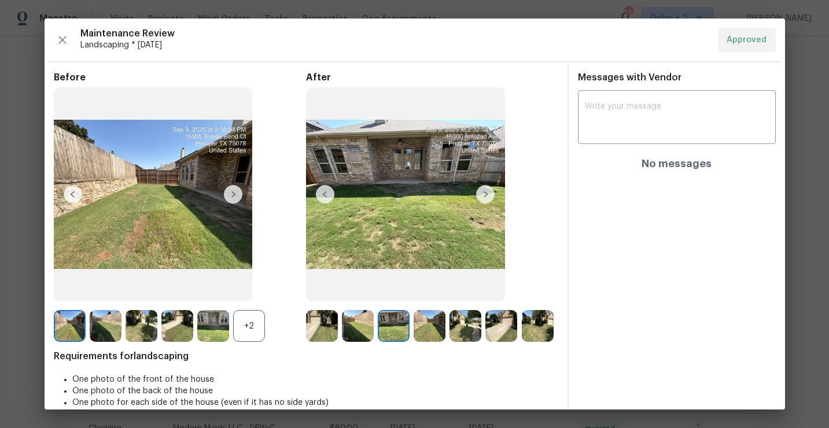
click at [485, 198] on img at bounding box center [485, 194] width 19 height 19
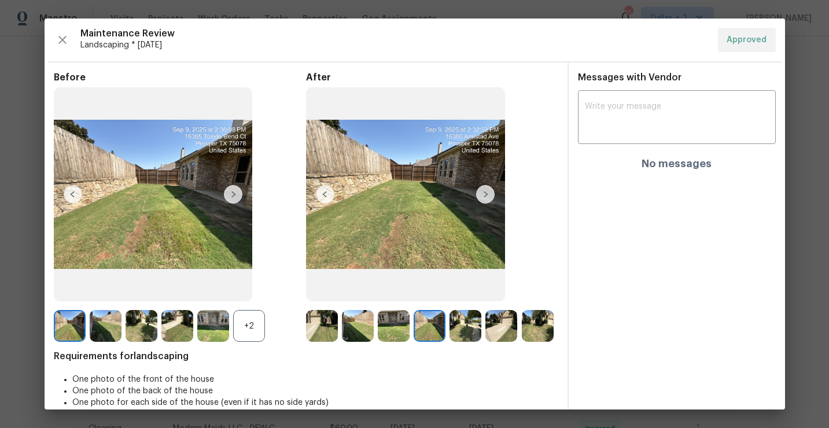
click at [485, 198] on img at bounding box center [485, 194] width 19 height 19
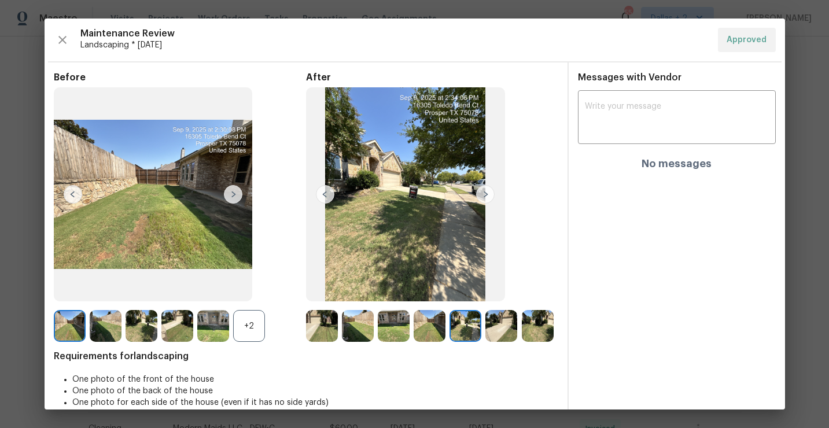
click at [485, 198] on img at bounding box center [485, 194] width 19 height 19
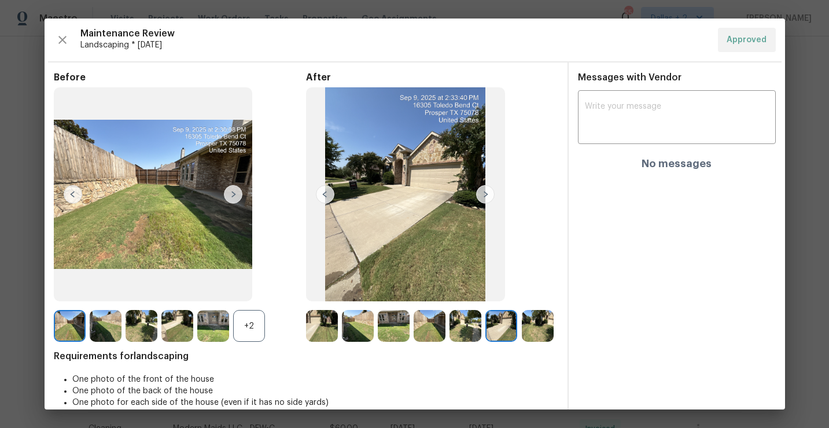
click at [476, 193] on img at bounding box center [485, 194] width 19 height 19
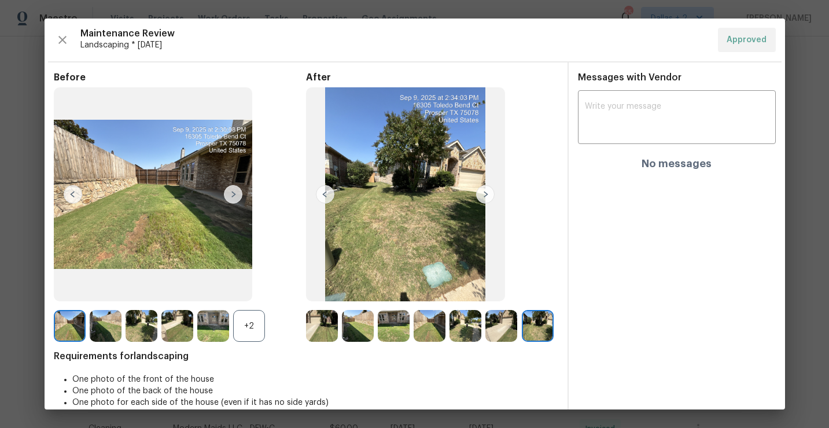
click at [479, 200] on img at bounding box center [485, 194] width 19 height 19
click at [485, 195] on img at bounding box center [485, 194] width 19 height 19
click at [484, 193] on img at bounding box center [485, 194] width 19 height 19
click at [485, 202] on img at bounding box center [485, 194] width 19 height 19
click at [247, 337] on div "+2" at bounding box center [249, 326] width 32 height 32
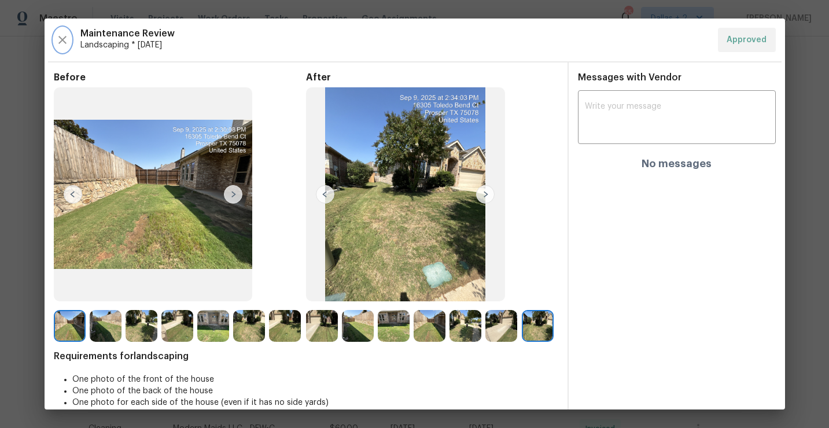
click at [61, 40] on icon "button" at bounding box center [62, 40] width 8 height 8
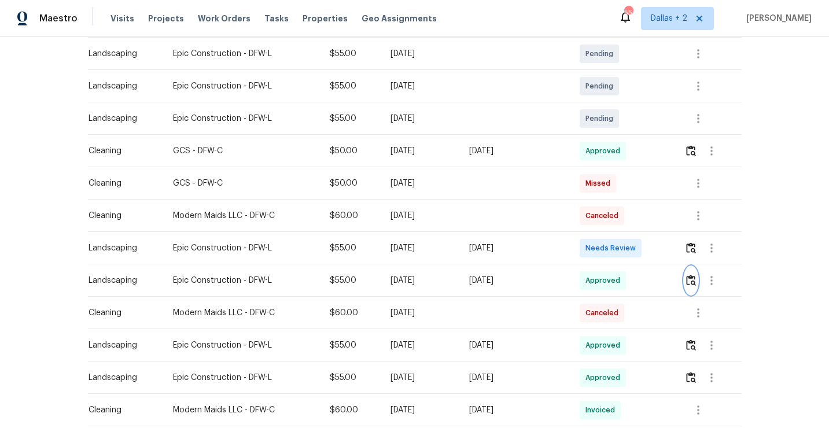
scroll to position [276, 0]
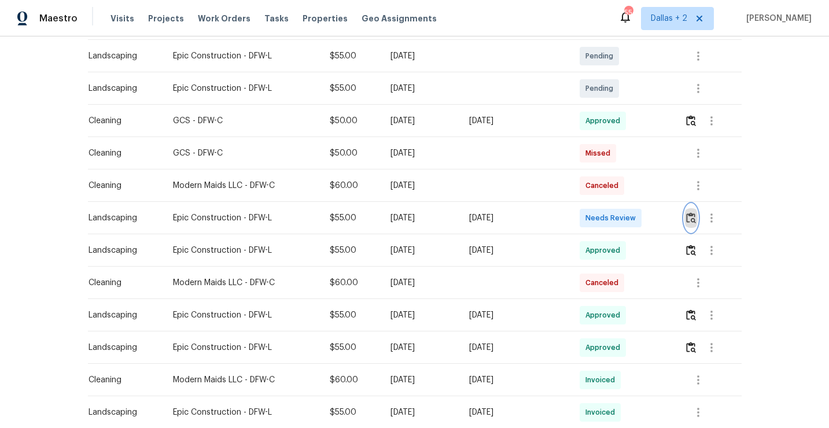
click at [696, 214] on img "button" at bounding box center [691, 217] width 10 height 11
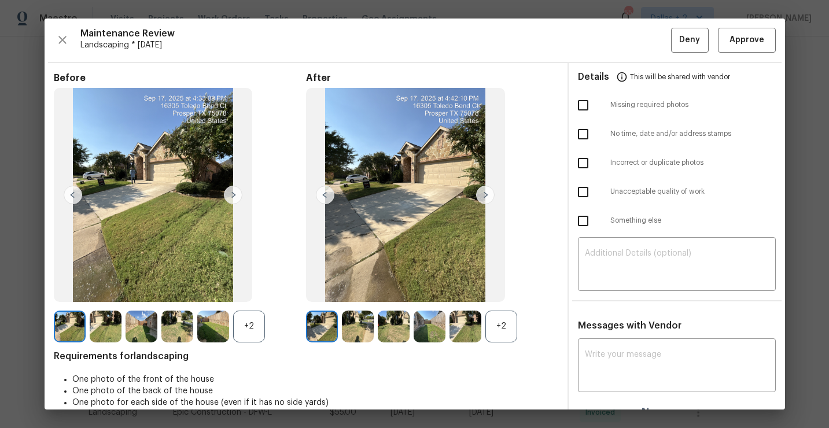
click at [507, 325] on div "+2" at bounding box center [501, 327] width 32 height 32
click at [243, 329] on div "+2" at bounding box center [249, 327] width 32 height 32
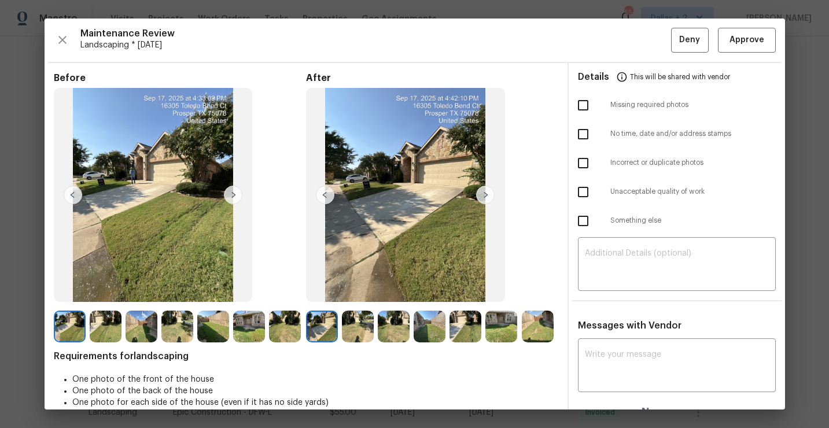
click at [320, 323] on img at bounding box center [322, 327] width 32 height 32
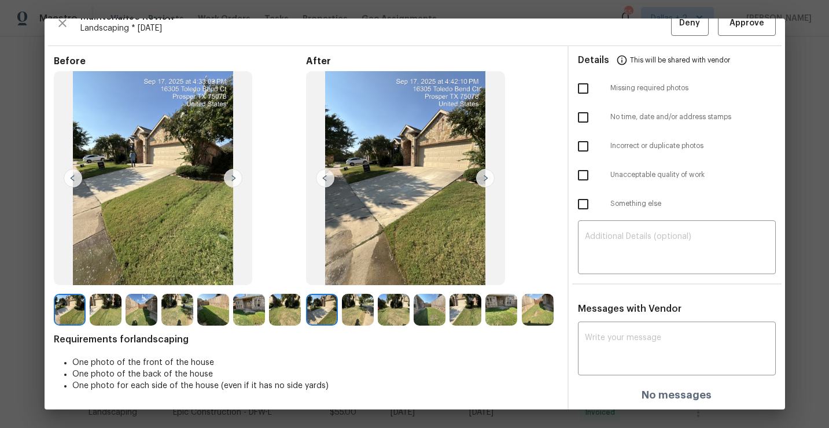
scroll to position [0, 0]
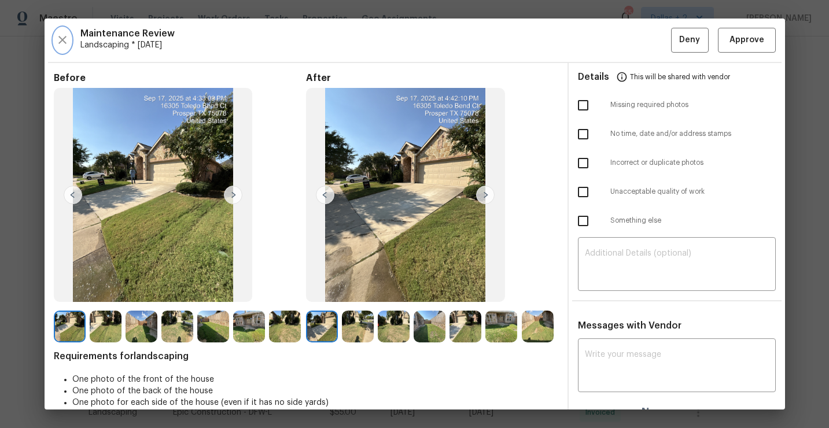
click at [56, 36] on icon "button" at bounding box center [63, 40] width 14 height 14
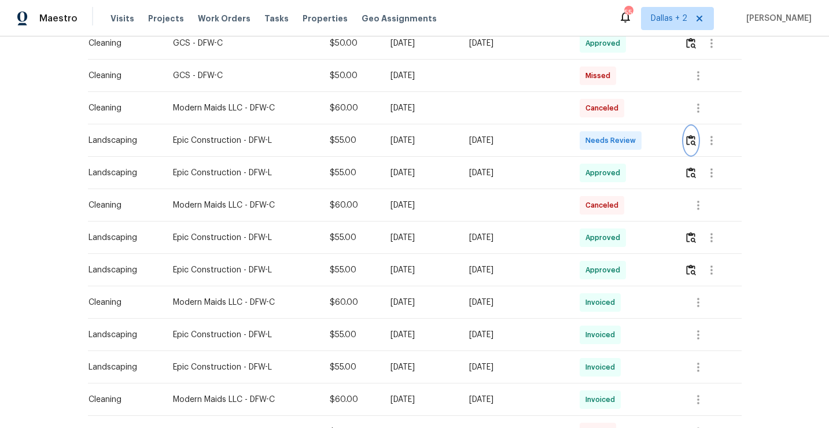
scroll to position [359, 0]
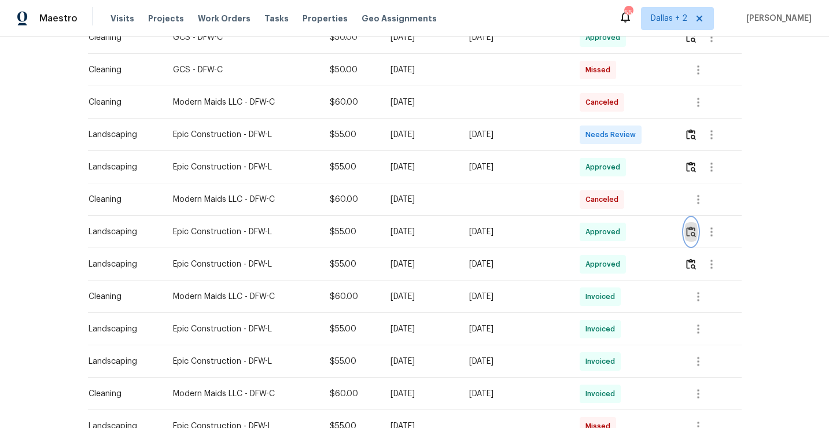
click at [692, 234] on img "button" at bounding box center [691, 231] width 10 height 11
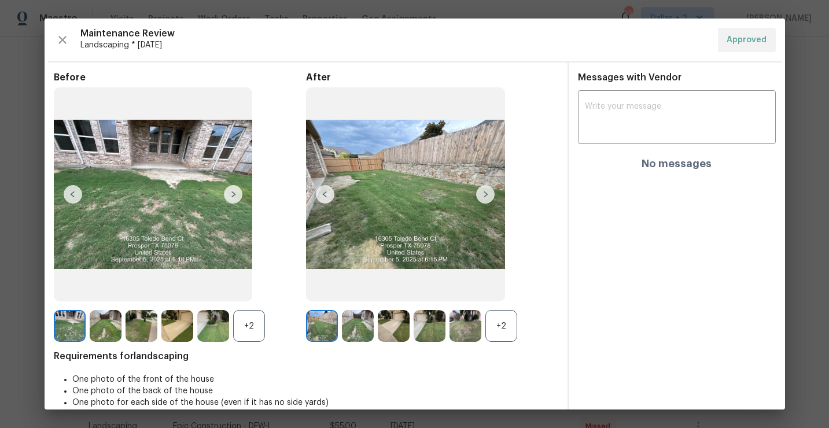
click at [248, 334] on div "+2" at bounding box center [249, 326] width 32 height 32
click at [504, 326] on div "+2" at bounding box center [501, 326] width 32 height 32
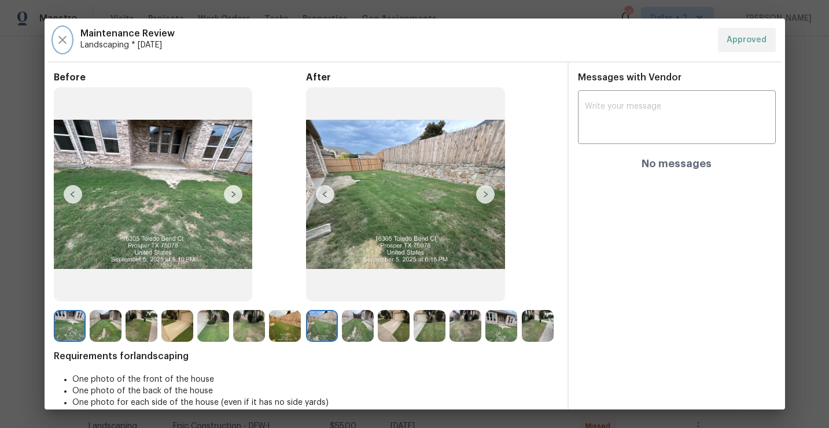
click at [63, 42] on icon "button" at bounding box center [63, 40] width 14 height 14
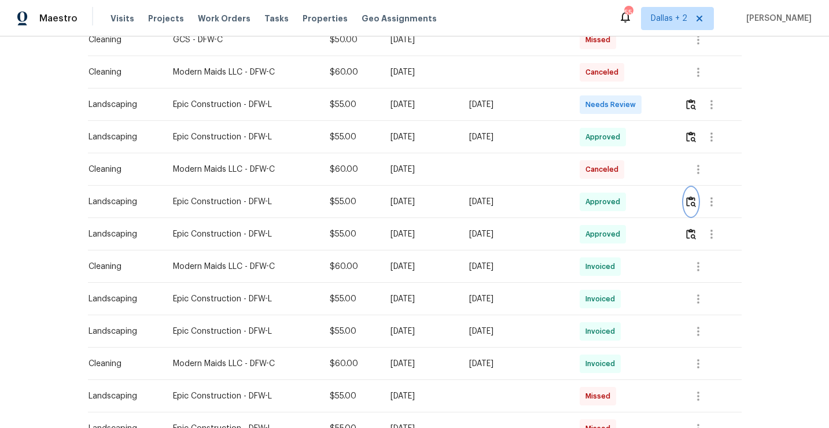
scroll to position [393, 0]
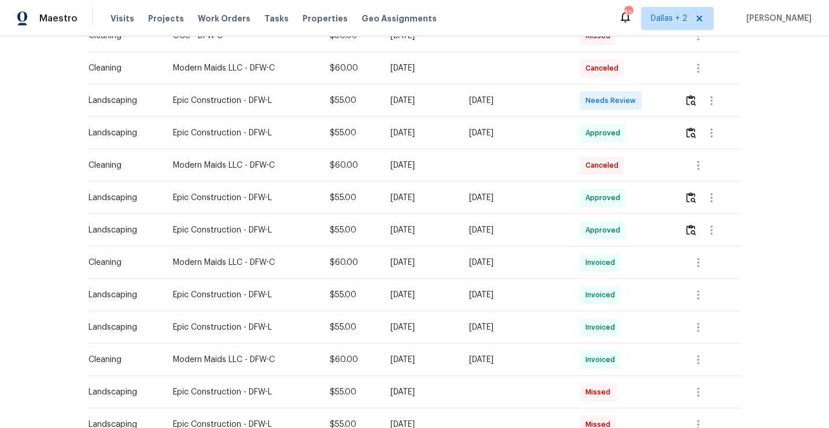
click at [683, 228] on td at bounding box center [708, 230] width 67 height 32
click at [695, 229] on img "button" at bounding box center [691, 229] width 10 height 11
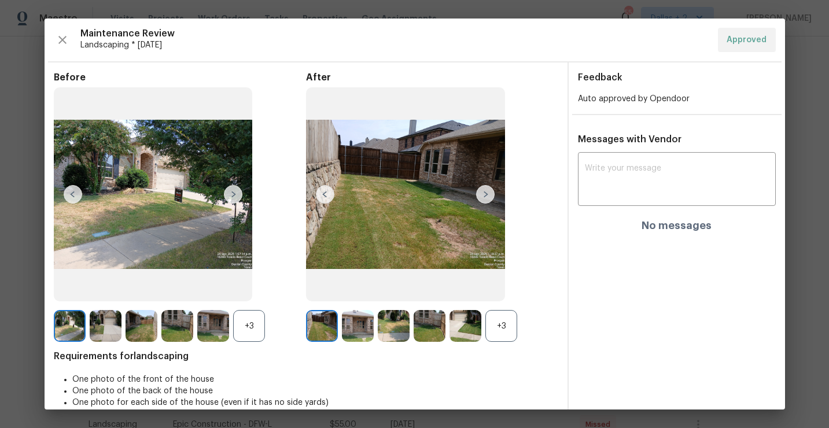
click at [500, 321] on div "+3" at bounding box center [501, 326] width 32 height 32
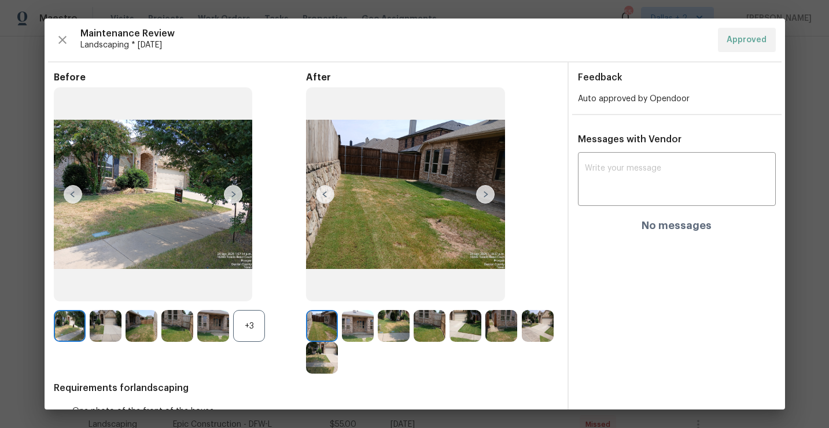
click at [250, 320] on div "+3" at bounding box center [249, 326] width 32 height 32
click at [234, 204] on img at bounding box center [233, 194] width 19 height 19
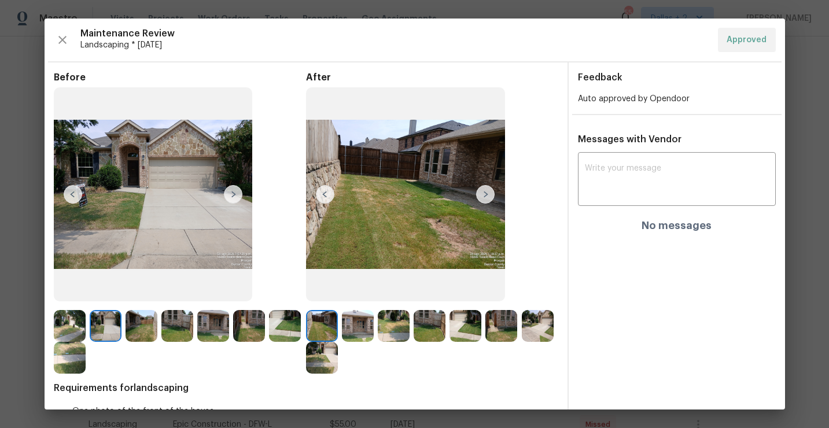
drag, startPoint x: 136, startPoint y: 157, endPoint x: 782, endPoint y: 2, distance: 663.8
click at [0, 0] on div "Maintenance Review Landscaping * [DATE] Approved Before After Requirements for …" at bounding box center [414, 214] width 829 height 428
click at [482, 193] on img at bounding box center [485, 194] width 19 height 19
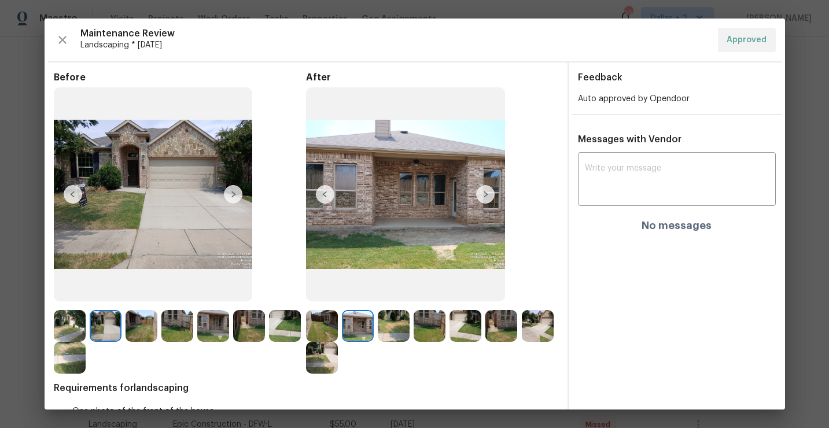
click at [150, 185] on img at bounding box center [153, 194] width 199 height 214
click at [58, 47] on button "button" at bounding box center [62, 40] width 17 height 24
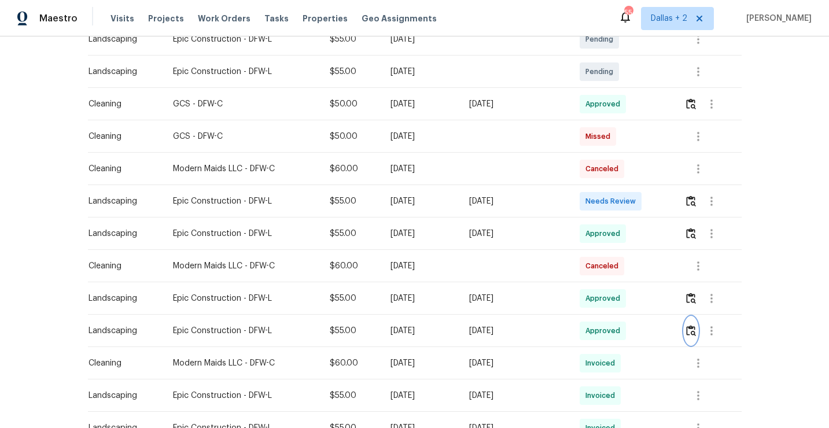
scroll to position [271, 0]
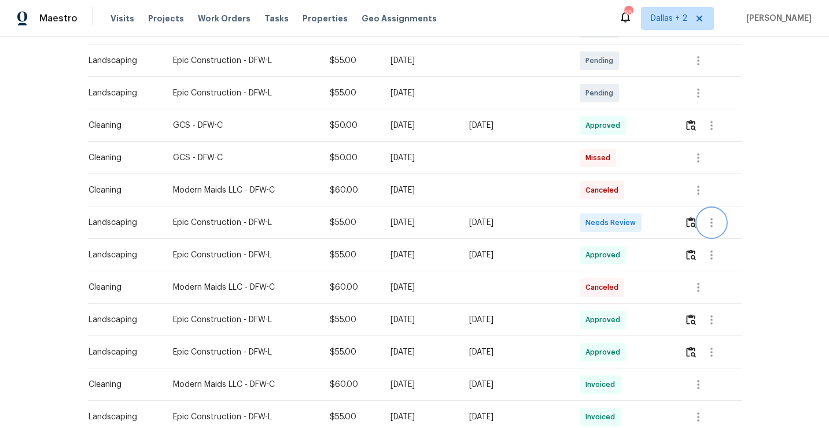
click at [702, 226] on button "button" at bounding box center [712, 223] width 28 height 28
click at [692, 223] on div at bounding box center [414, 214] width 829 height 428
click at [692, 223] on img "button" at bounding box center [691, 222] width 10 height 11
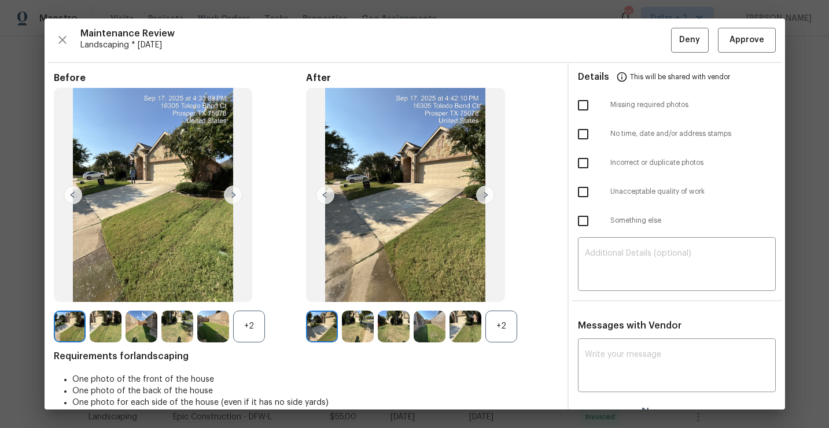
click at [503, 323] on div "+2" at bounding box center [501, 327] width 32 height 32
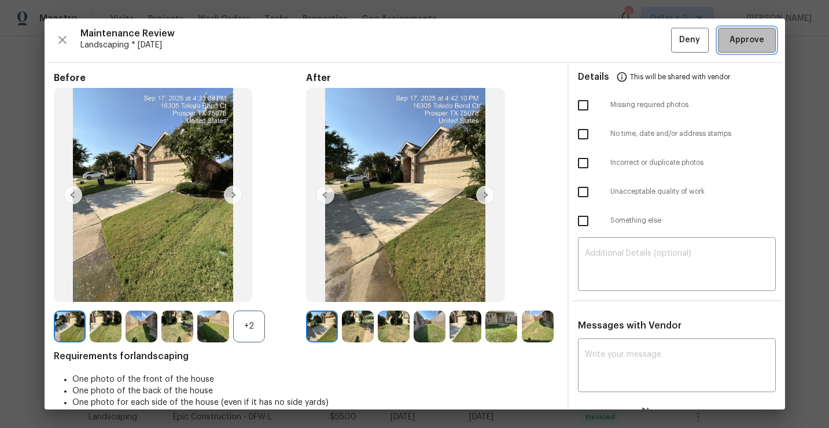
click at [741, 39] on span "Approve" at bounding box center [746, 40] width 35 height 14
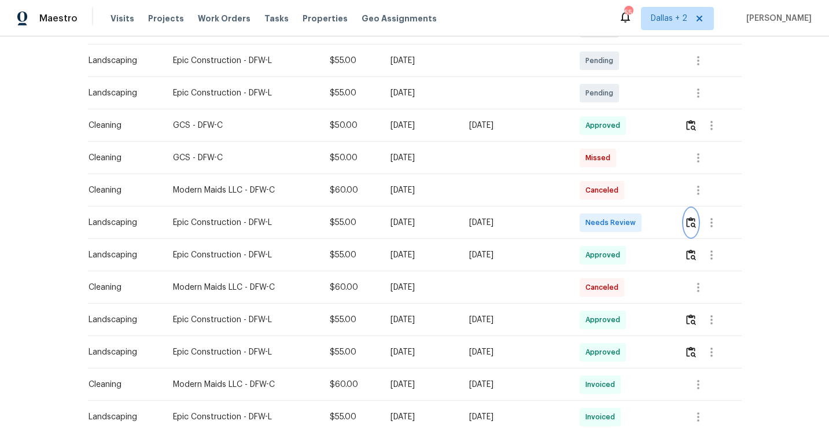
scroll to position [0, 0]
